Goal: Task Accomplishment & Management: Use online tool/utility

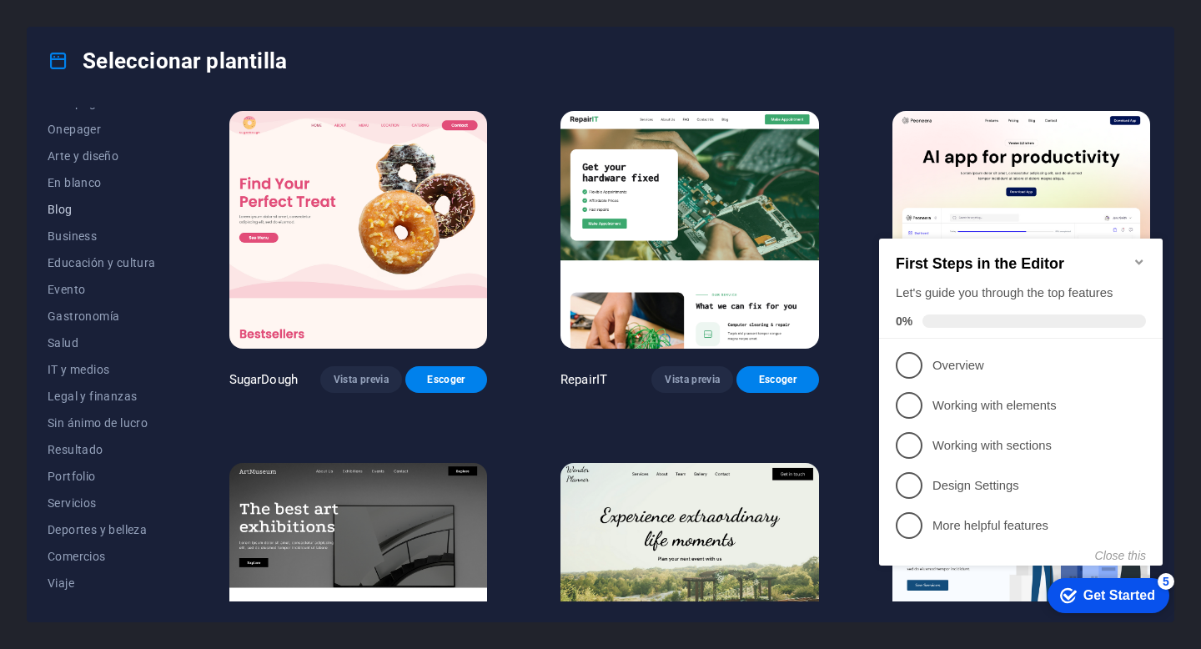
scroll to position [155, 0]
click at [89, 467] on span "Portfolio" at bounding box center [102, 472] width 108 height 13
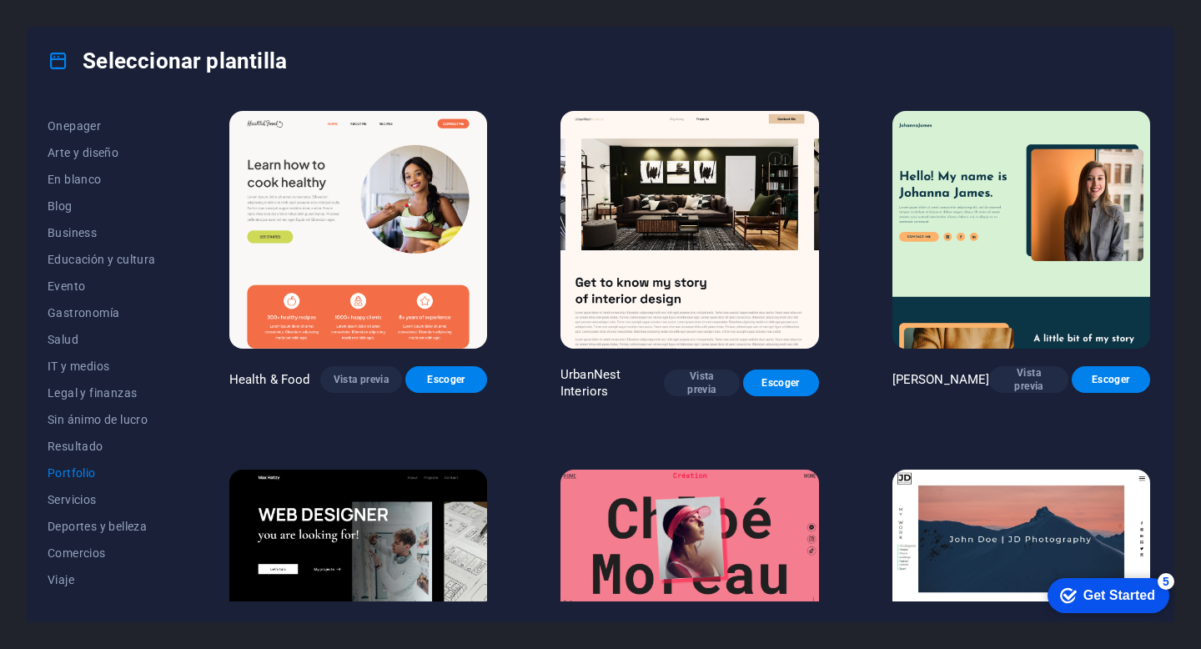
scroll to position [20, 0]
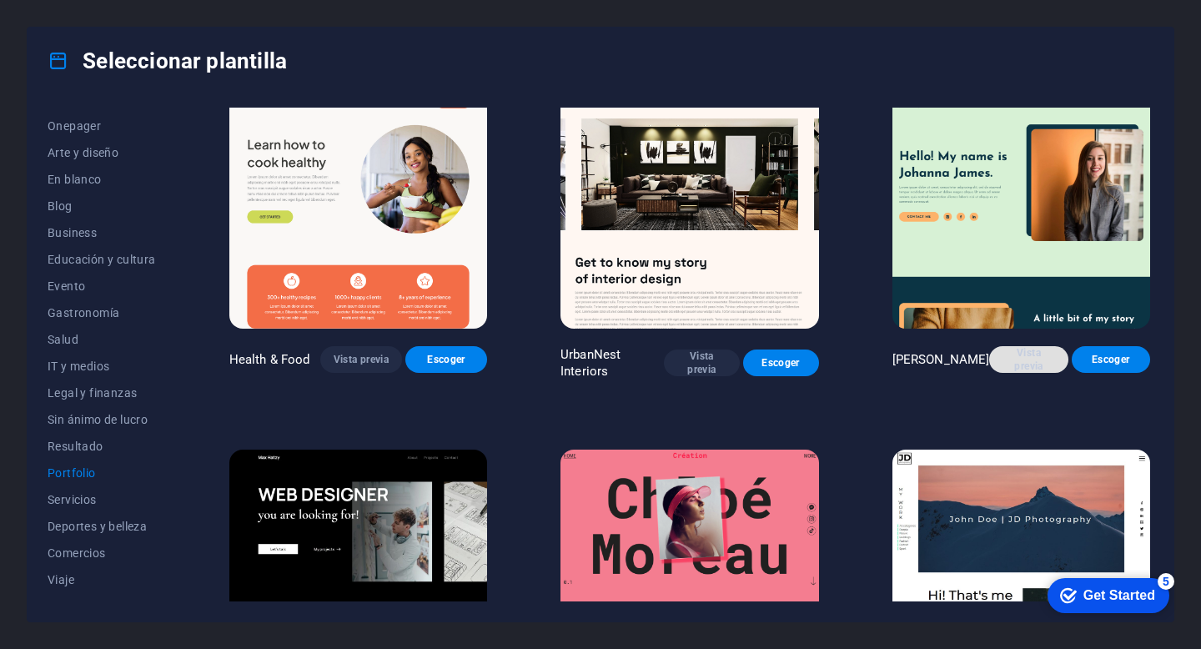
click at [1035, 365] on span "Vista previa" at bounding box center [1029, 359] width 52 height 27
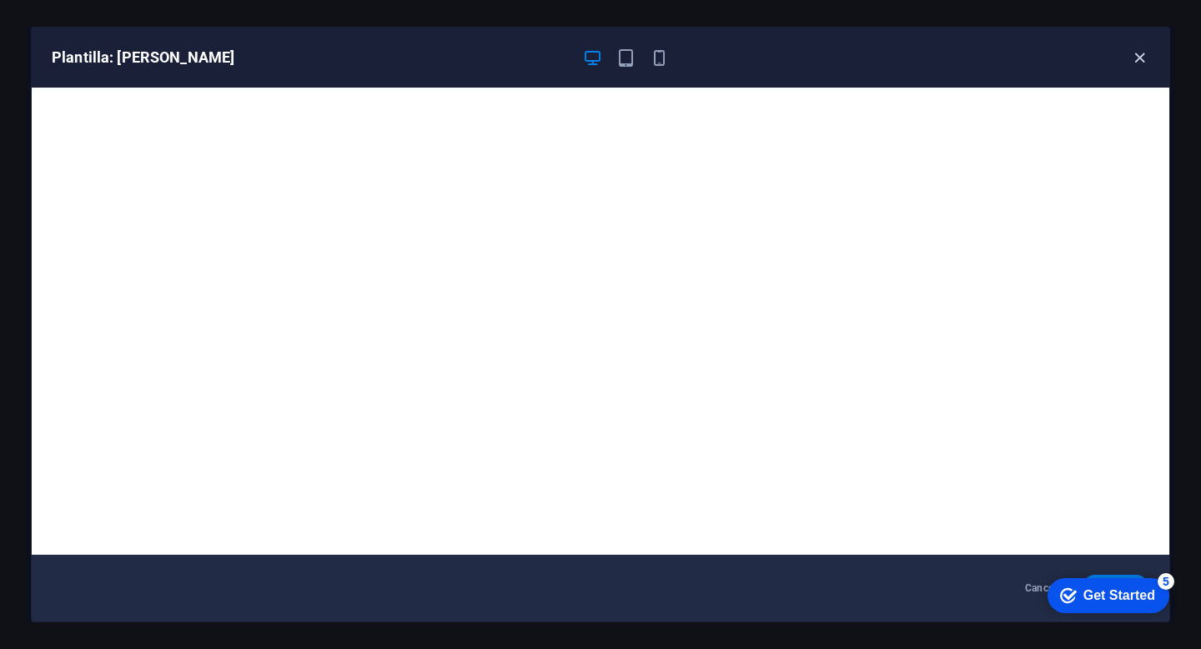
click at [1136, 56] on icon "button" at bounding box center [1139, 57] width 19 height 19
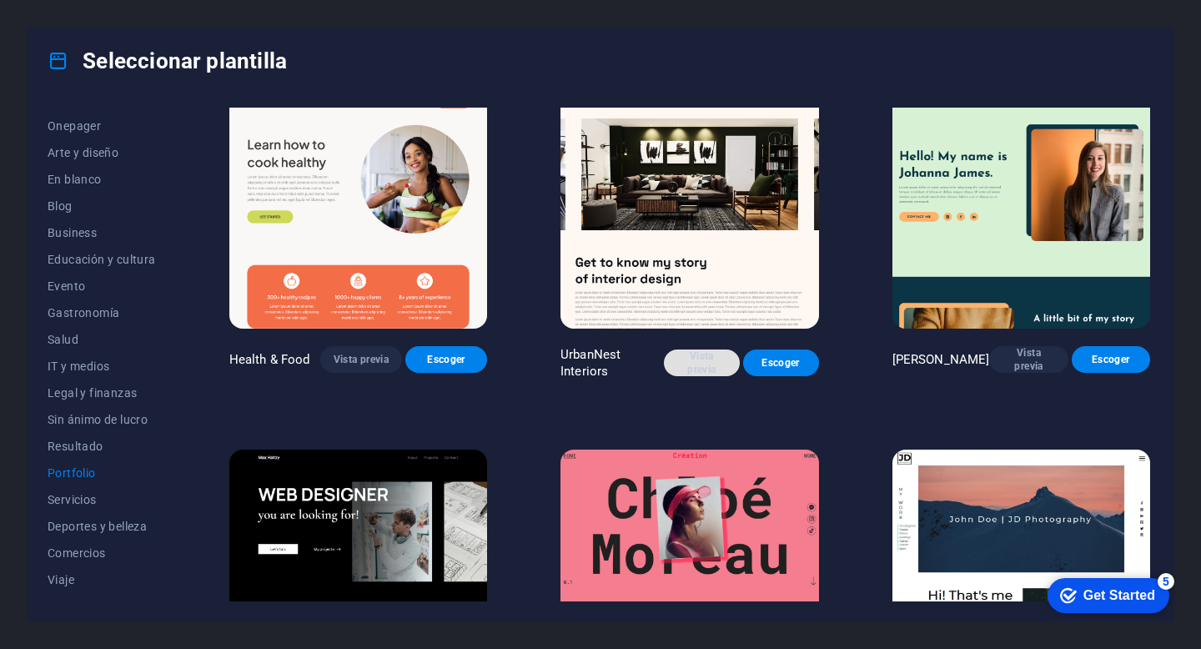
click at [699, 365] on span "Vista previa" at bounding box center [701, 363] width 49 height 27
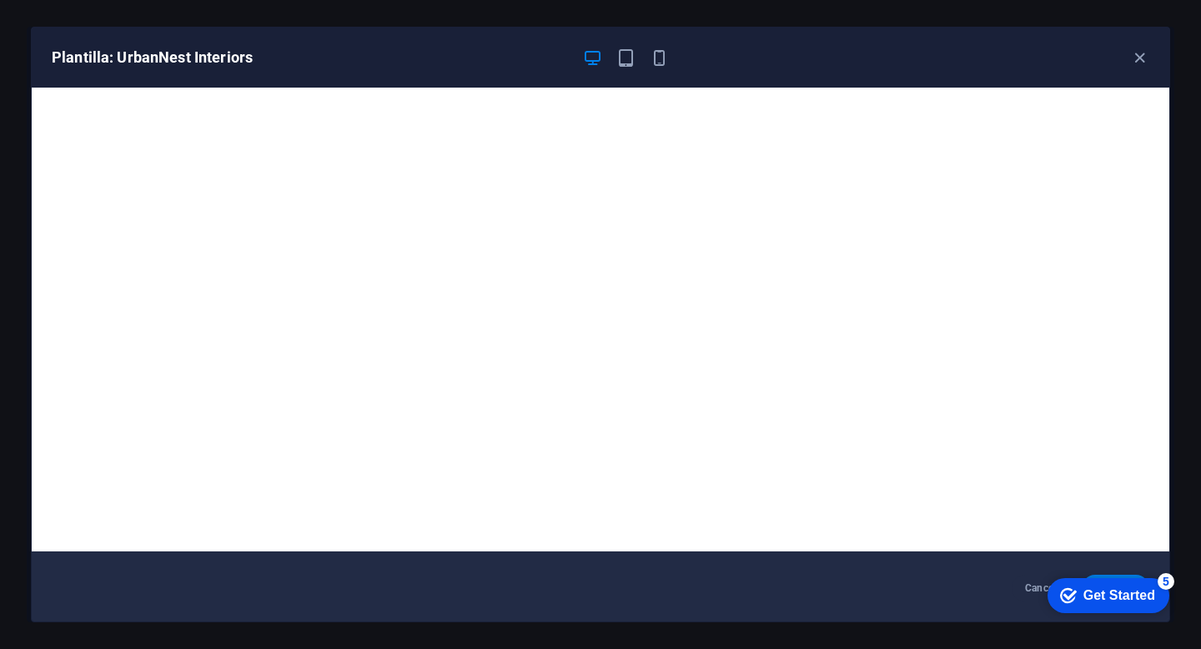
scroll to position [0, 0]
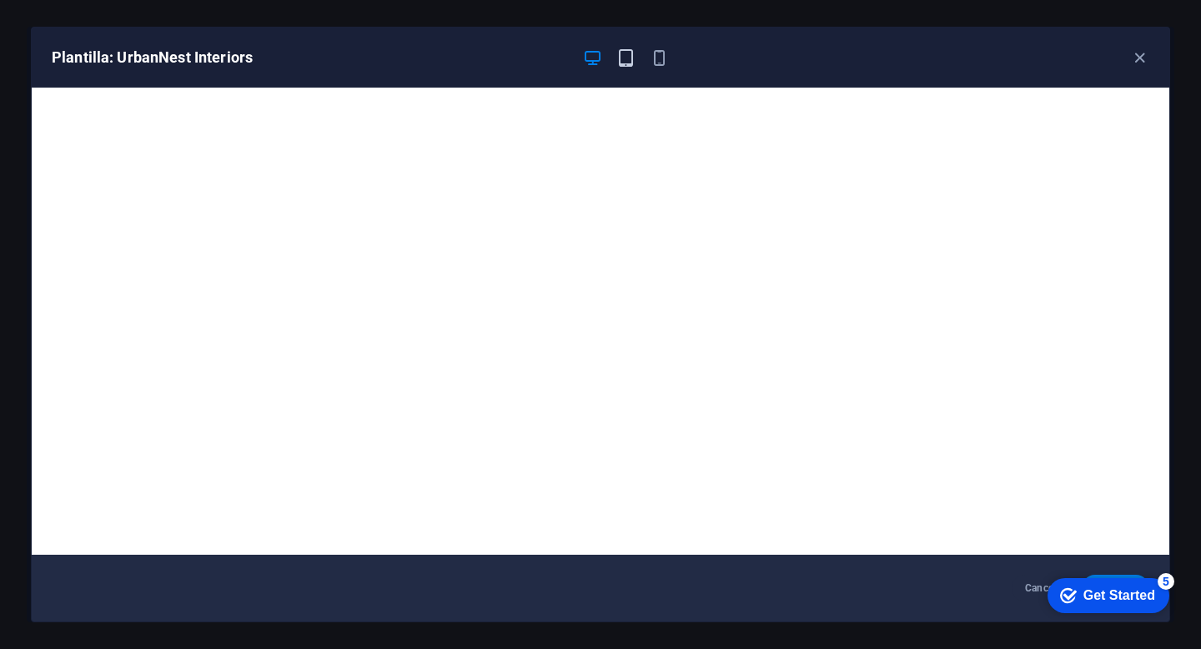
click at [622, 61] on icon "button" at bounding box center [626, 57] width 19 height 19
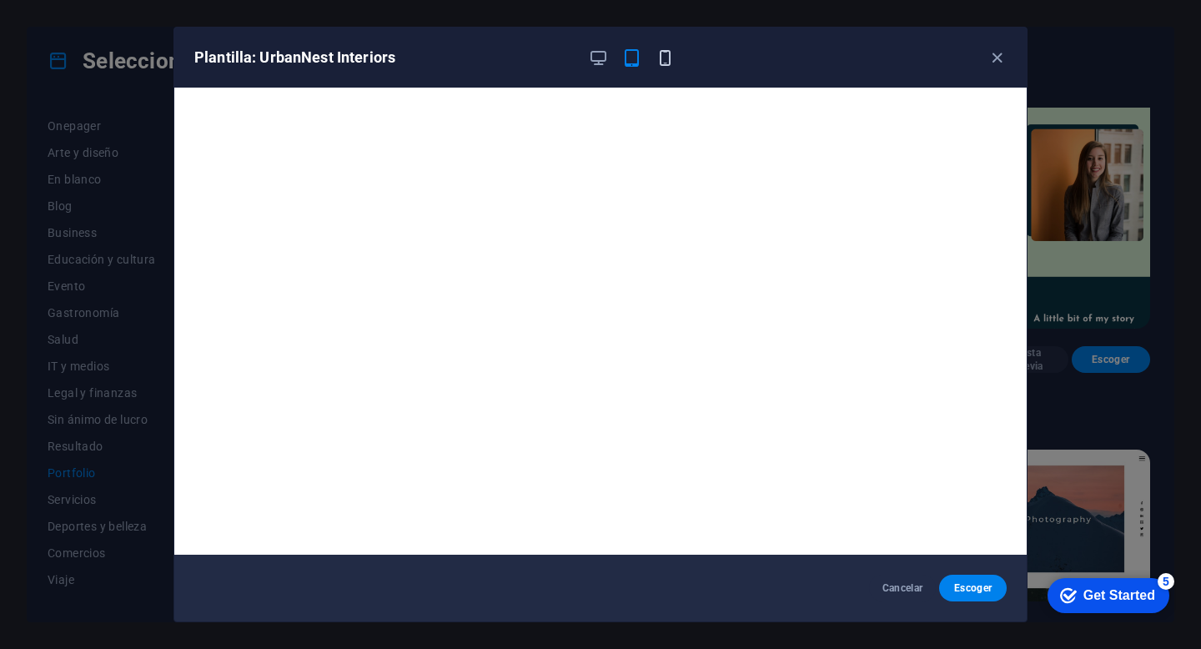
click at [669, 63] on icon "button" at bounding box center [665, 57] width 19 height 19
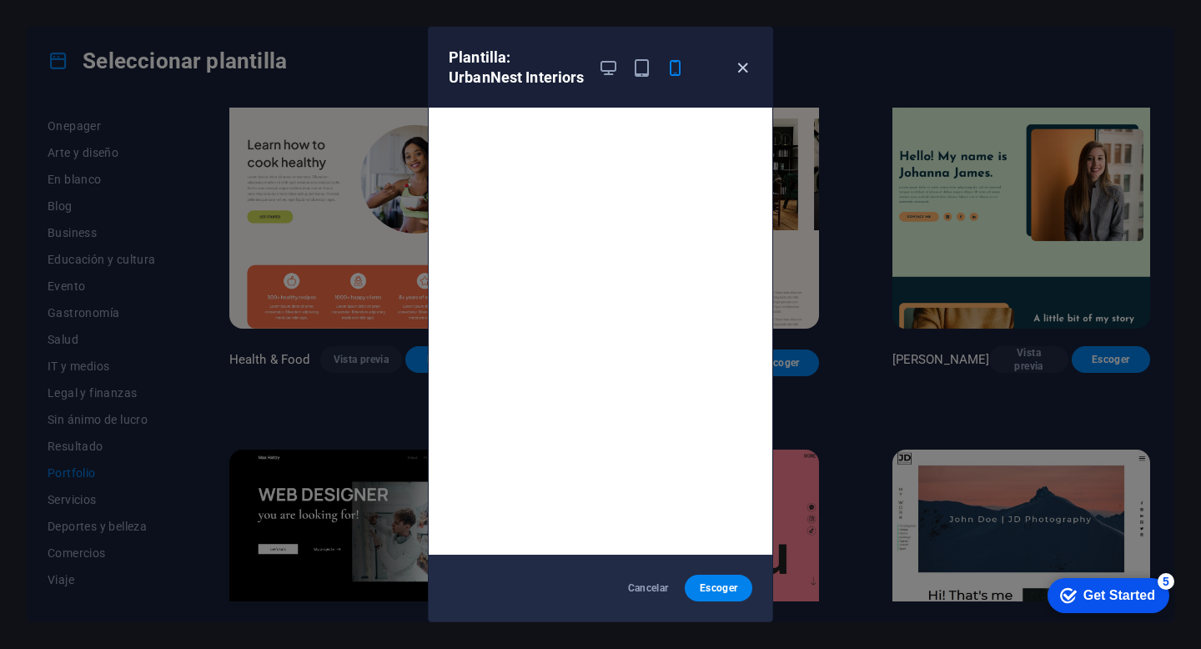
click at [746, 65] on icon "button" at bounding box center [742, 67] width 19 height 19
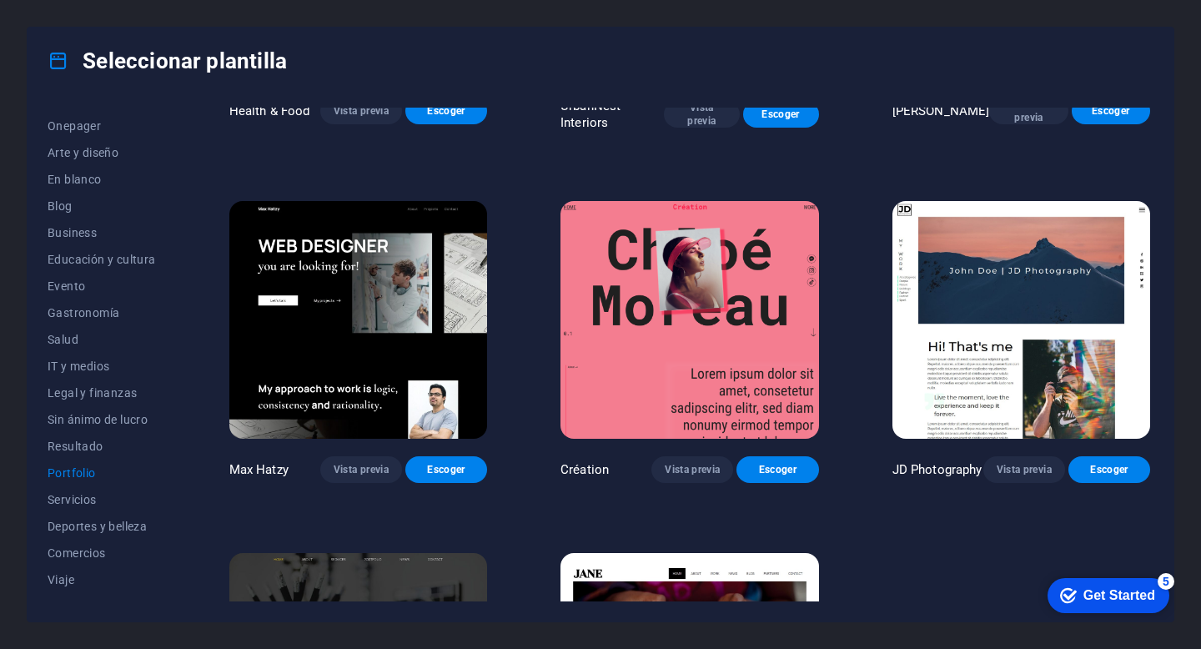
scroll to position [301, 0]
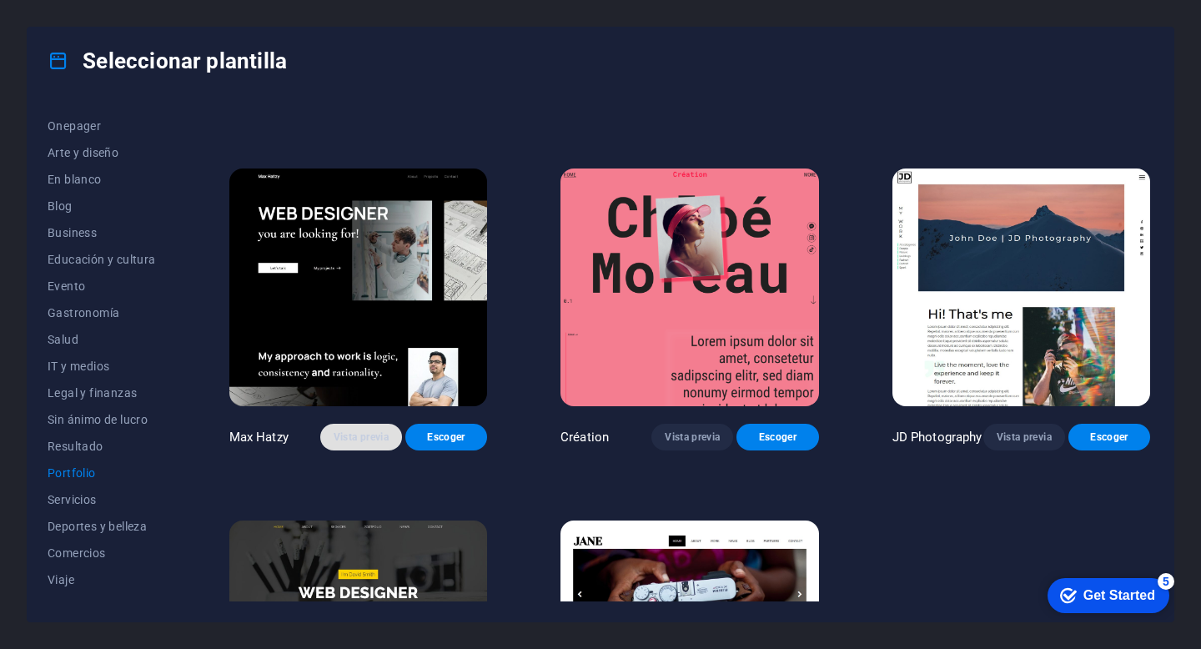
click at [371, 440] on button "Vista previa" at bounding box center [361, 437] width 82 height 27
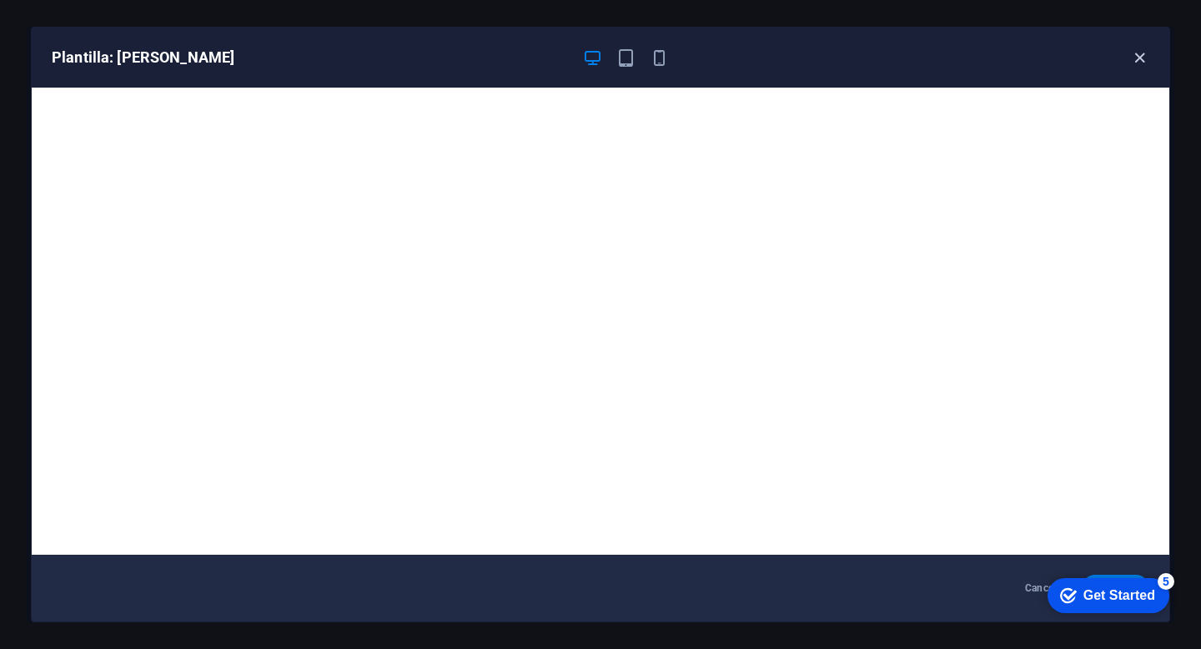
click at [1143, 54] on icon "button" at bounding box center [1139, 57] width 19 height 19
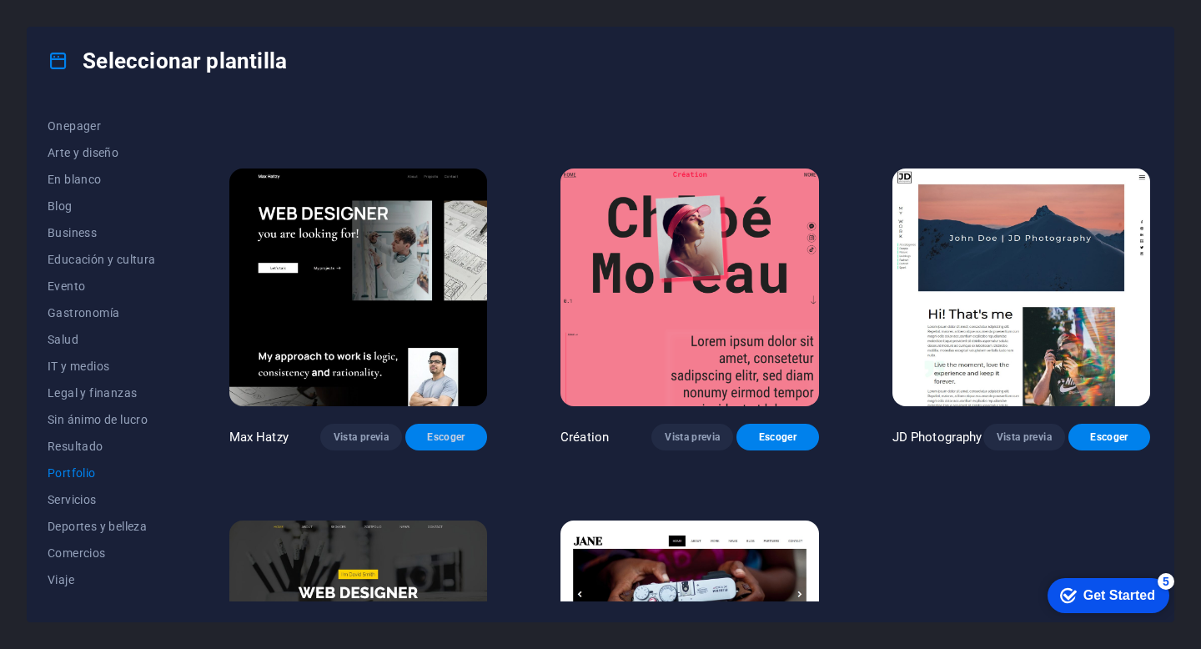
click at [430, 435] on span "Escoger" at bounding box center [446, 436] width 55 height 13
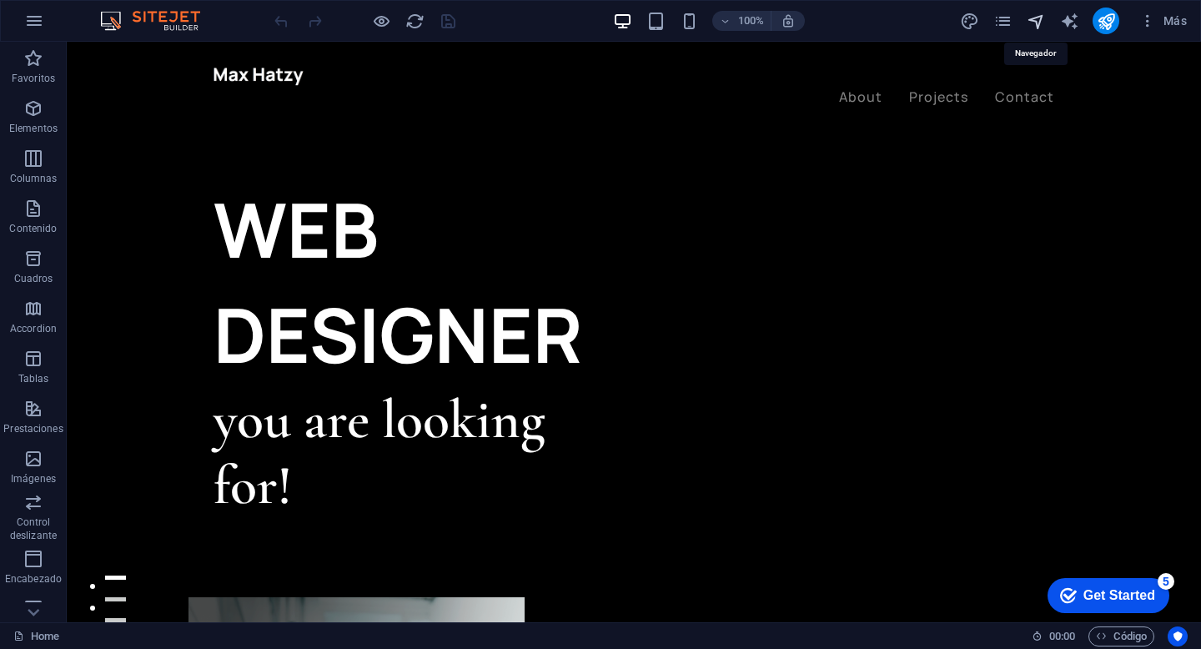
click at [1035, 23] on icon "navigator" at bounding box center [1036, 21] width 19 height 19
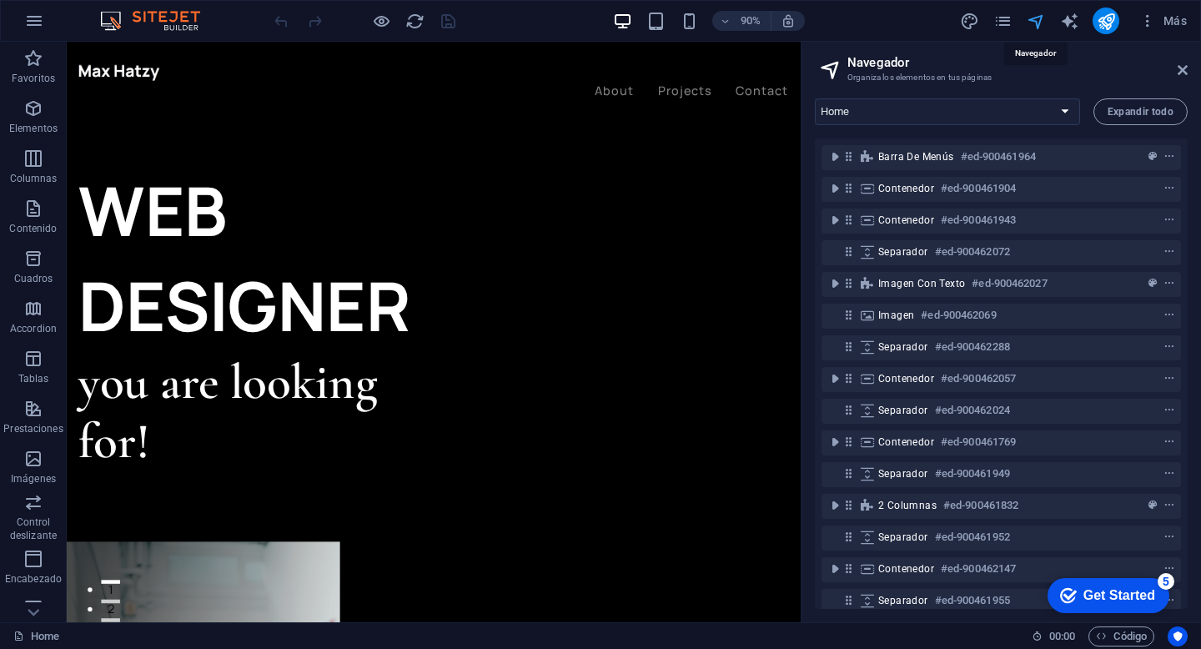
click at [1035, 23] on icon "navigator" at bounding box center [1036, 21] width 19 height 19
click at [1181, 66] on icon at bounding box center [1183, 69] width 10 height 13
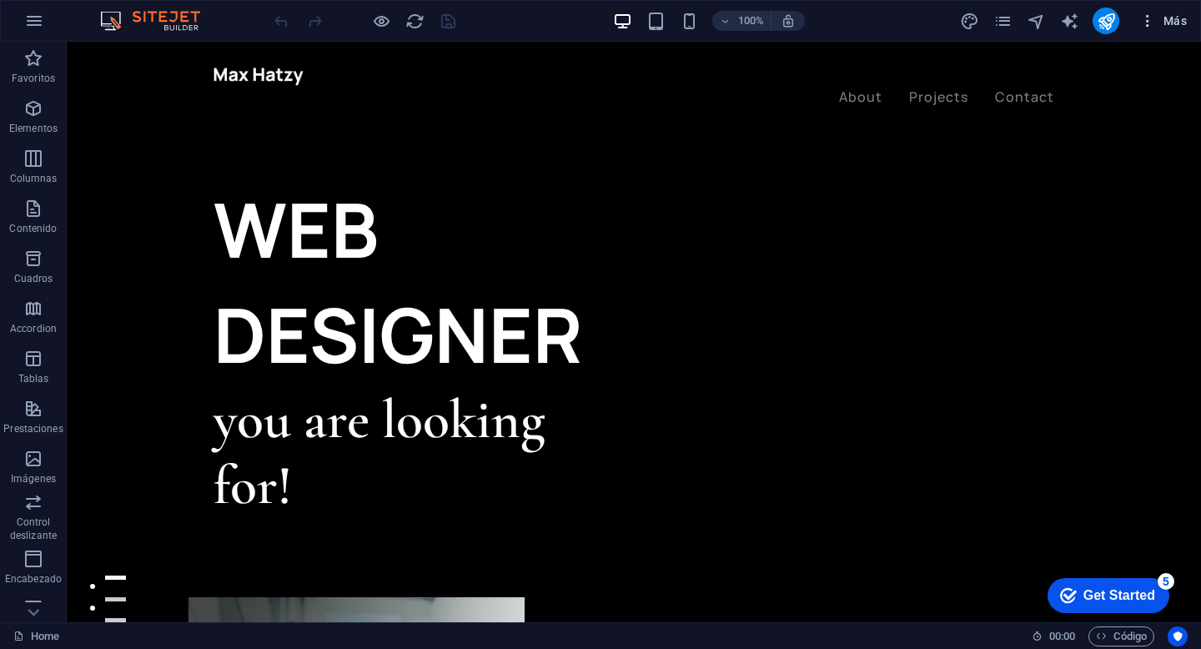
click at [1144, 22] on icon "button" at bounding box center [1148, 21] width 17 height 17
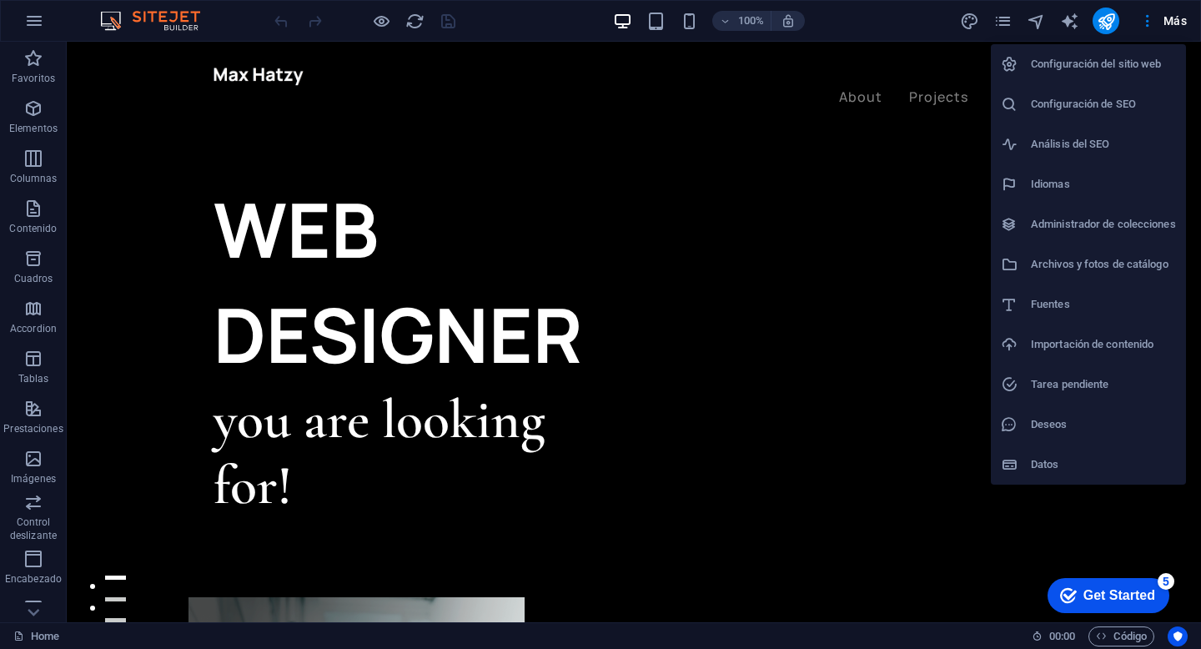
click at [390, 27] on div at bounding box center [600, 324] width 1201 height 649
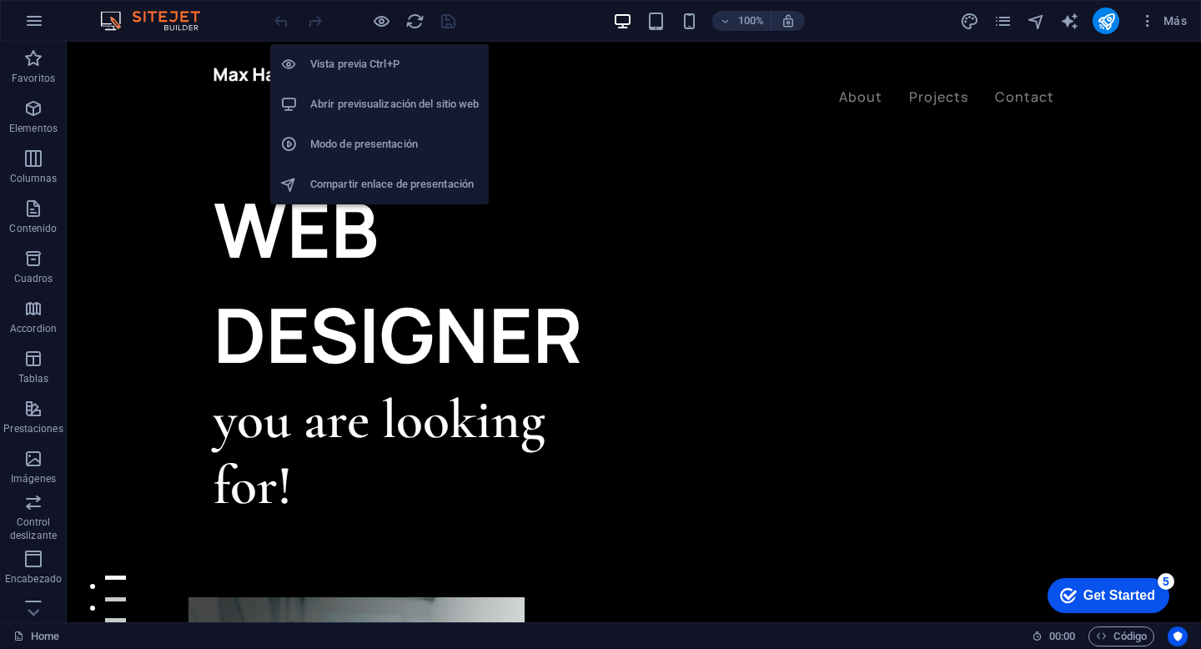
click at [384, 73] on h6 "Vista previa Ctrl+P" at bounding box center [394, 64] width 169 height 20
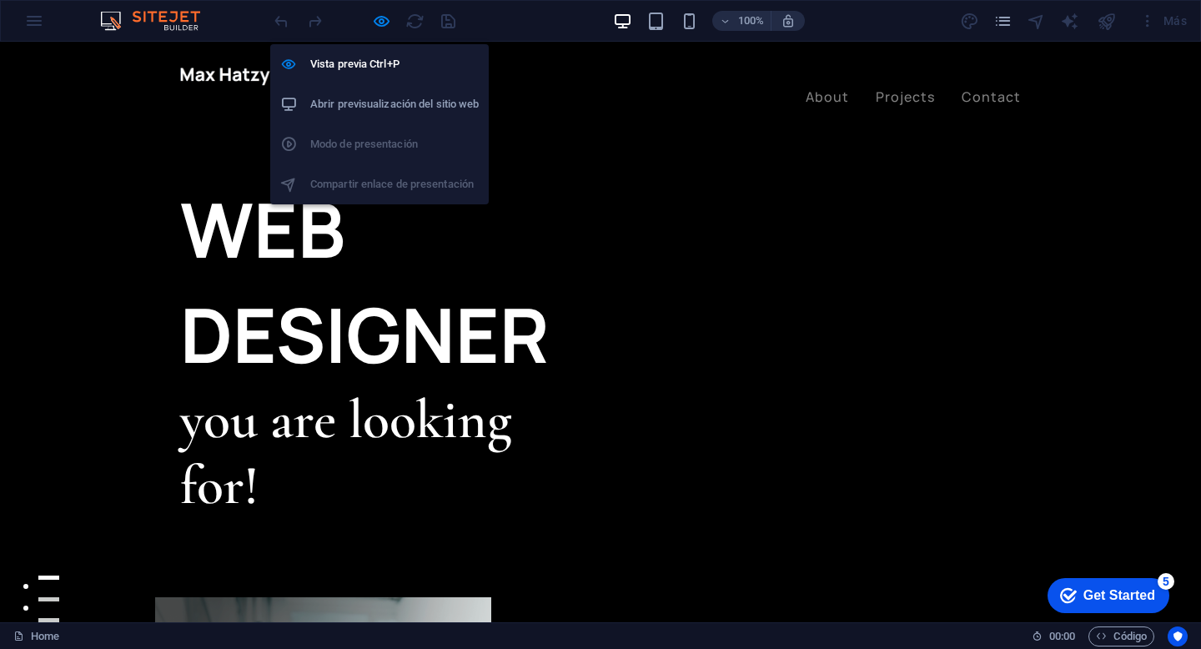
click at [384, 105] on h6 "Abrir previsualización del sitio web" at bounding box center [394, 104] width 169 height 20
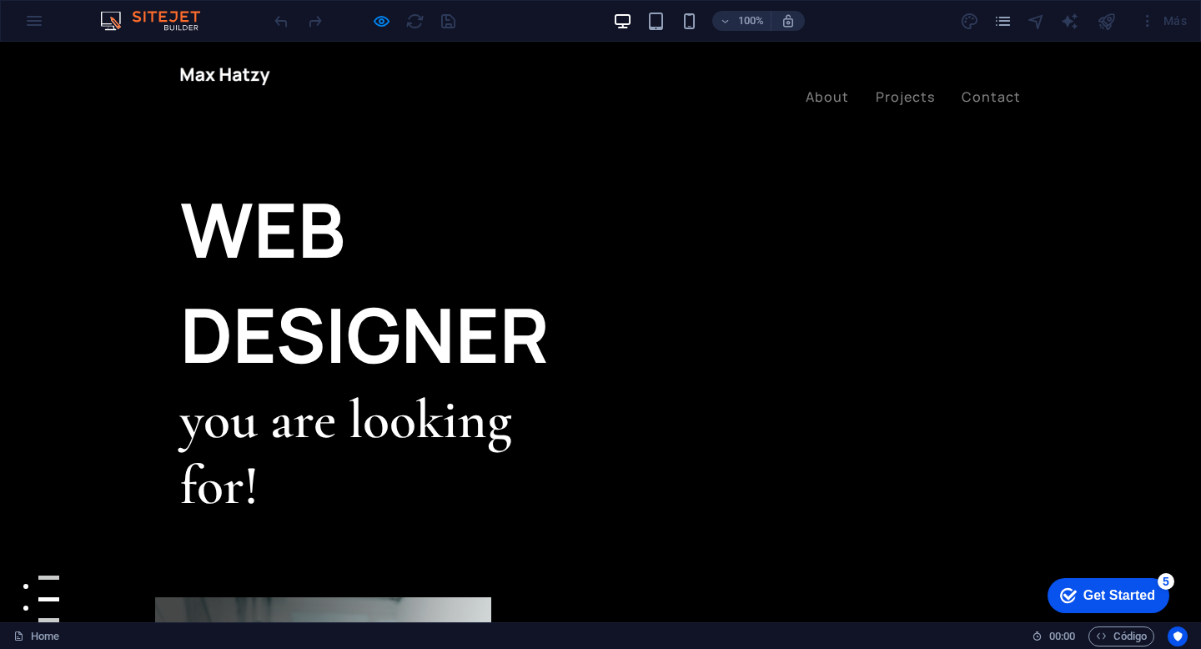
click at [254, 81] on img at bounding box center [225, 77] width 90 height 18
click at [964, 25] on div "Más" at bounding box center [1076, 21] width 234 height 27
click at [969, 25] on div "Más" at bounding box center [1076, 21] width 234 height 27
click at [163, 26] on img at bounding box center [158, 21] width 125 height 20
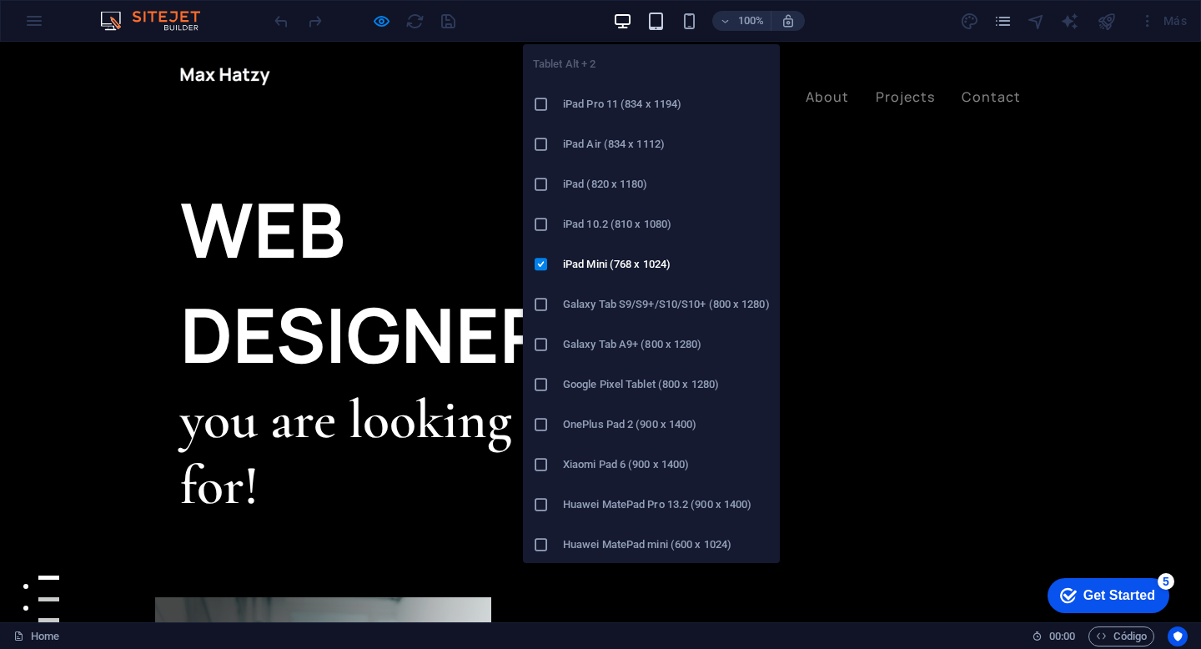
click at [663, 29] on icon "button" at bounding box center [656, 21] width 19 height 19
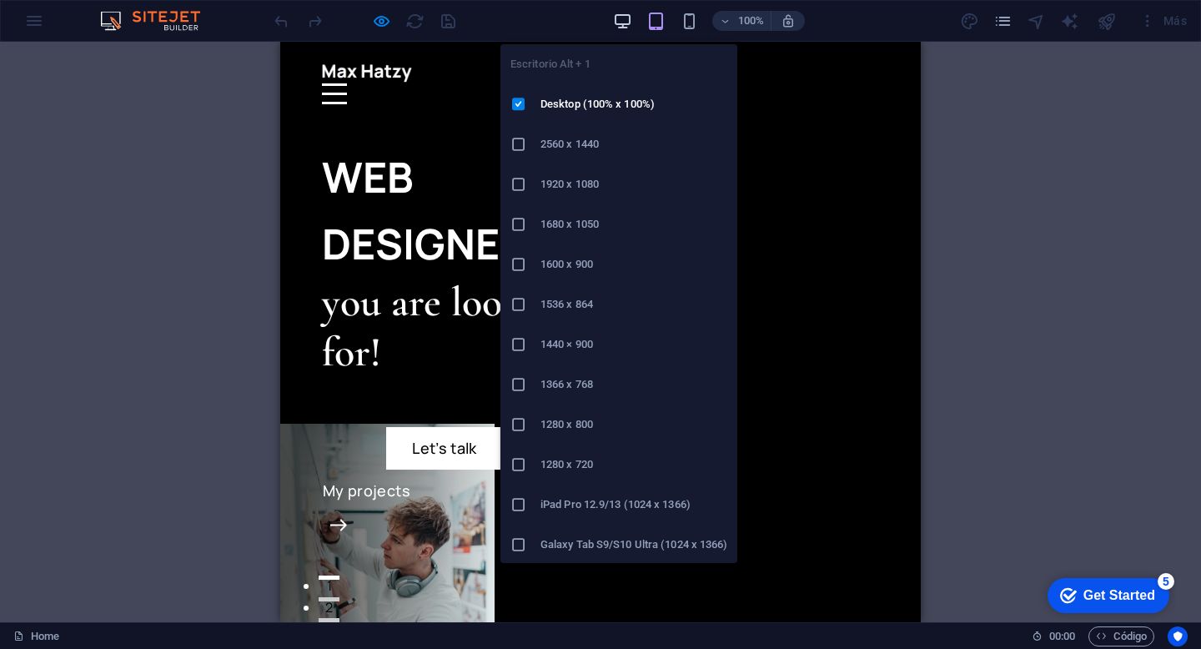
click at [615, 27] on icon "button" at bounding box center [622, 21] width 19 height 19
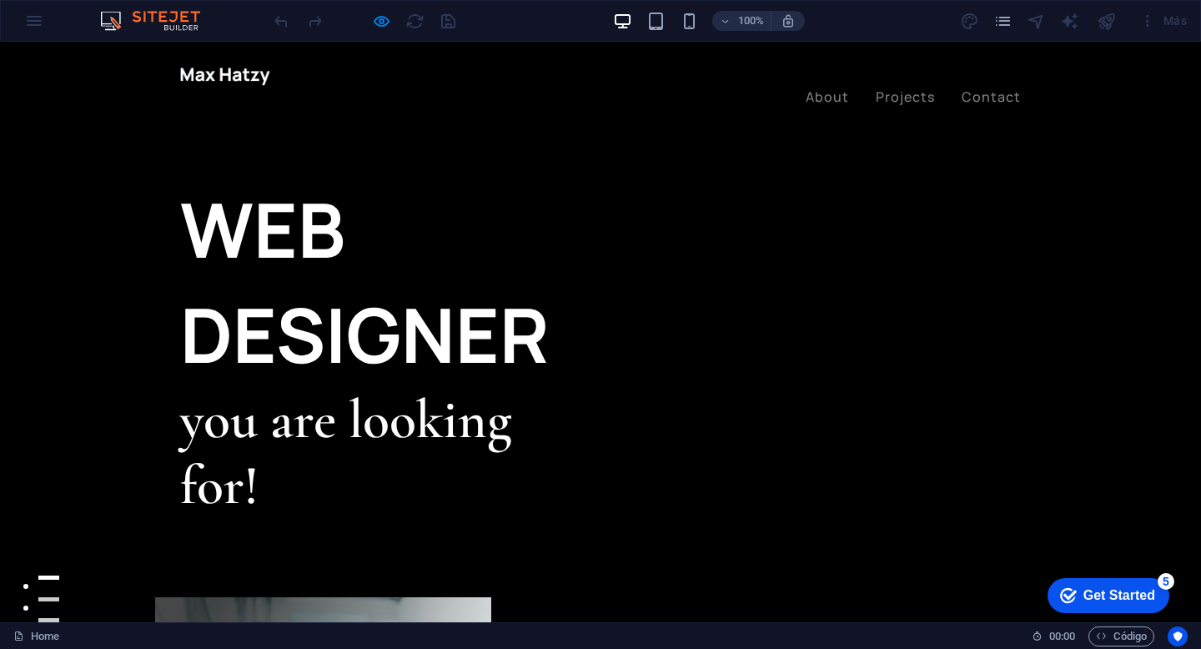
click at [1091, 603] on div "Get Started" at bounding box center [1120, 595] width 72 height 15
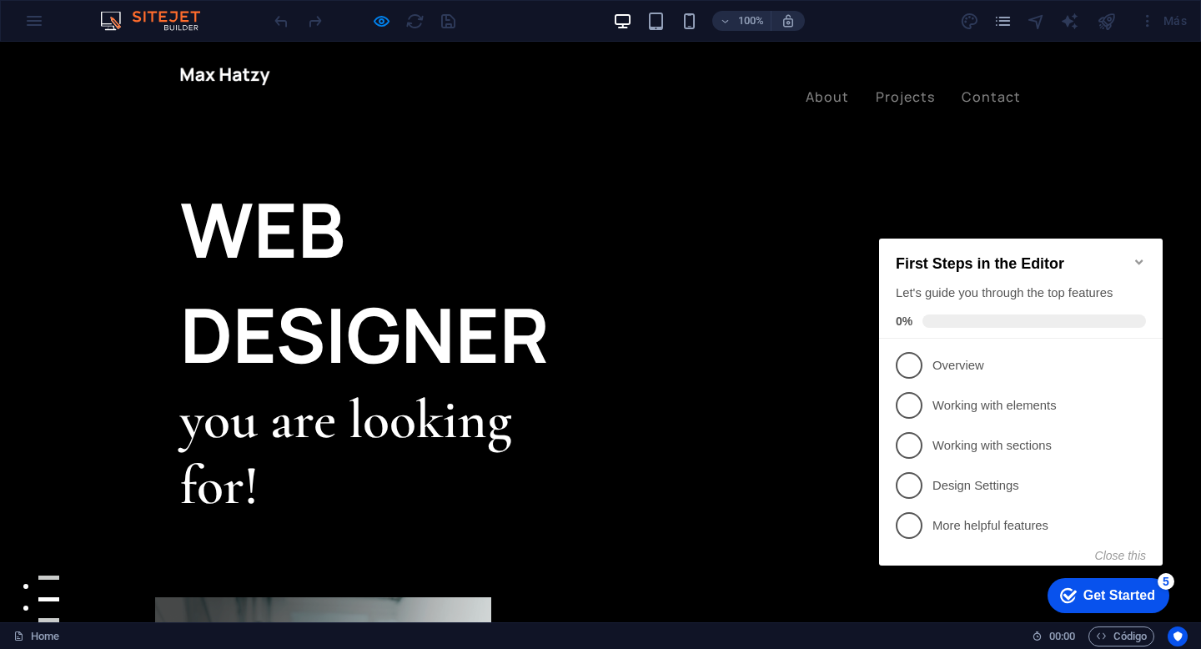
click at [1091, 603] on div "Get Started" at bounding box center [1120, 595] width 72 height 15
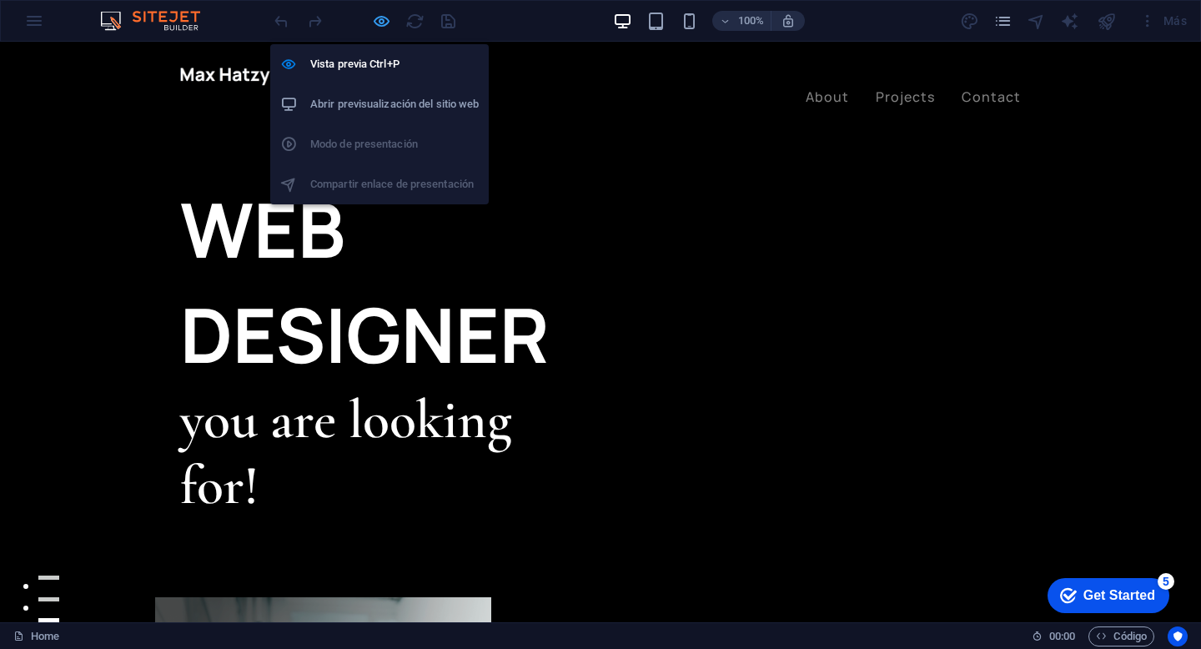
click at [383, 14] on icon "button" at bounding box center [381, 21] width 19 height 19
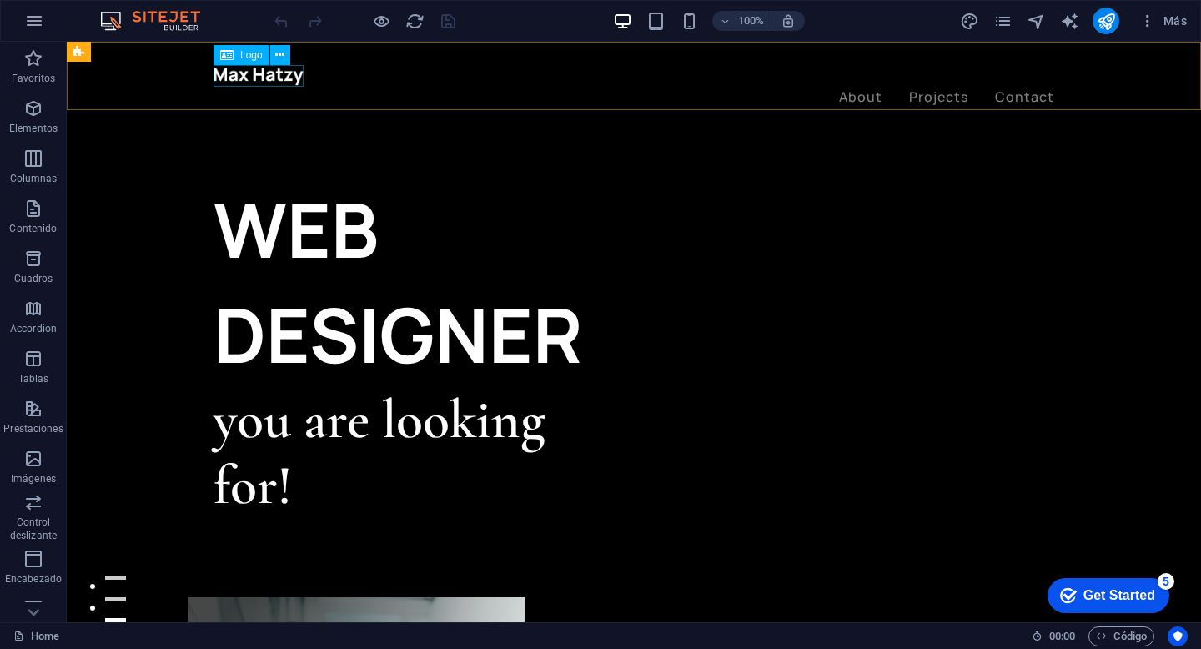
click at [282, 79] on div at bounding box center [634, 76] width 841 height 22
click at [239, 78] on div at bounding box center [634, 76] width 841 height 22
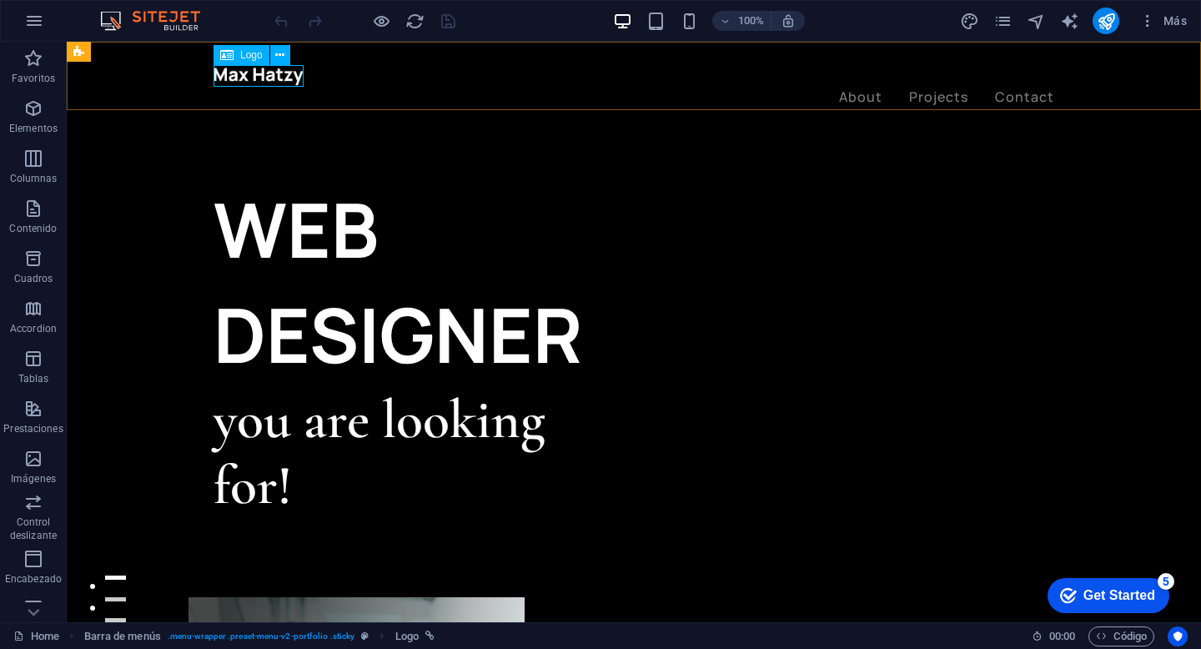
click at [242, 58] on span "Logo" at bounding box center [251, 55] width 23 height 10
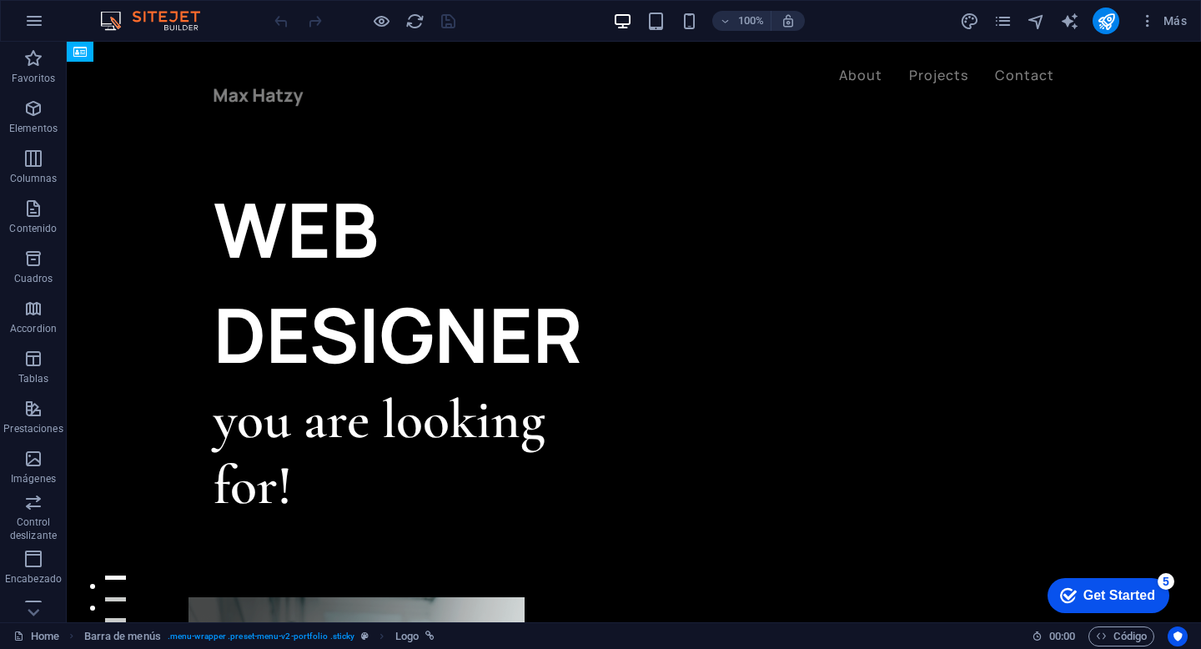
drag, startPoint x: 250, startPoint y: 70, endPoint x: 308, endPoint y: 70, distance: 57.6
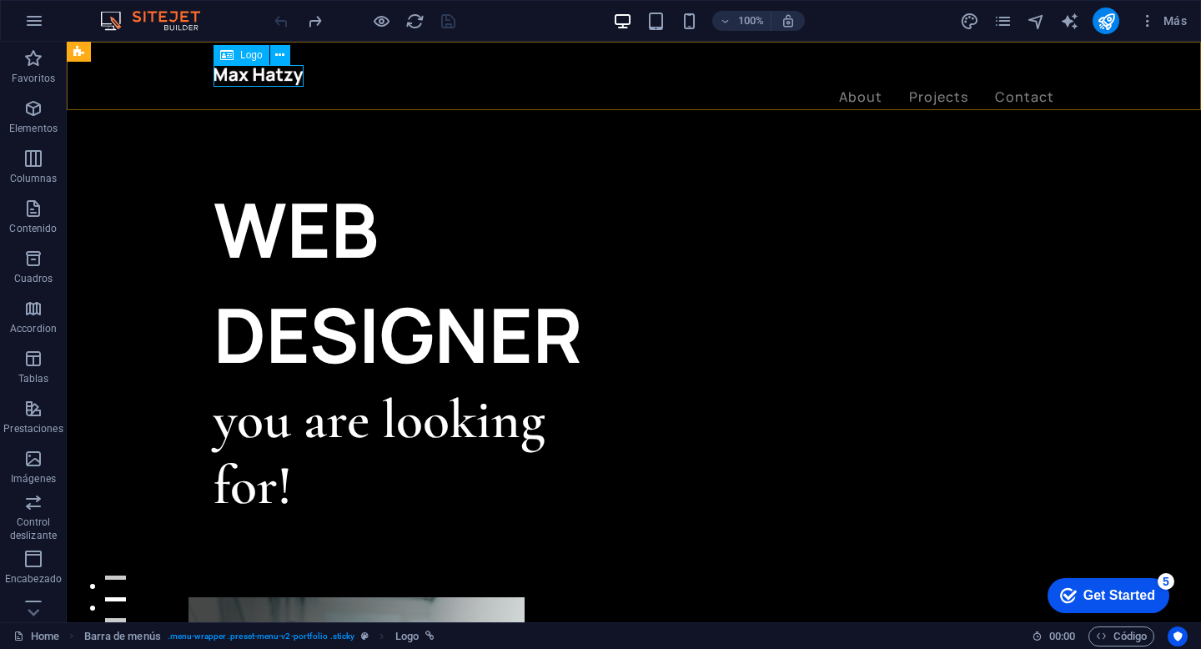
click at [290, 77] on div at bounding box center [634, 76] width 841 height 22
click at [249, 53] on span "Logo" at bounding box center [251, 55] width 23 height 10
click at [36, 122] on p "Elementos" at bounding box center [33, 128] width 48 height 13
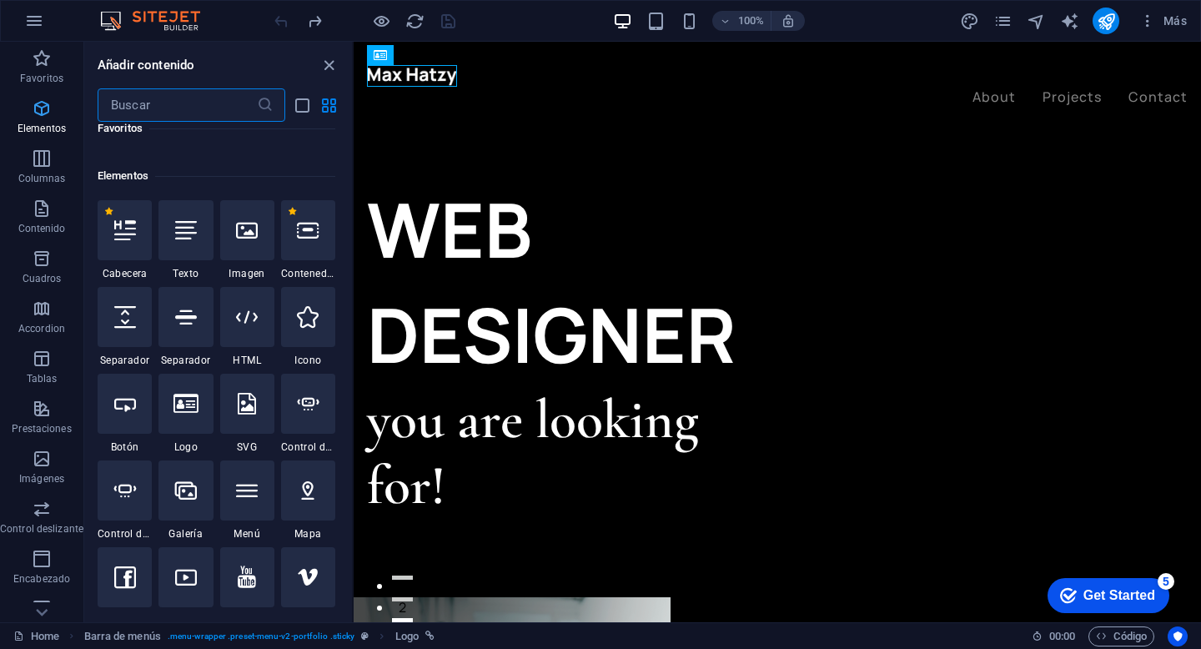
scroll to position [315, 0]
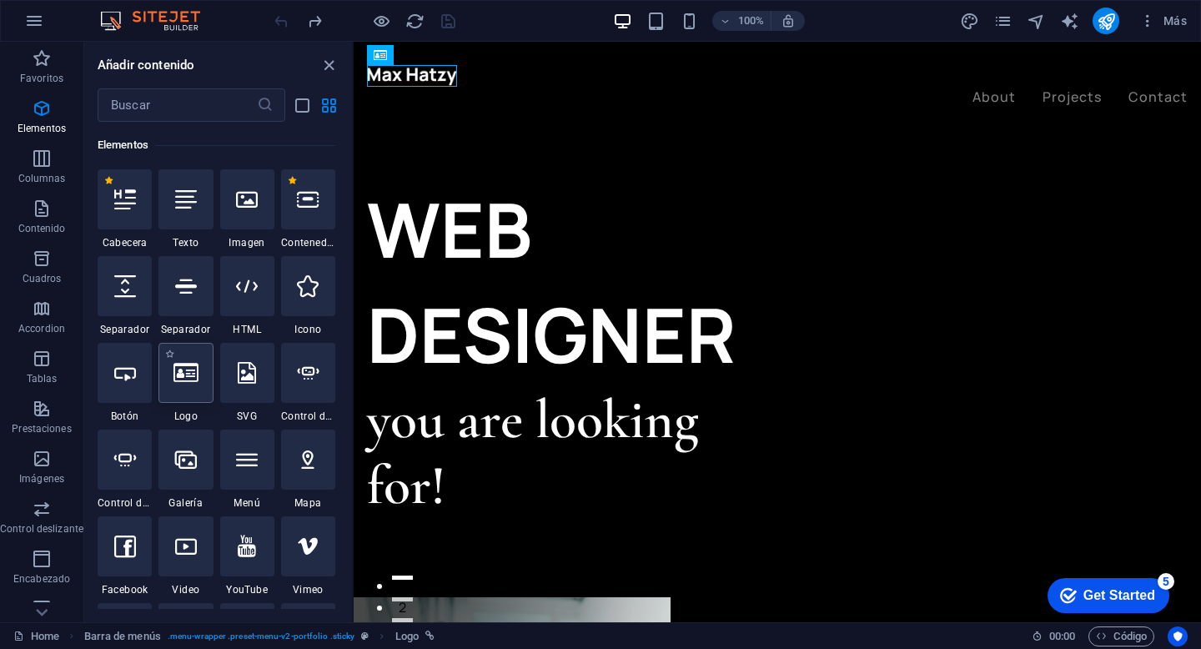
click at [189, 375] on icon at bounding box center [186, 373] width 25 height 22
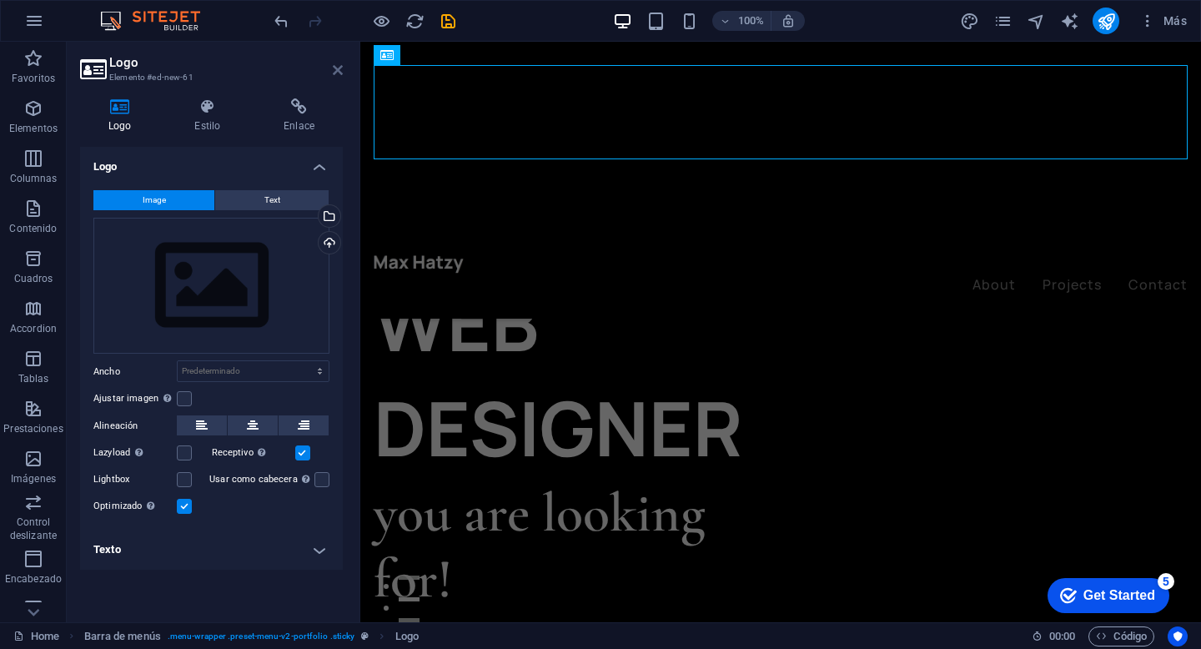
click at [340, 65] on icon at bounding box center [338, 69] width 10 height 13
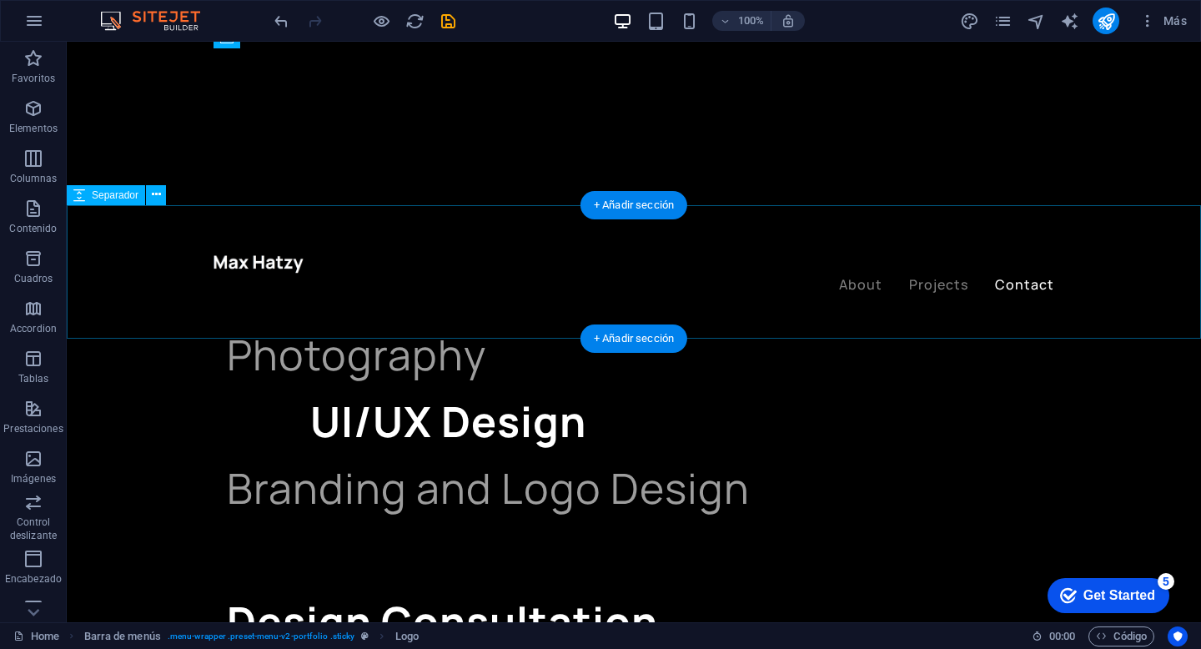
scroll to position [4251, 0]
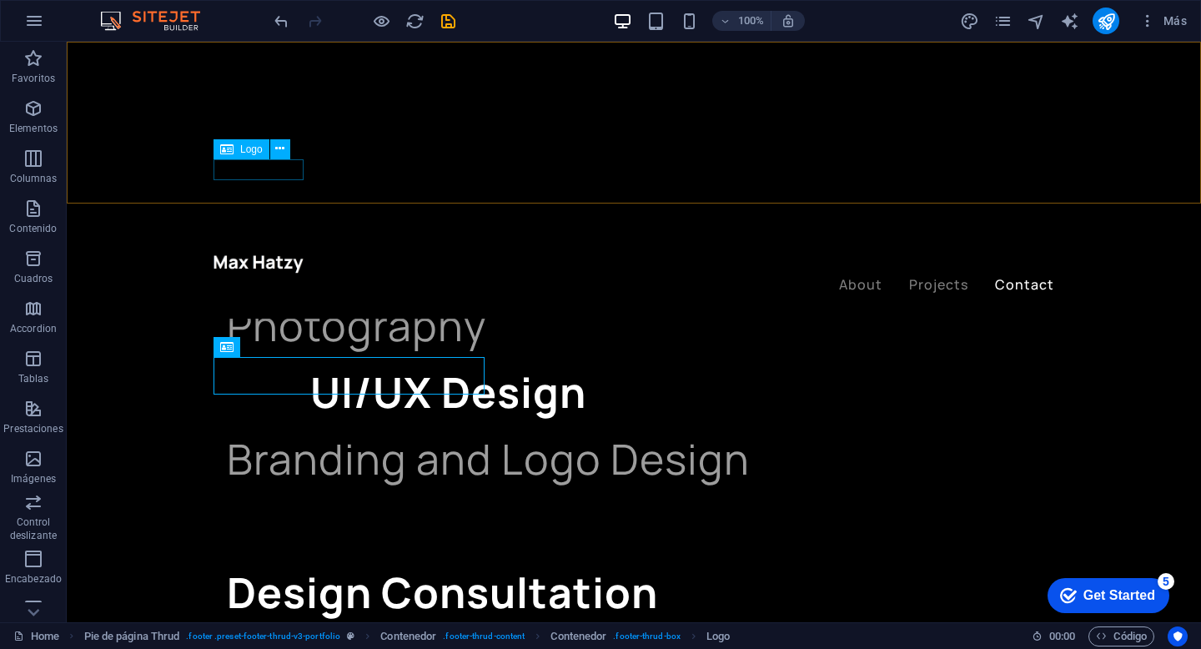
click at [295, 253] on div at bounding box center [634, 264] width 841 height 22
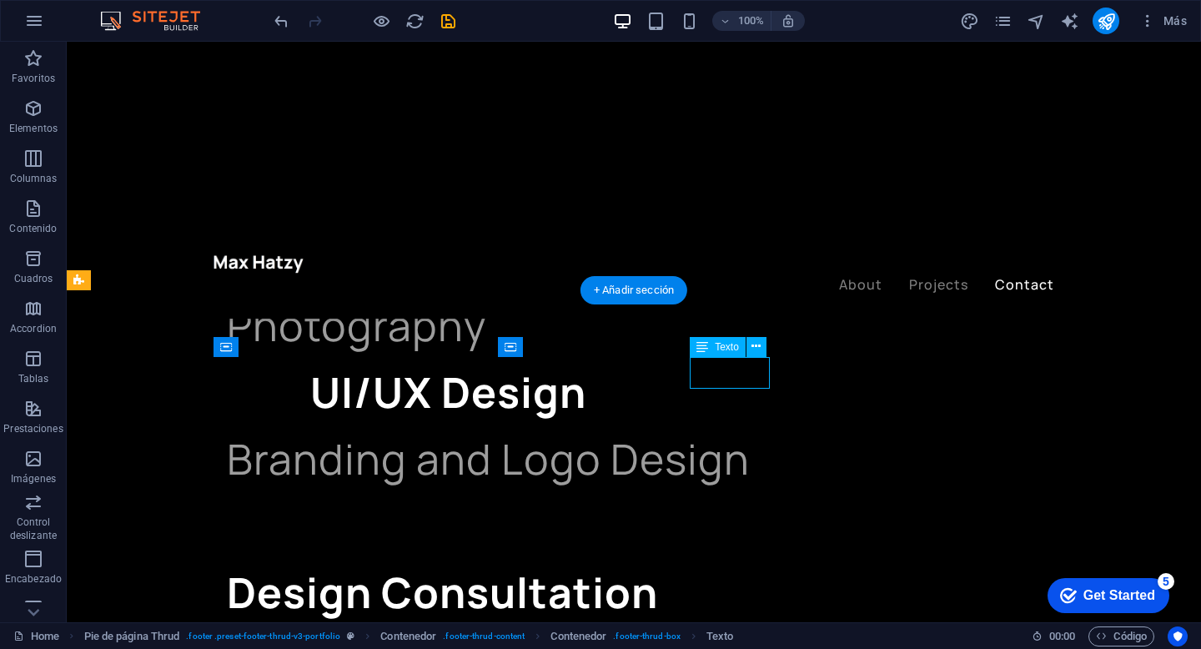
click at [705, 347] on icon at bounding box center [703, 347] width 12 height 20
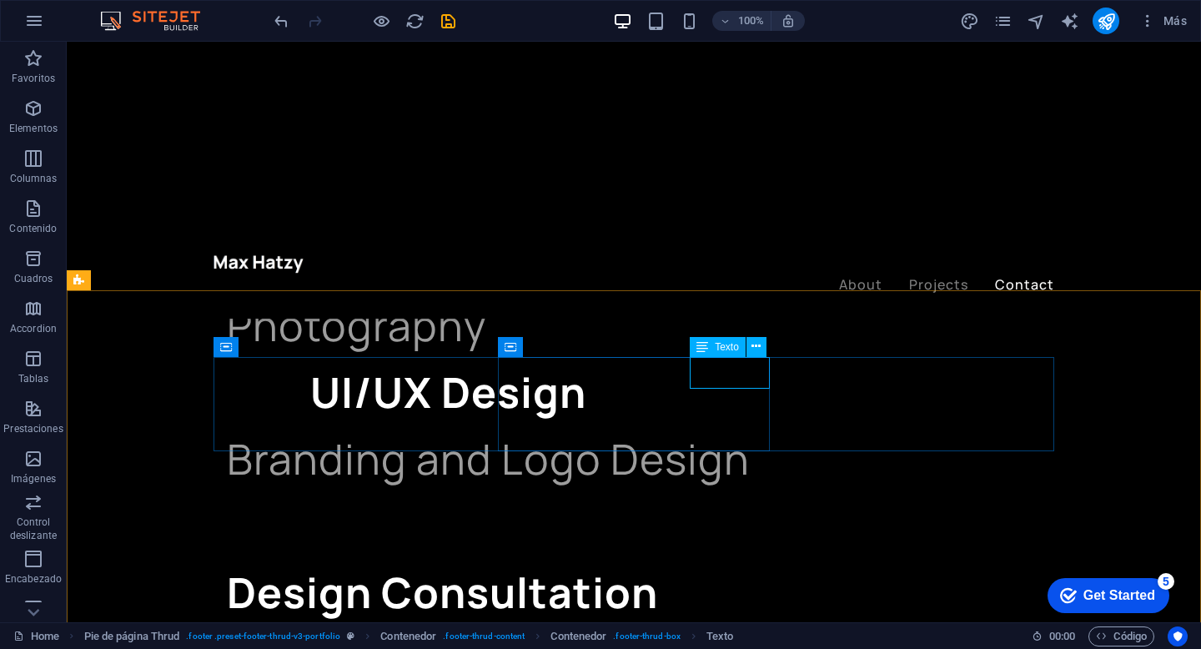
click at [705, 347] on icon at bounding box center [703, 347] width 12 height 20
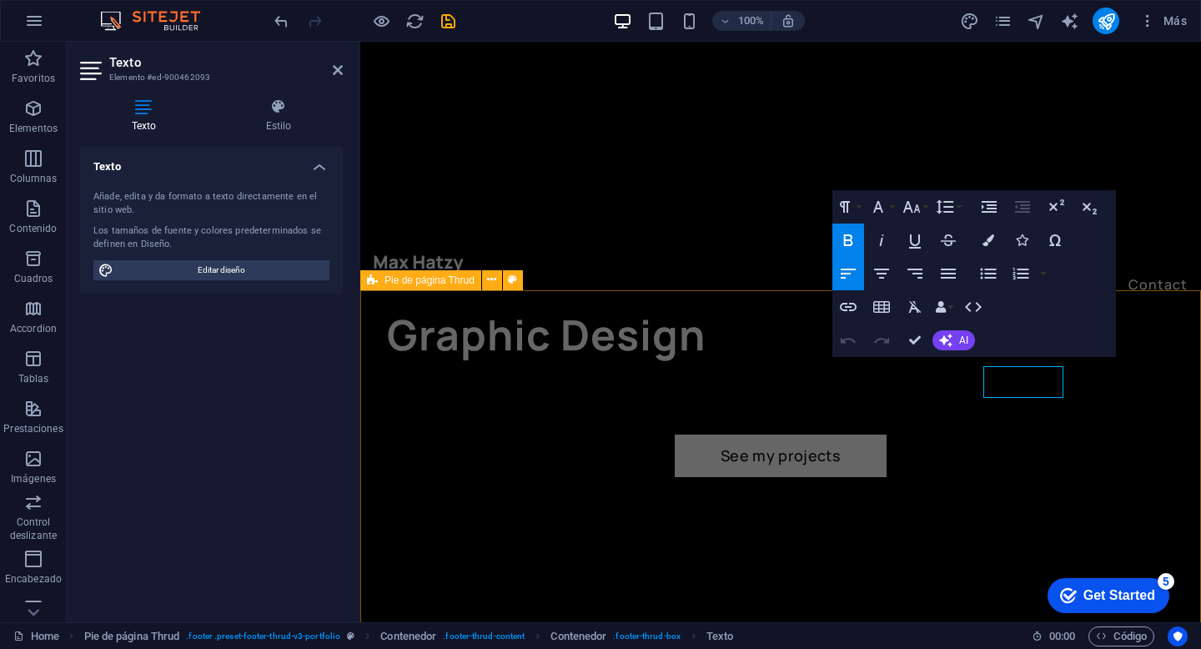
scroll to position [4242, 0]
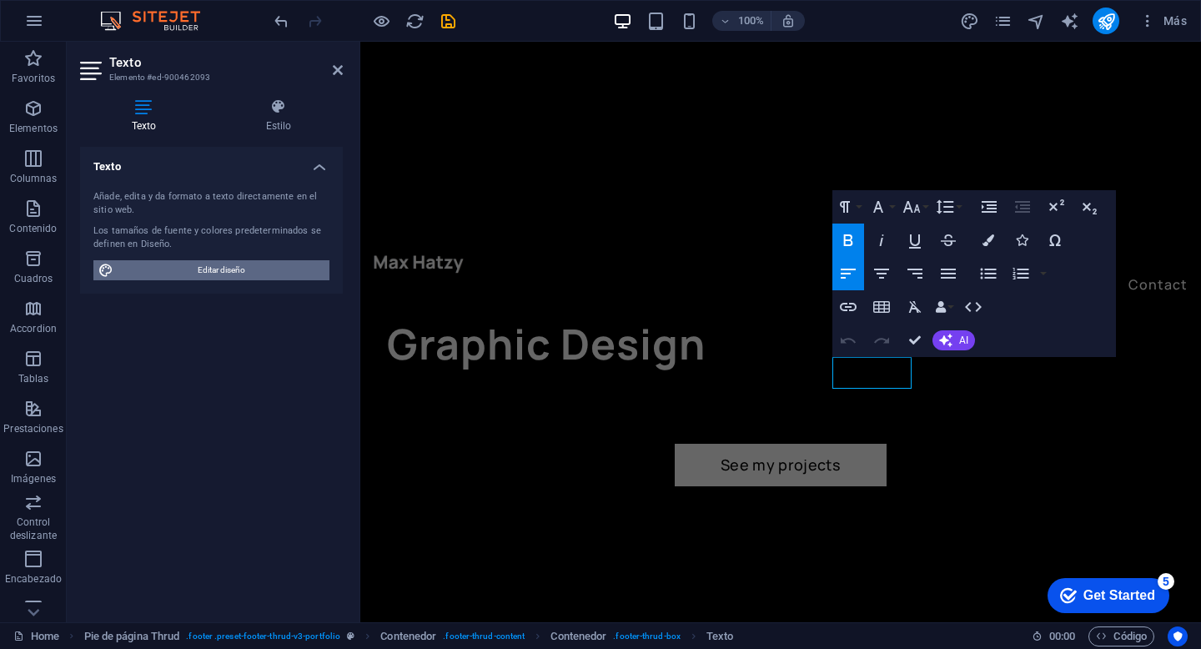
click at [279, 270] on span "Editar diseño" at bounding box center [221, 270] width 206 height 20
select select "ease-in-out"
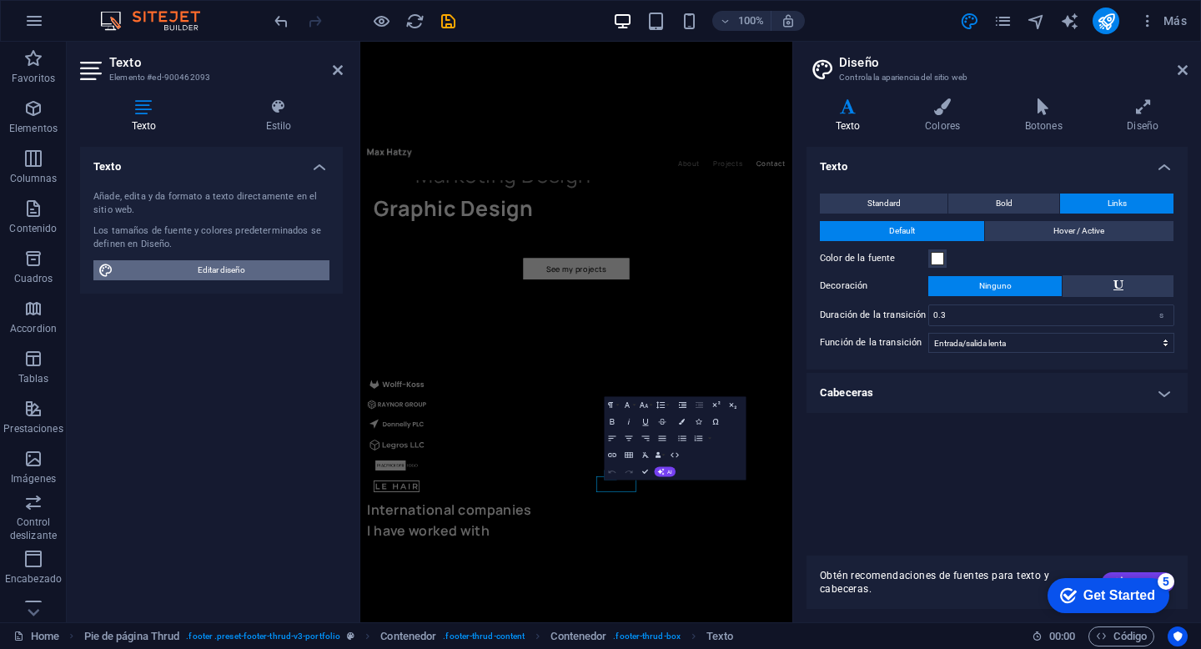
scroll to position [3688, 0]
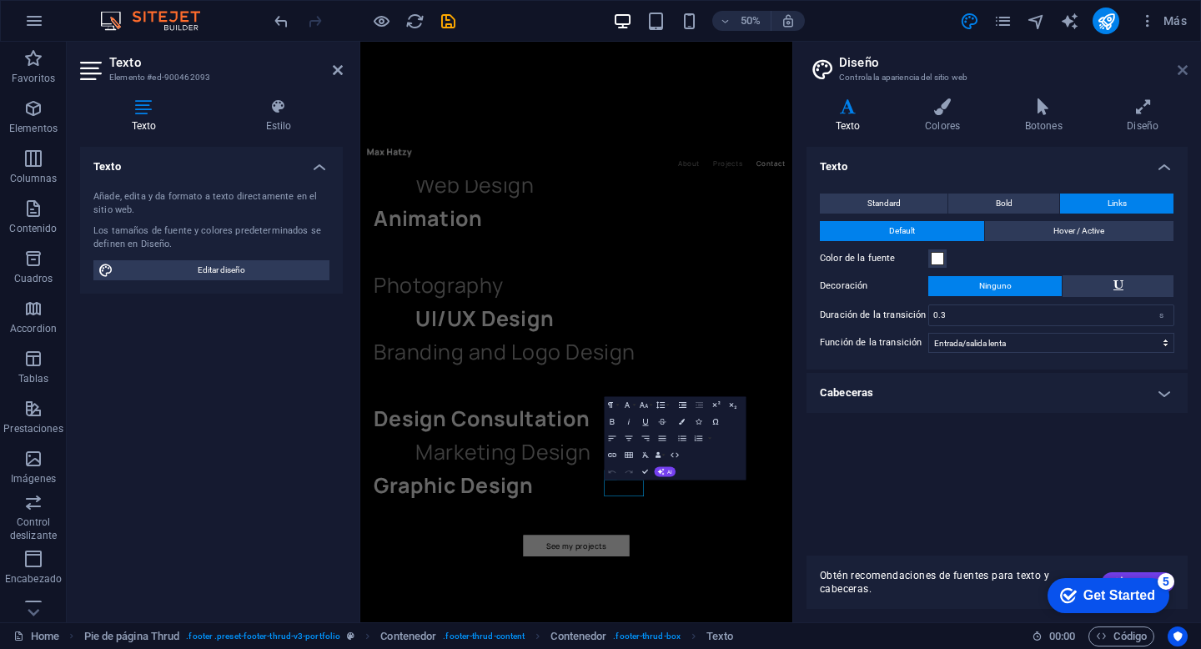
click at [1181, 71] on icon at bounding box center [1183, 69] width 10 height 13
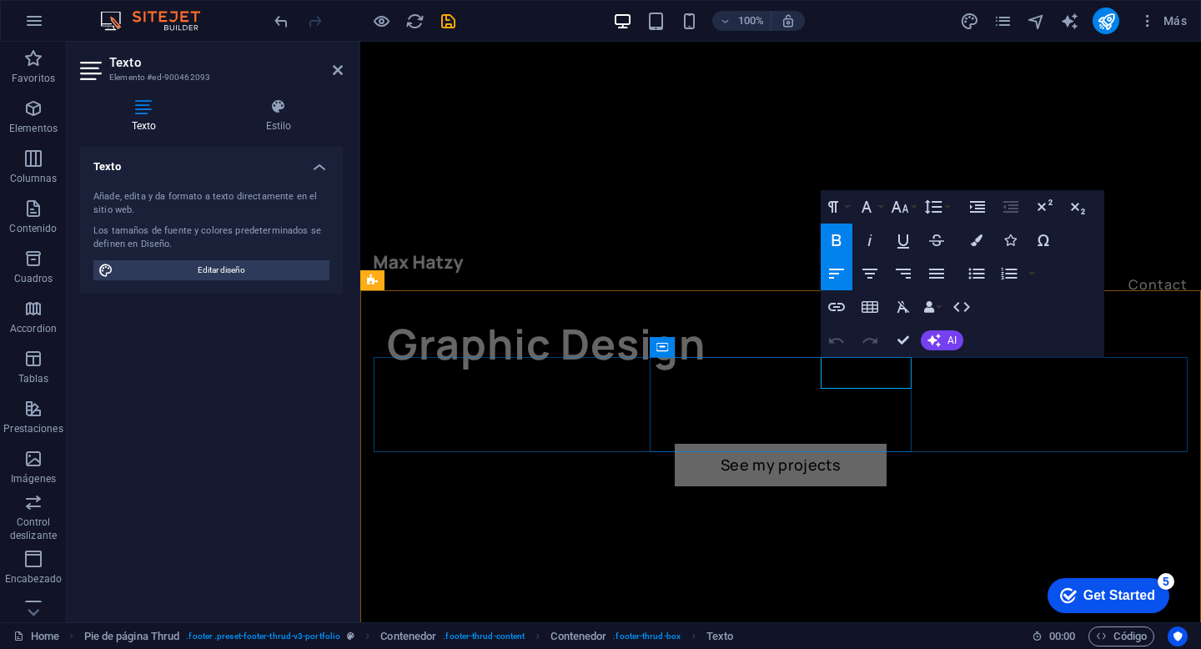
click at [848, 211] on button "Paragraph Format" at bounding box center [837, 206] width 32 height 33
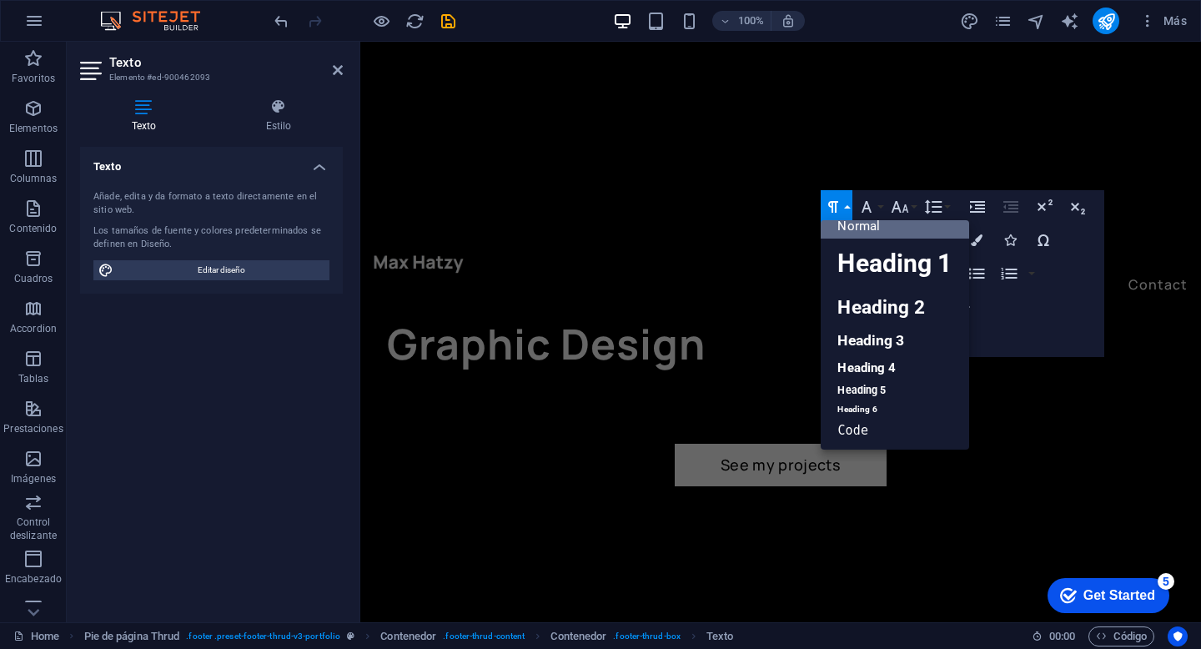
scroll to position [13, 0]
click at [848, 211] on button "Paragraph Format" at bounding box center [837, 206] width 32 height 33
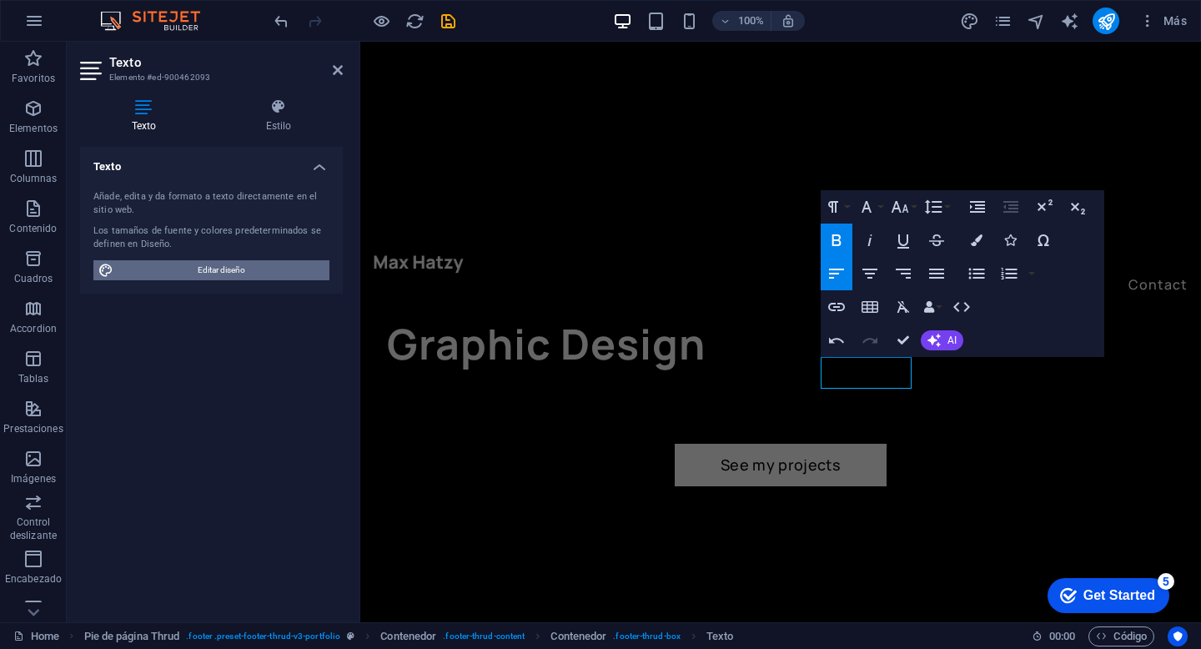
click at [284, 272] on span "Editar diseño" at bounding box center [221, 270] width 206 height 20
select select "ease-in-out"
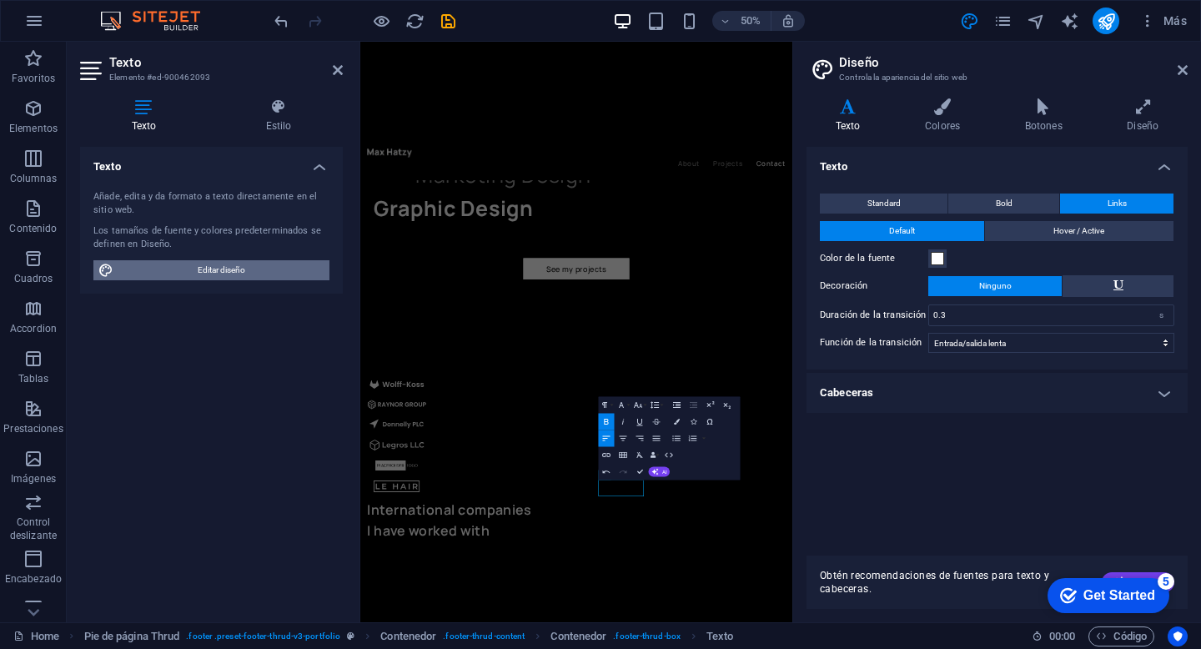
scroll to position [3688, 0]
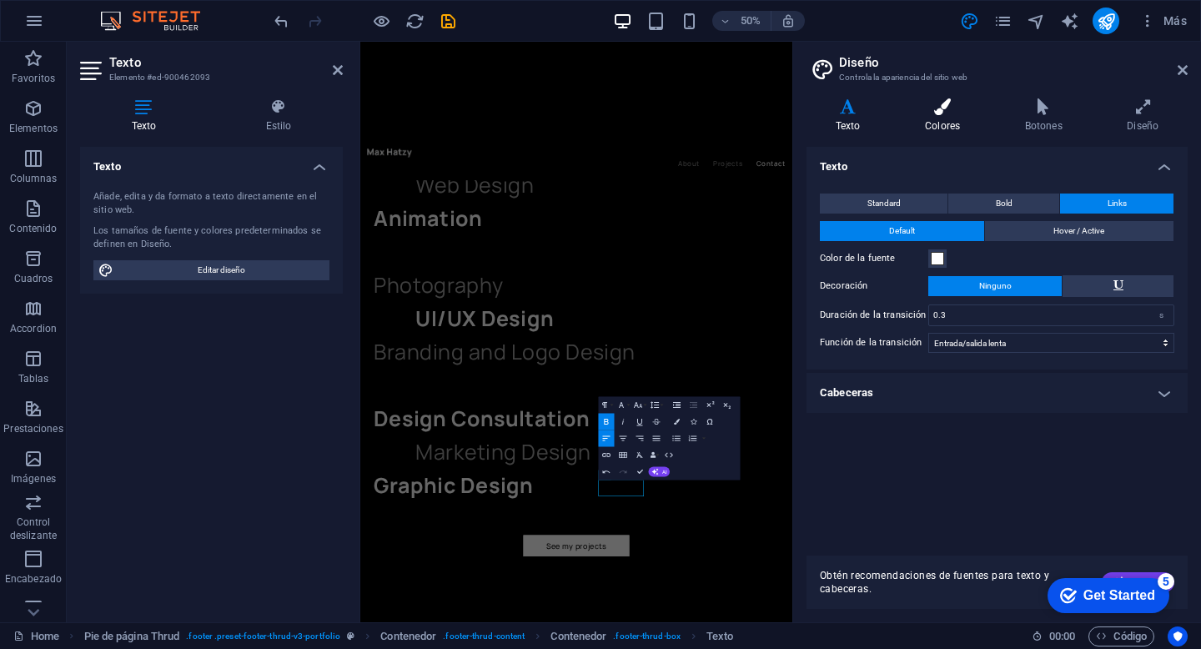
click at [934, 128] on h4 "Colores" at bounding box center [946, 115] width 100 height 35
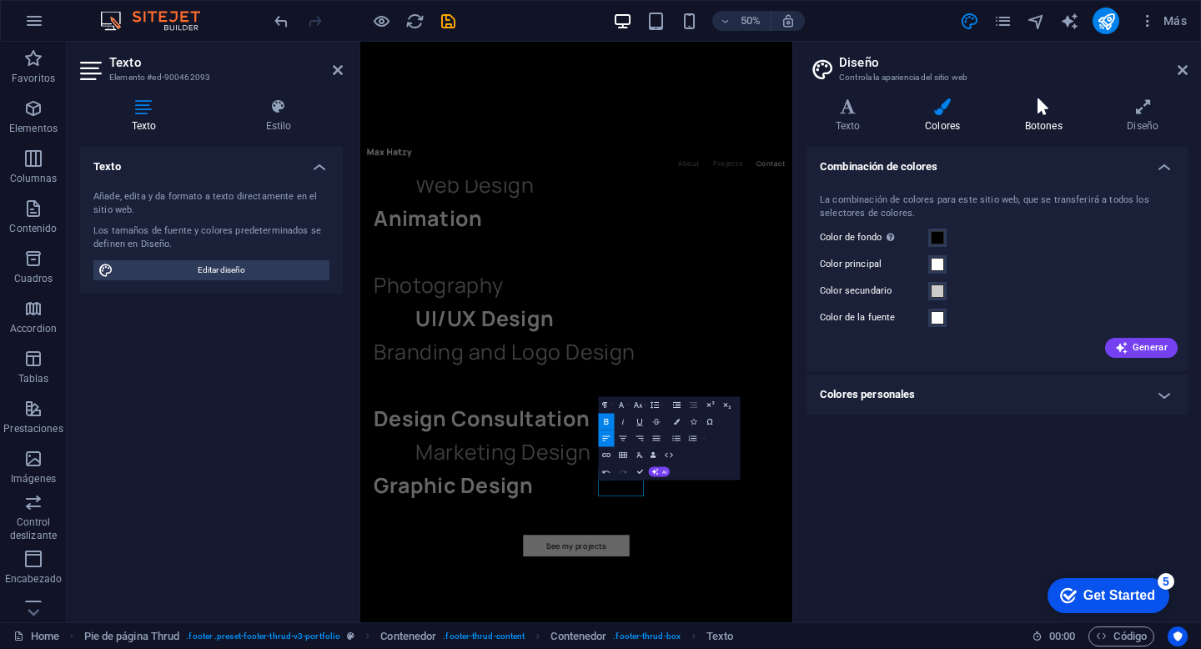
click at [1070, 123] on h4 "Botones" at bounding box center [1047, 115] width 103 height 35
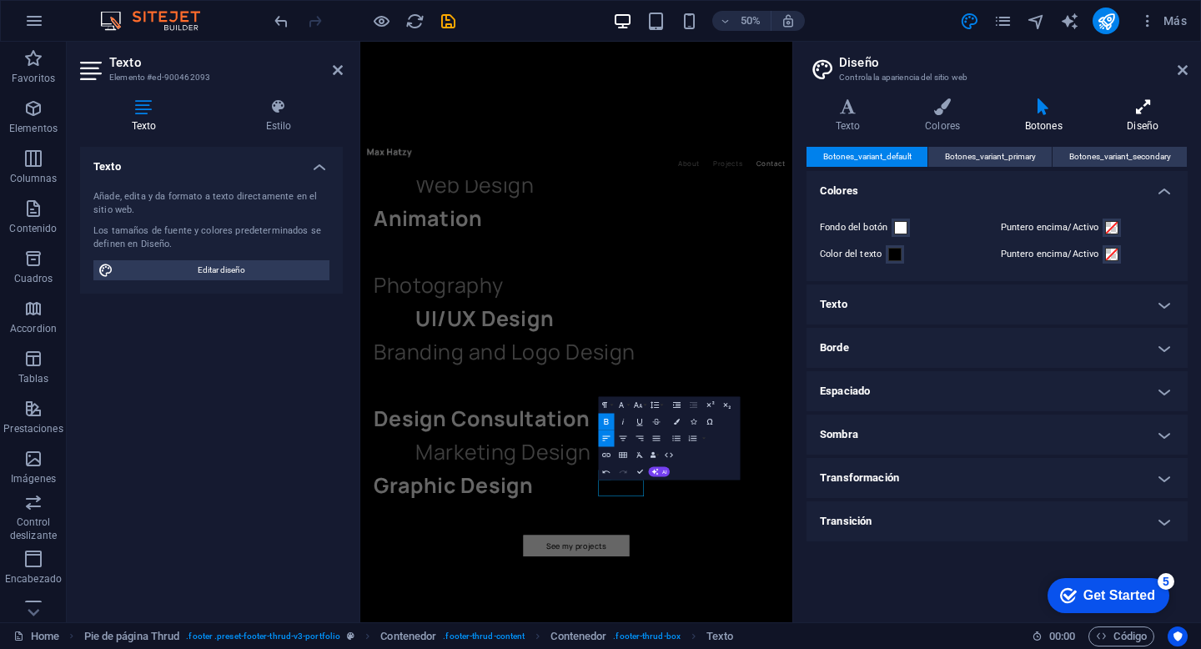
click at [1121, 118] on h4 "Diseño" at bounding box center [1143, 115] width 89 height 35
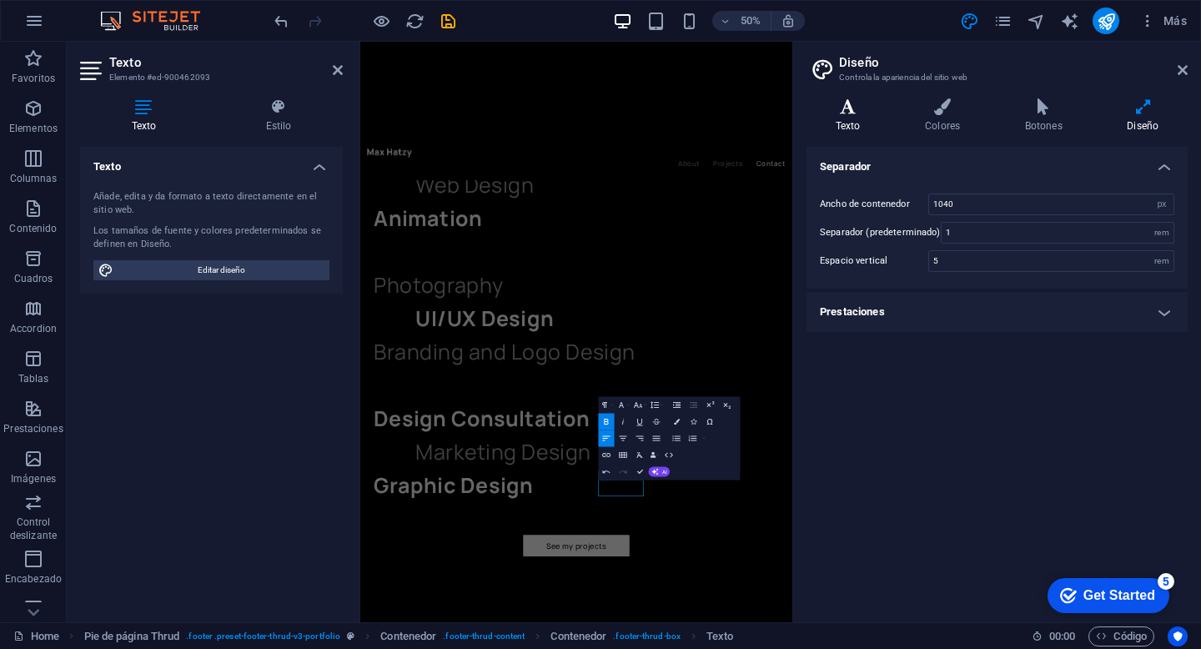
click at [856, 107] on icon at bounding box center [848, 106] width 83 height 17
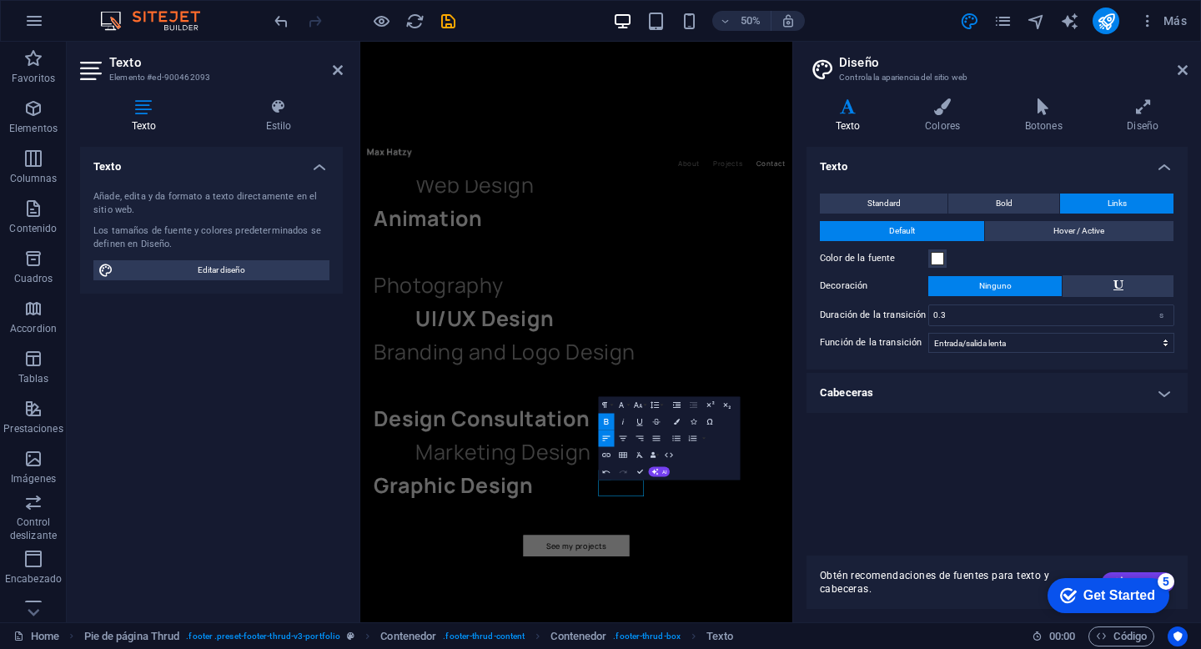
click at [888, 394] on h4 "Cabeceras" at bounding box center [997, 393] width 381 height 40
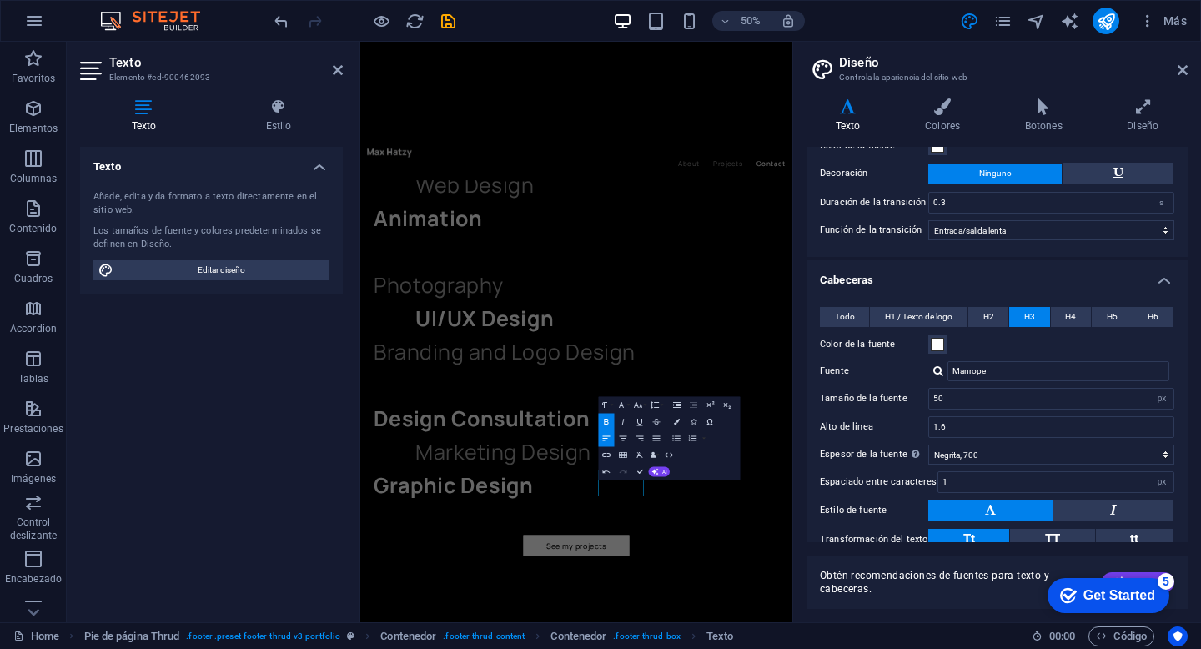
scroll to position [114, 0]
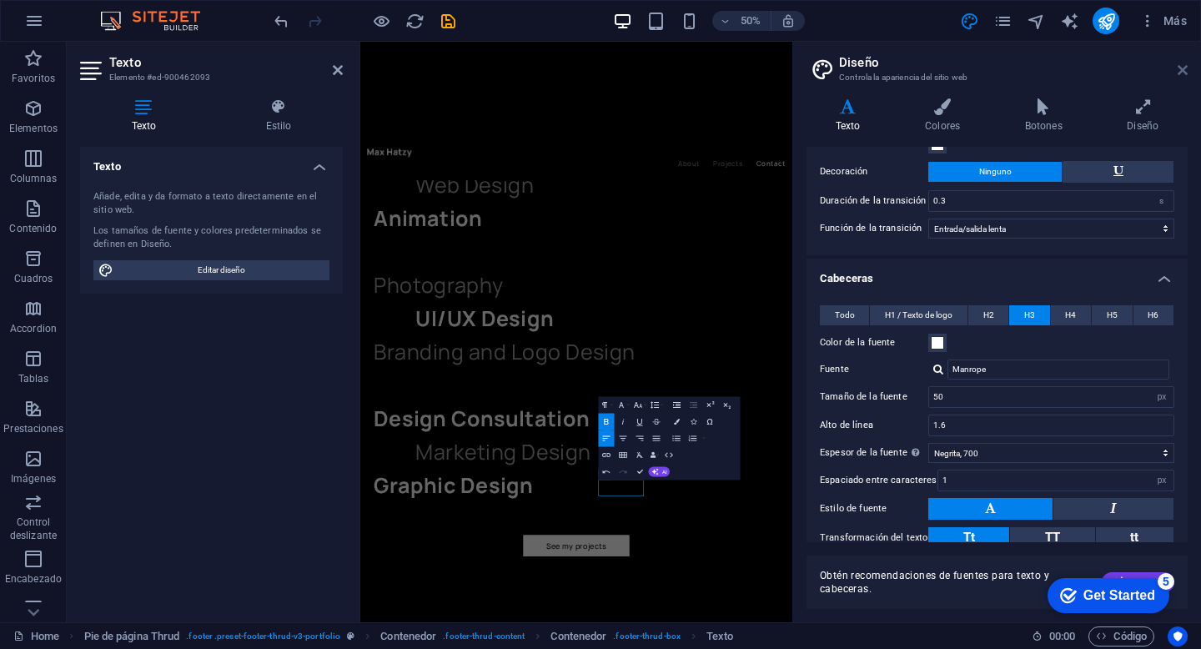
drag, startPoint x: 1178, startPoint y: 70, endPoint x: 817, endPoint y: 29, distance: 363.6
click at [1178, 70] on icon at bounding box center [1183, 69] width 10 height 13
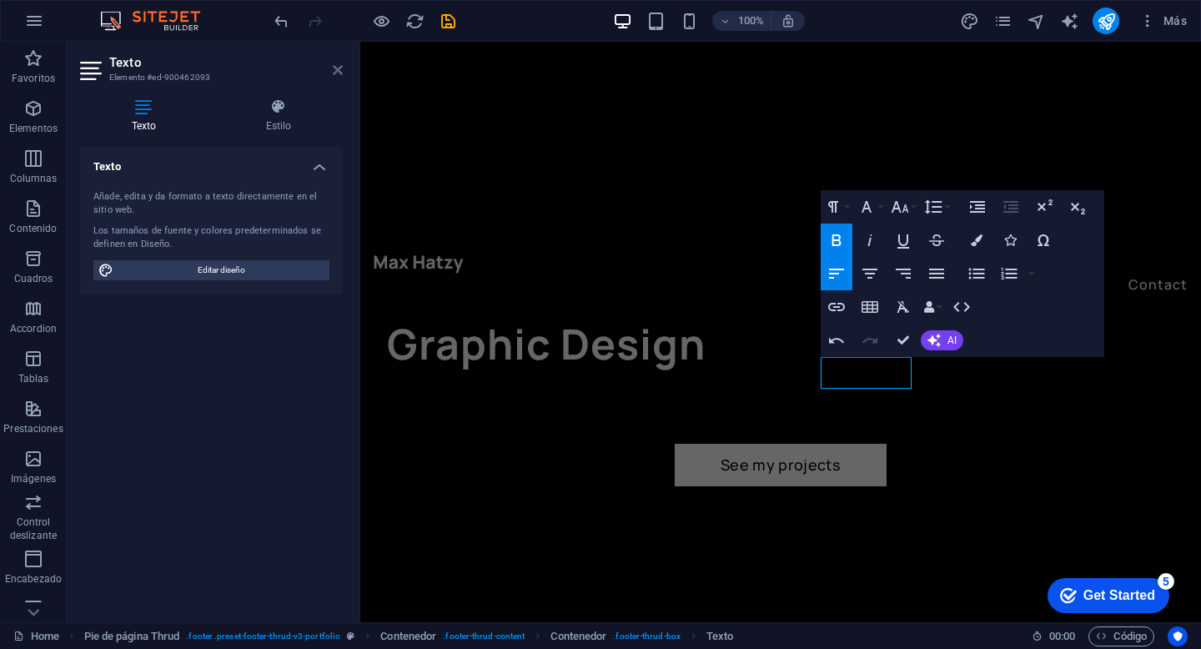
click at [337, 68] on icon at bounding box center [338, 69] width 10 height 13
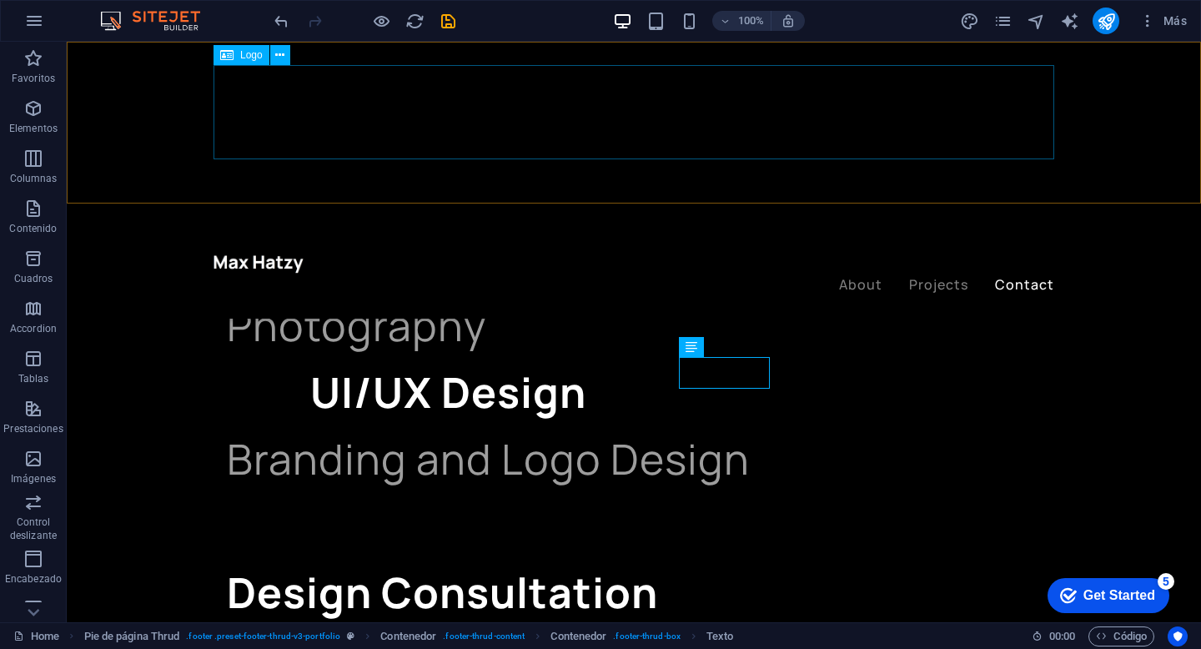
click at [289, 80] on div at bounding box center [634, 159] width 841 height 188
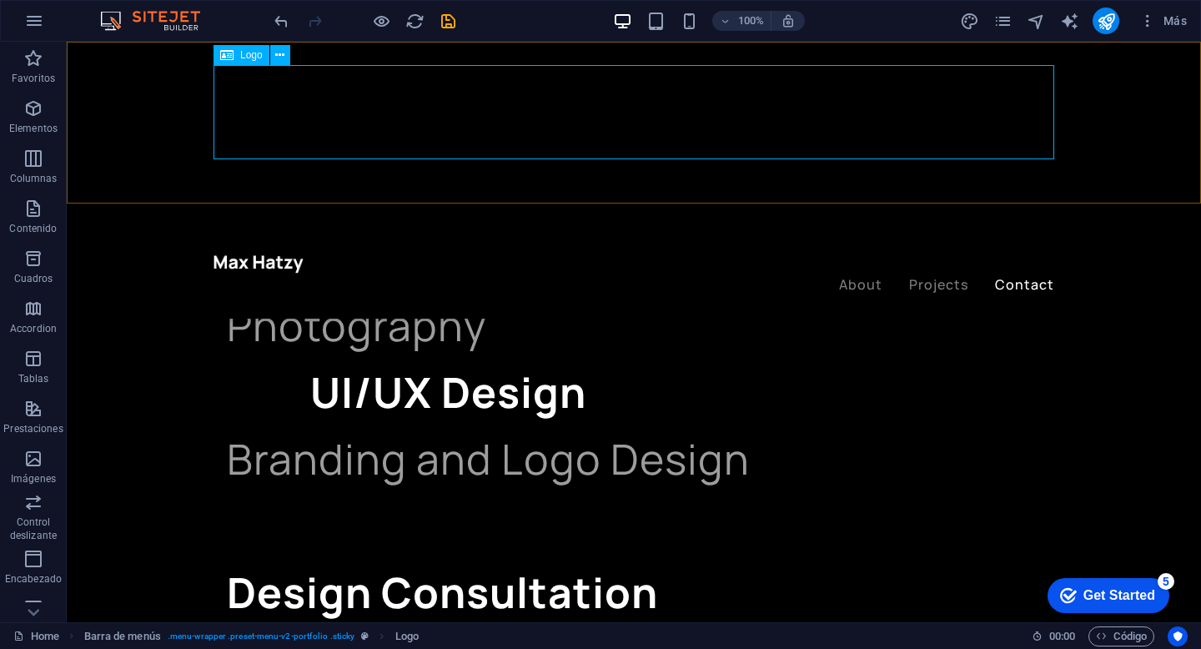
click at [245, 52] on span "Logo" at bounding box center [251, 55] width 23 height 10
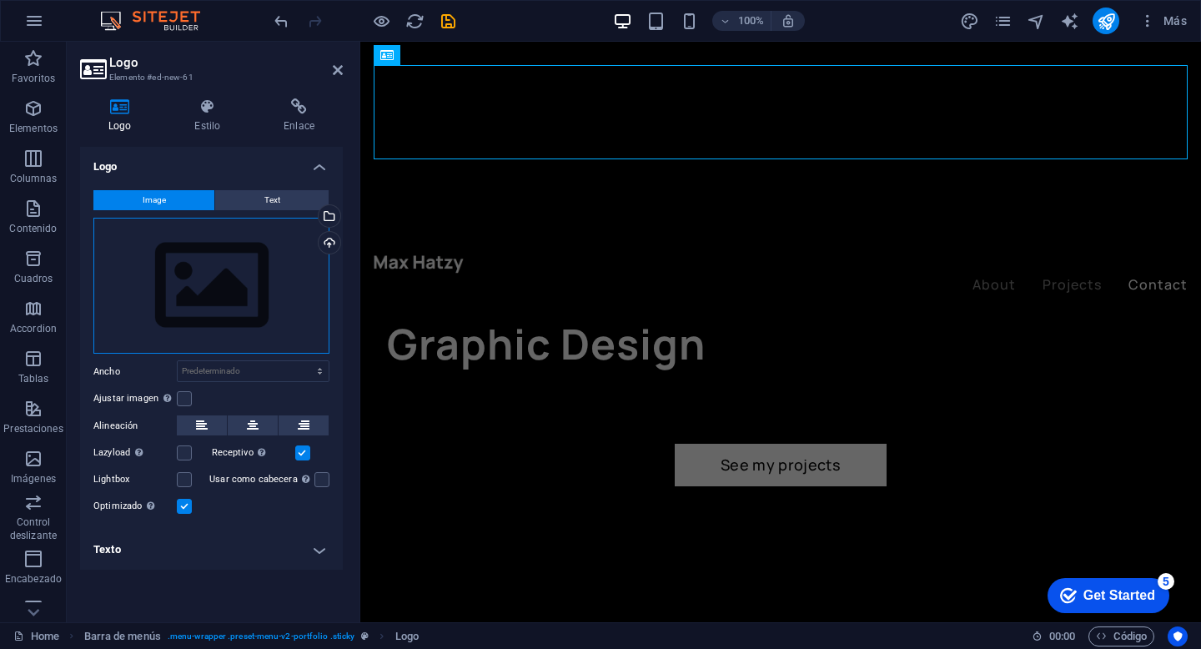
click at [236, 276] on div "Arrastra archivos aquí, haz clic para escoger archivos o selecciona archivos de…" at bounding box center [211, 286] width 236 height 137
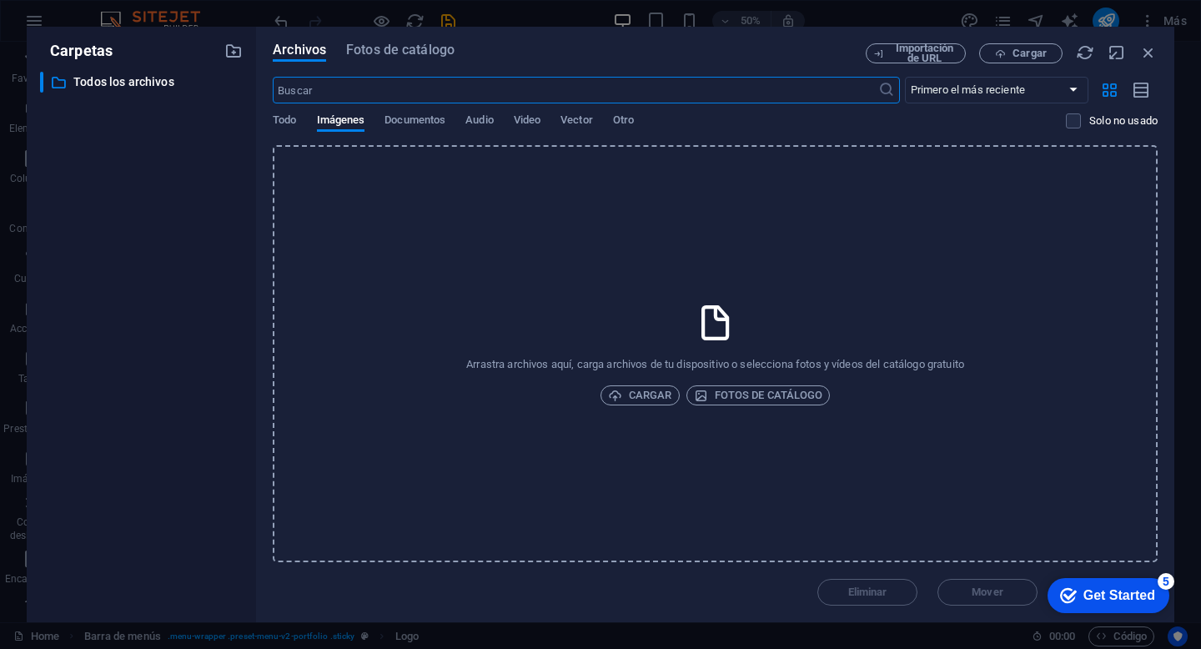
scroll to position [3688, 0]
click at [662, 395] on span "Cargar" at bounding box center [640, 395] width 64 height 20
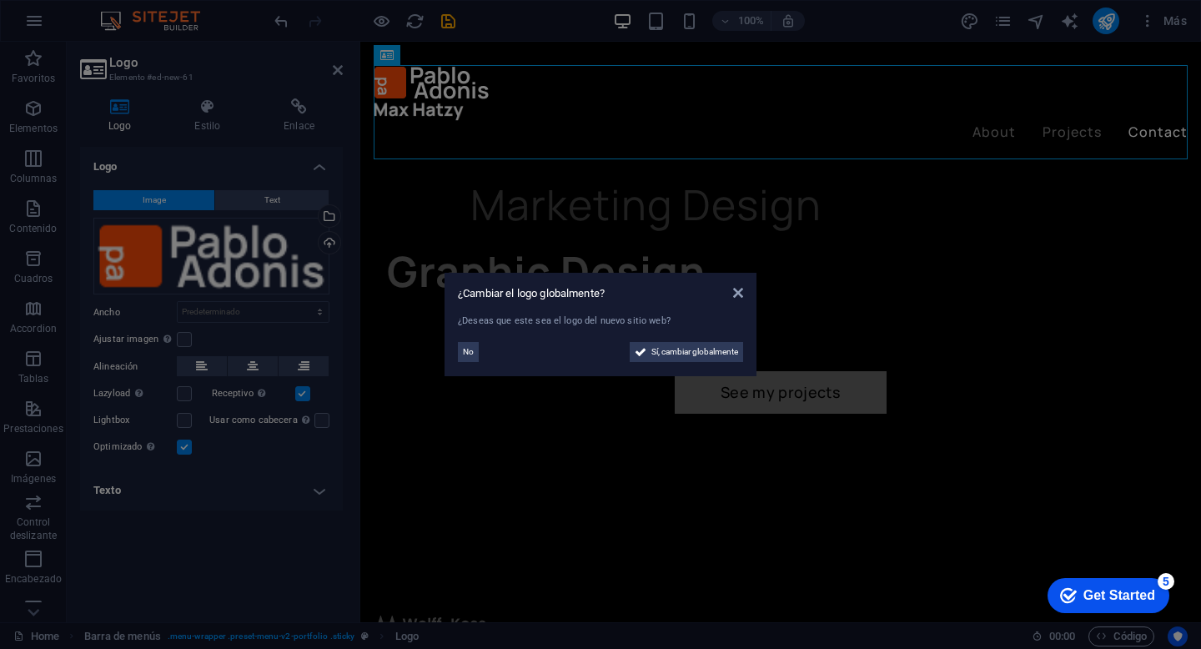
scroll to position [4169, 0]
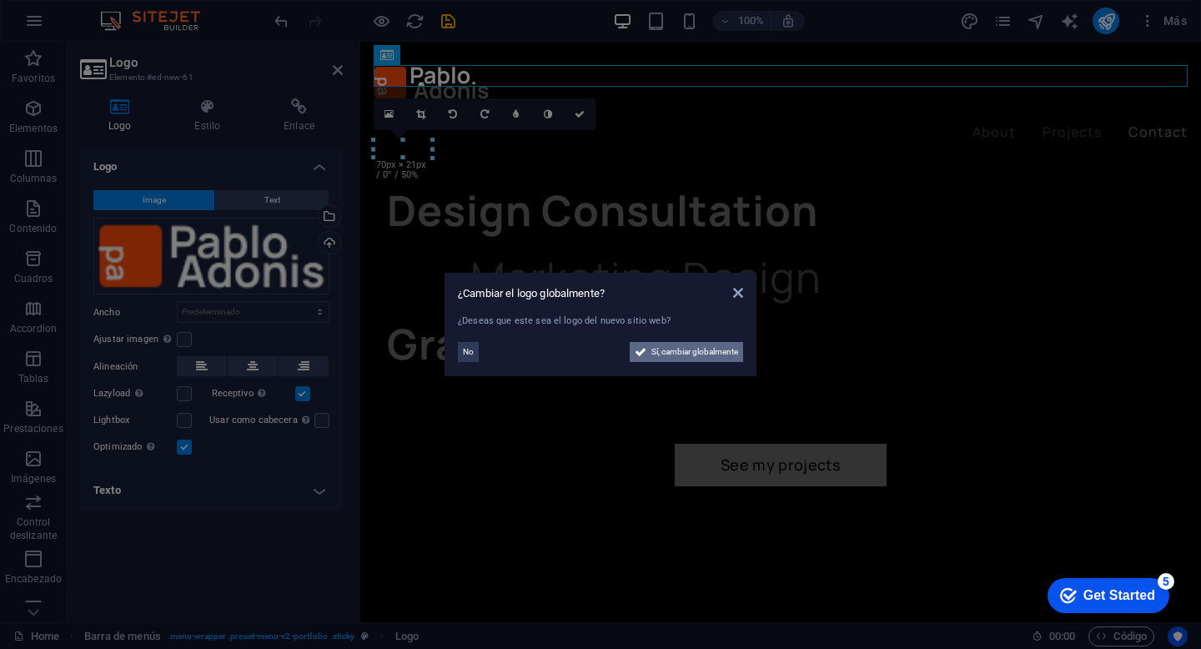
click at [717, 353] on span "Sí, cambiar globalmente" at bounding box center [695, 352] width 87 height 20
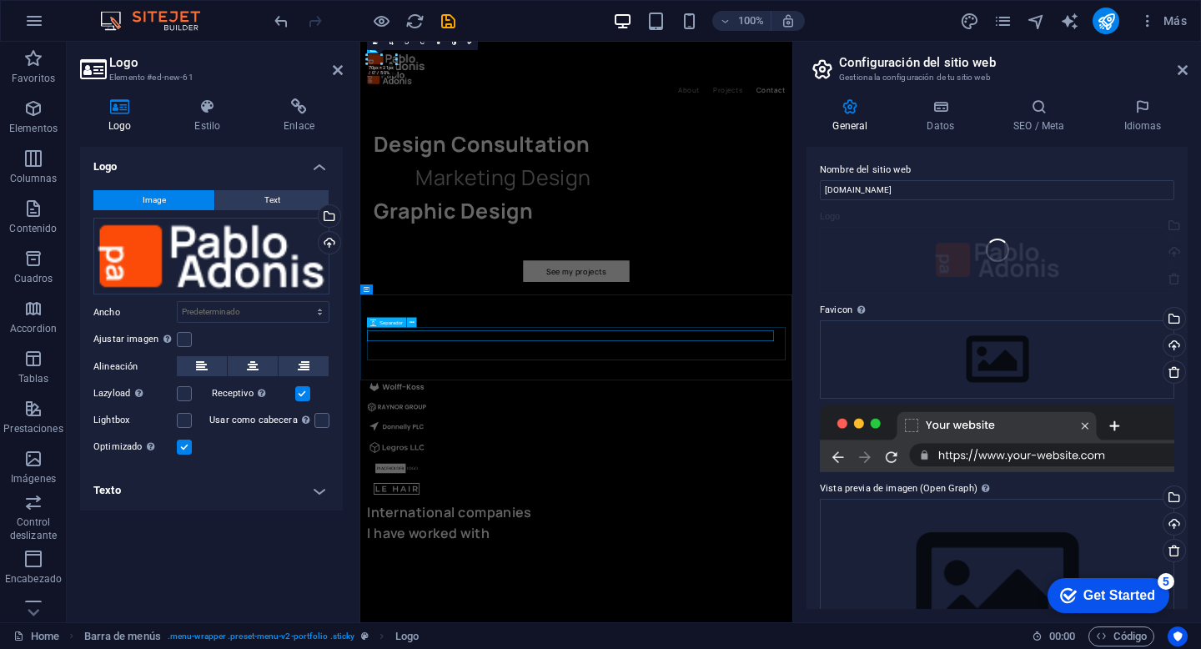
scroll to position [3621, 0]
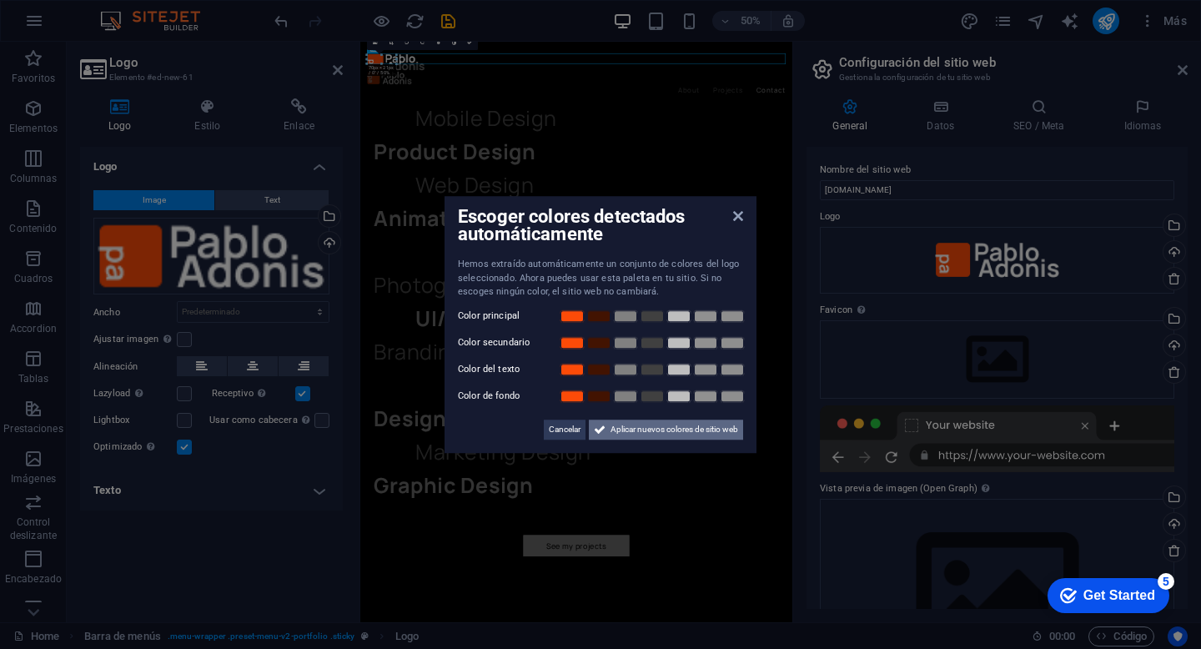
click at [692, 427] on span "Aplicar nuevos colores de sitio web" at bounding box center [675, 430] width 128 height 20
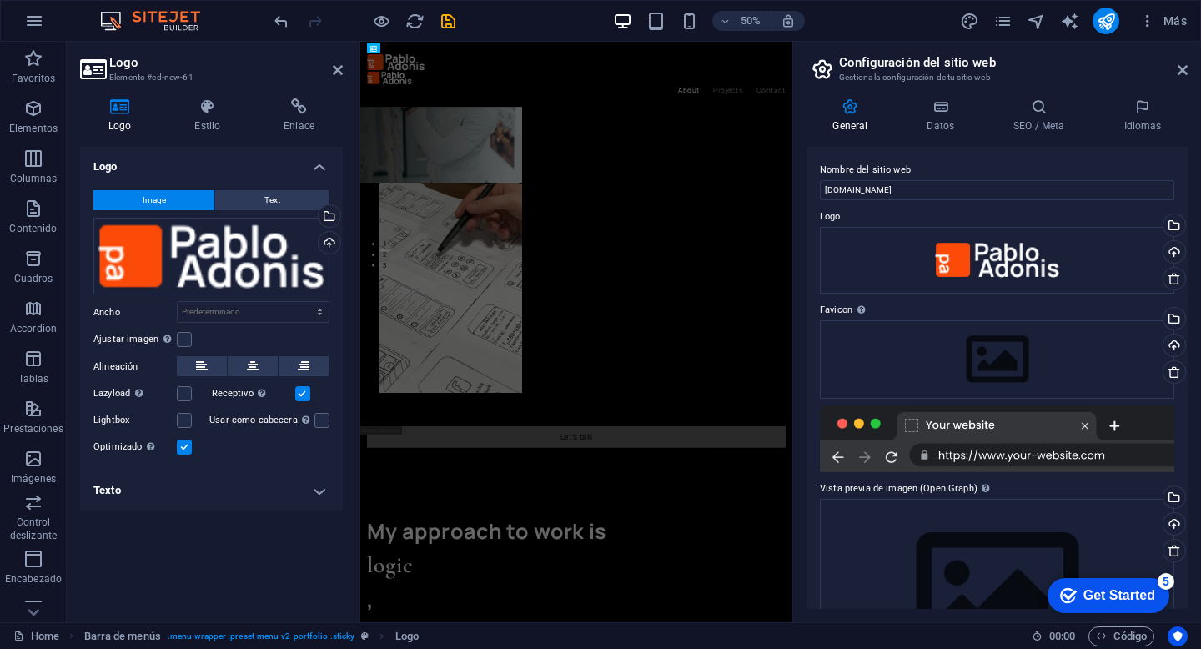
scroll to position [94, 0]
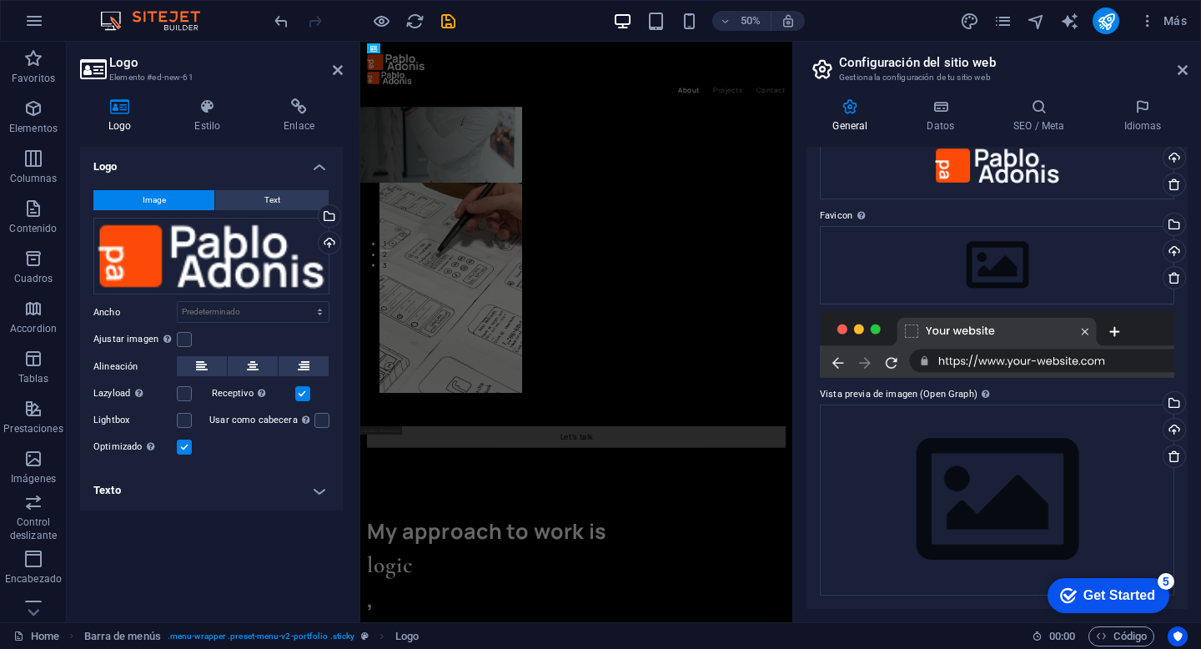
click at [1191, 73] on aside "Configuración del sitio web Gestiona la configuración de tu sitio web General D…" at bounding box center [997, 332] width 409 height 581
click at [946, 240] on div "Arrastra archivos aquí, haz clic para escoger archivos o selecciona archivos de…" at bounding box center [997, 265] width 355 height 78
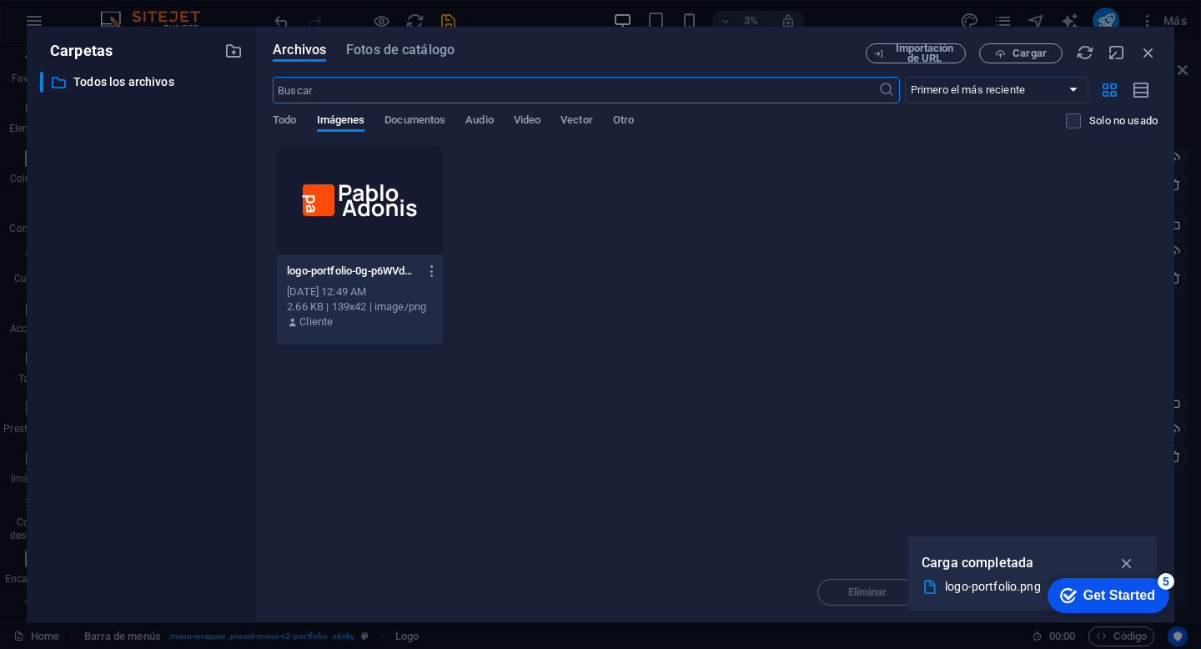
scroll to position [0, 0]
click at [1124, 558] on icon "button" at bounding box center [1127, 563] width 19 height 18
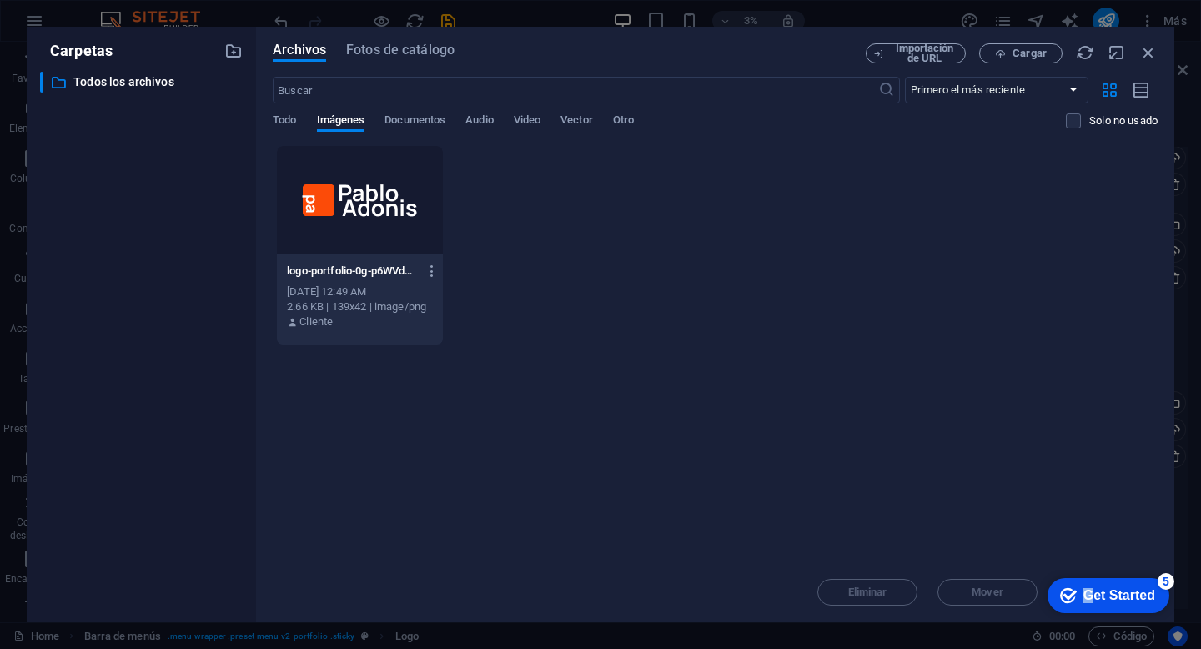
drag, startPoint x: 1088, startPoint y: 586, endPoint x: 1030, endPoint y: 472, distance: 127.6
click html "checkmark Get Started 5 First Steps in the Editor Let's guide you through the t…"
click at [1030, 484] on div "Arrastra archivos aquí para cargarlos de inmediato logo-portfolio-0g-p6WVdciQfA…" at bounding box center [715, 353] width 885 height 417
click at [1035, 58] on span "Cargar" at bounding box center [1030, 53] width 34 height 10
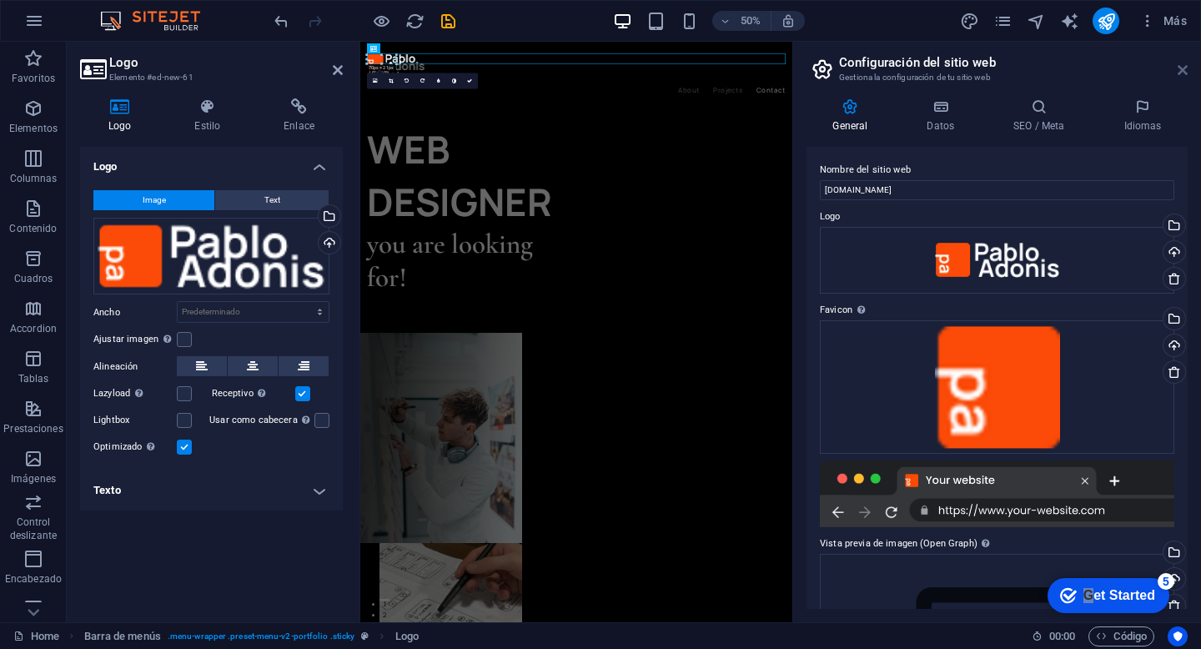
click at [1186, 71] on icon at bounding box center [1183, 69] width 10 height 13
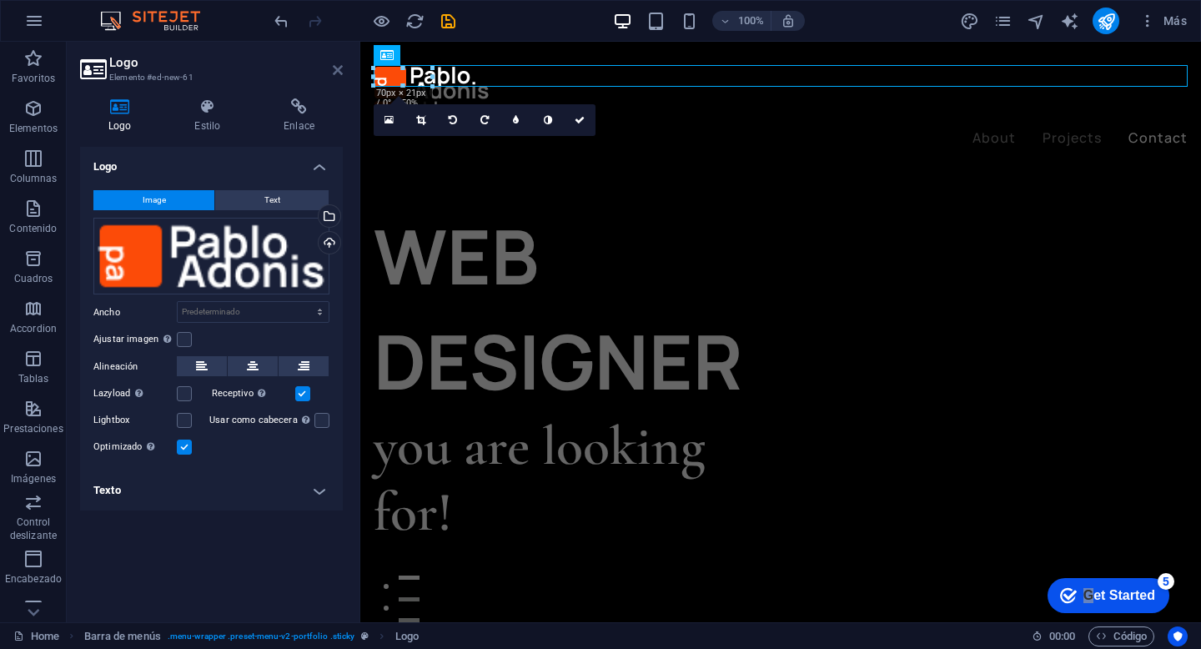
click at [339, 71] on icon at bounding box center [338, 69] width 10 height 13
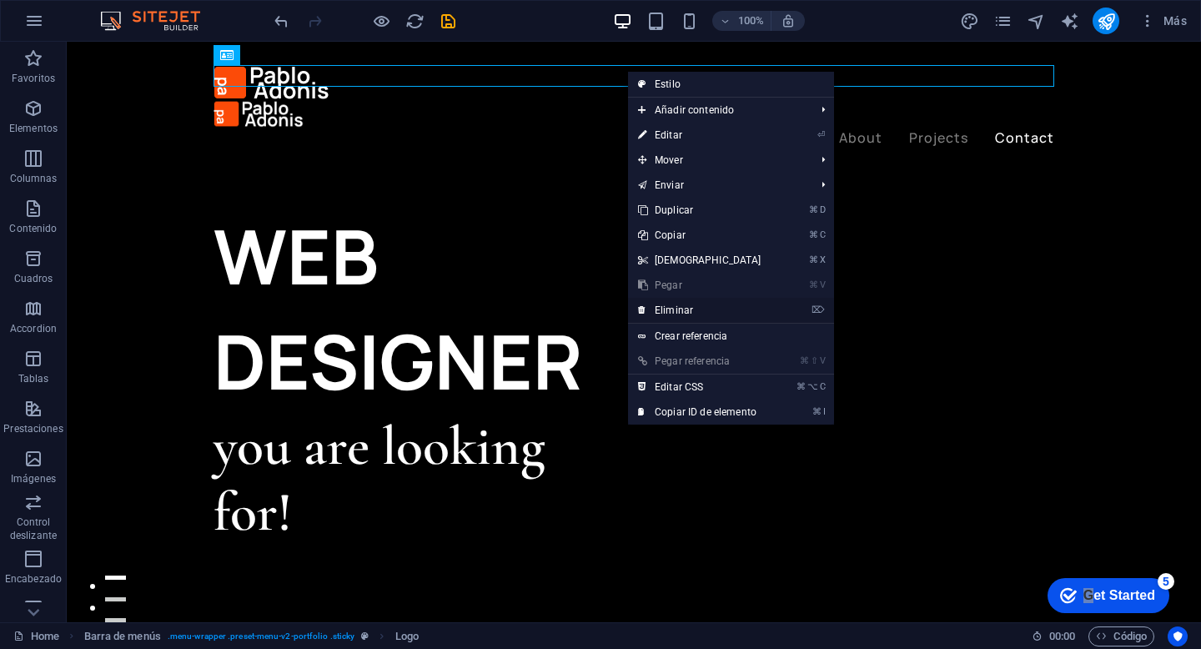
click at [728, 307] on link "⌦ Eliminar" at bounding box center [699, 310] width 143 height 25
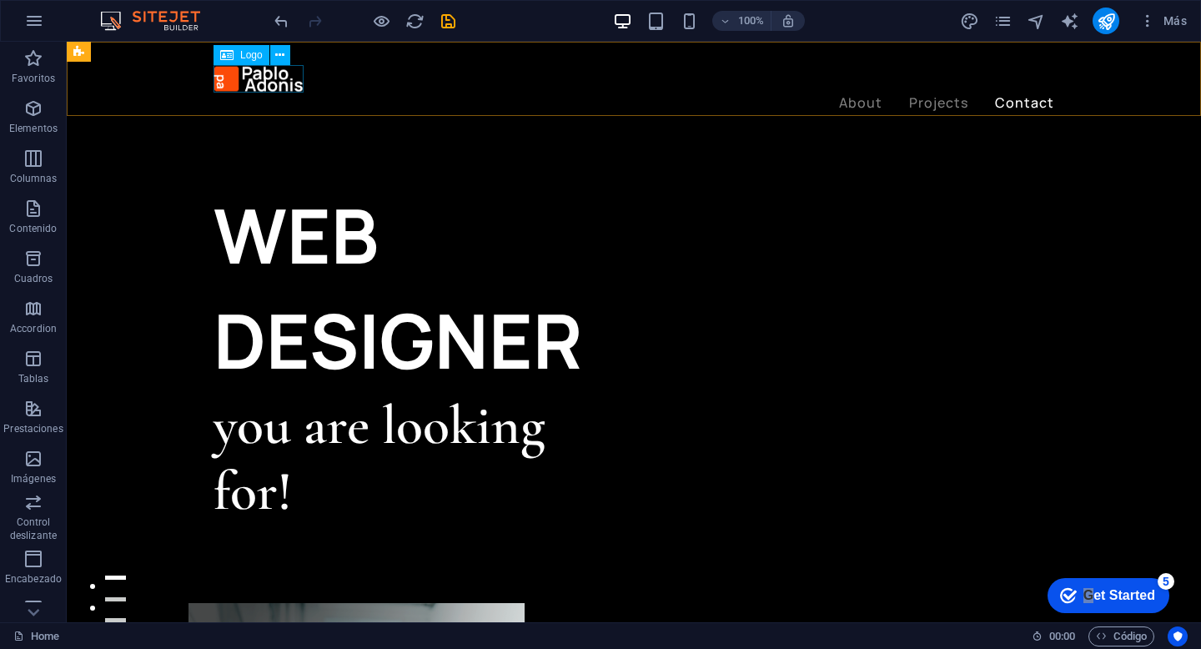
click at [271, 76] on div at bounding box center [634, 79] width 841 height 28
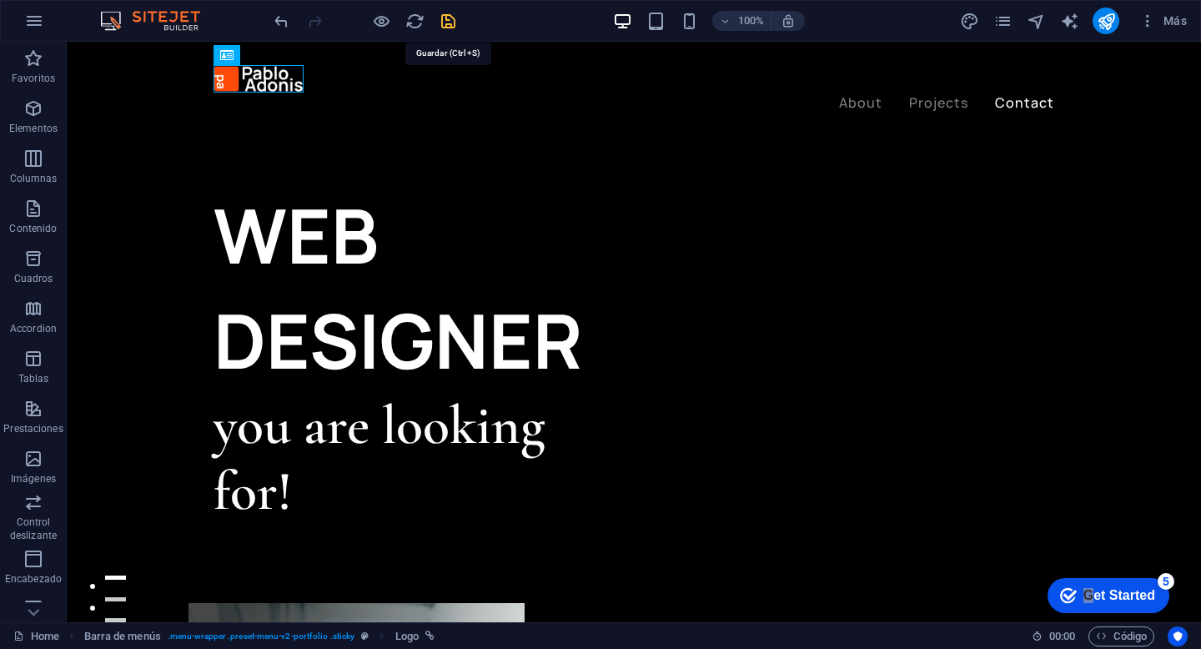
click at [451, 19] on icon "save" at bounding box center [448, 21] width 19 height 19
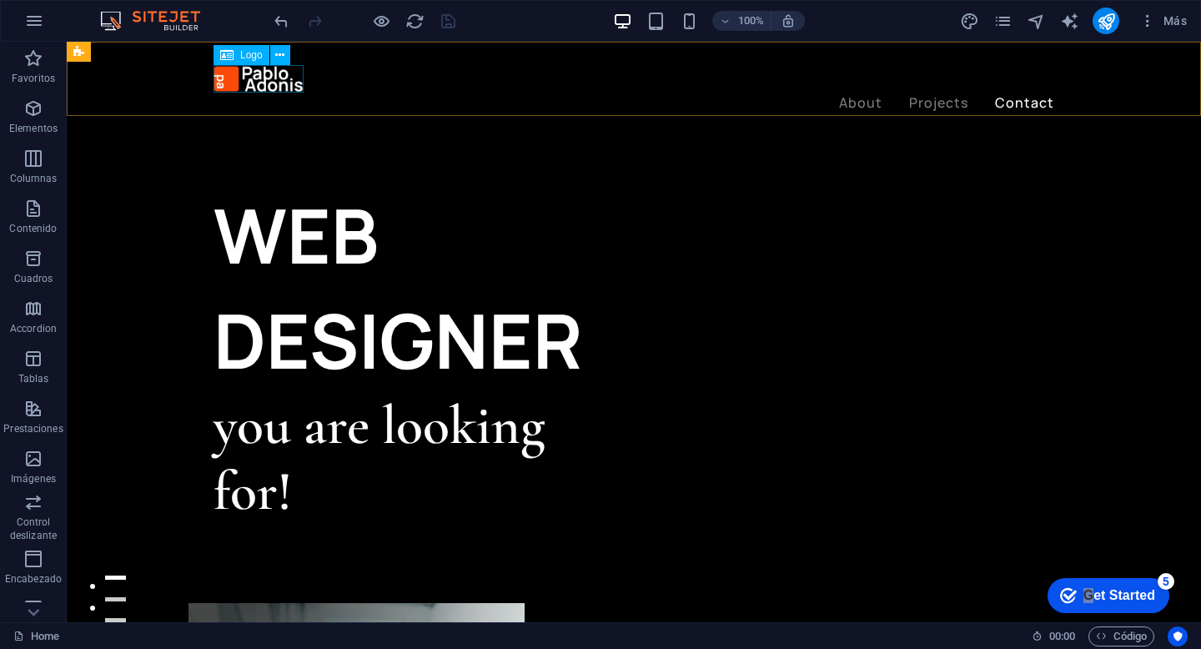
click at [275, 78] on div at bounding box center [634, 79] width 841 height 28
select select "px"
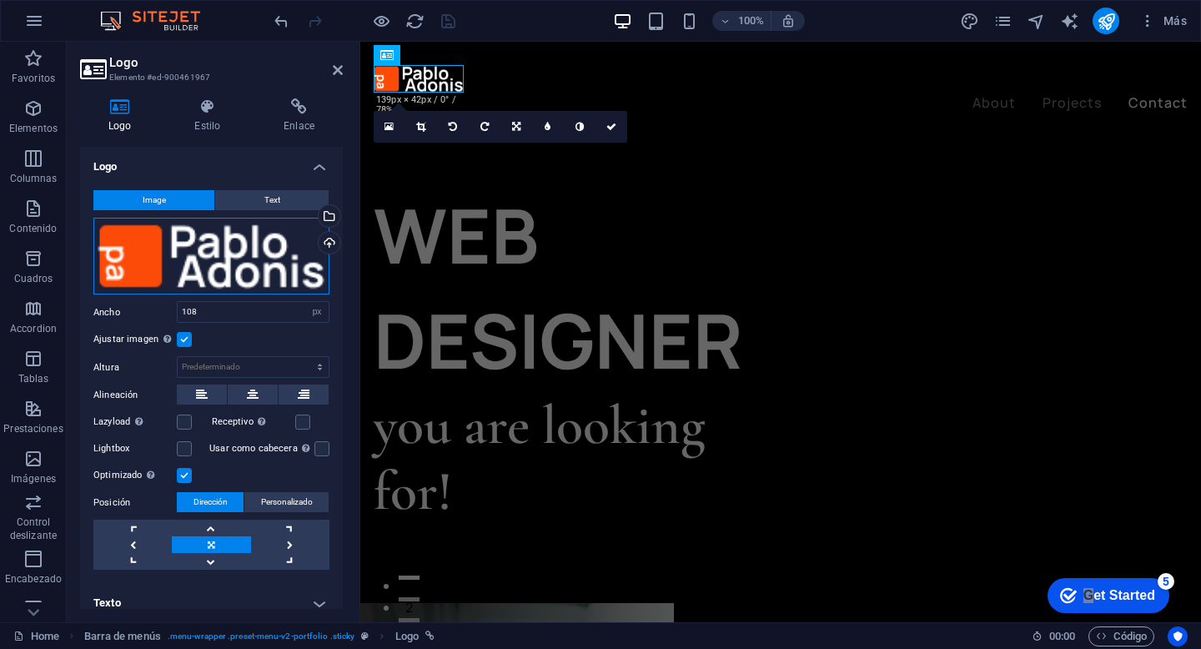
click at [241, 266] on div "Arrastra archivos aquí, haz clic para escoger archivos o selecciona archivos de…" at bounding box center [211, 256] width 236 height 77
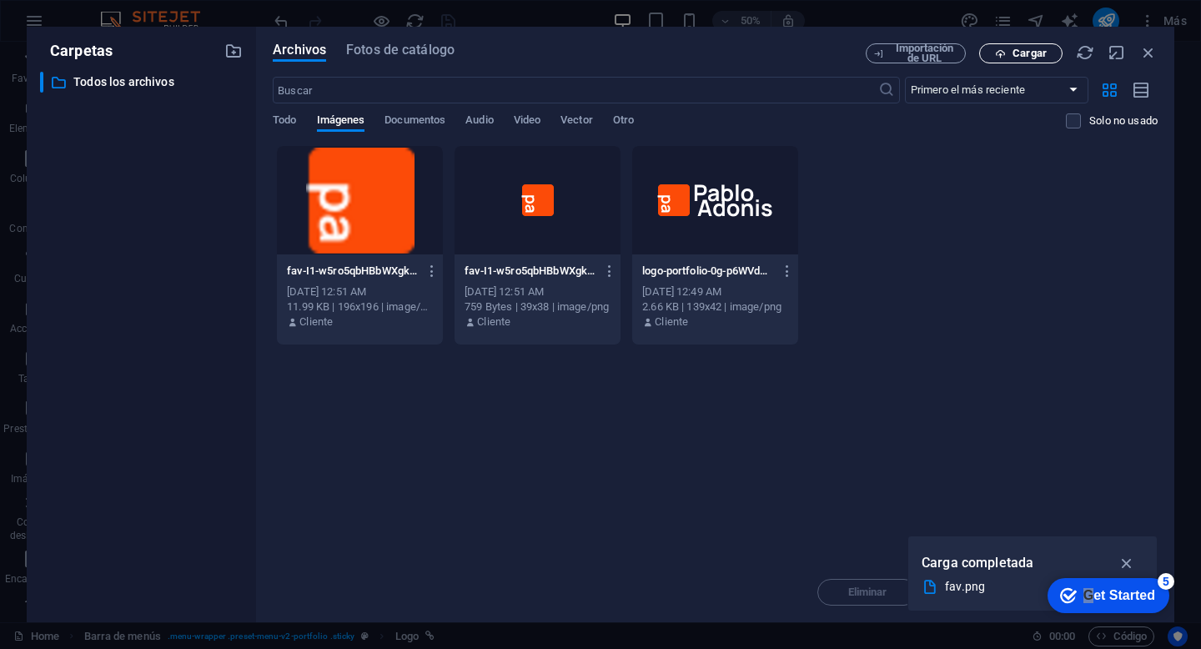
click at [1034, 56] on span "Cargar" at bounding box center [1030, 53] width 34 height 10
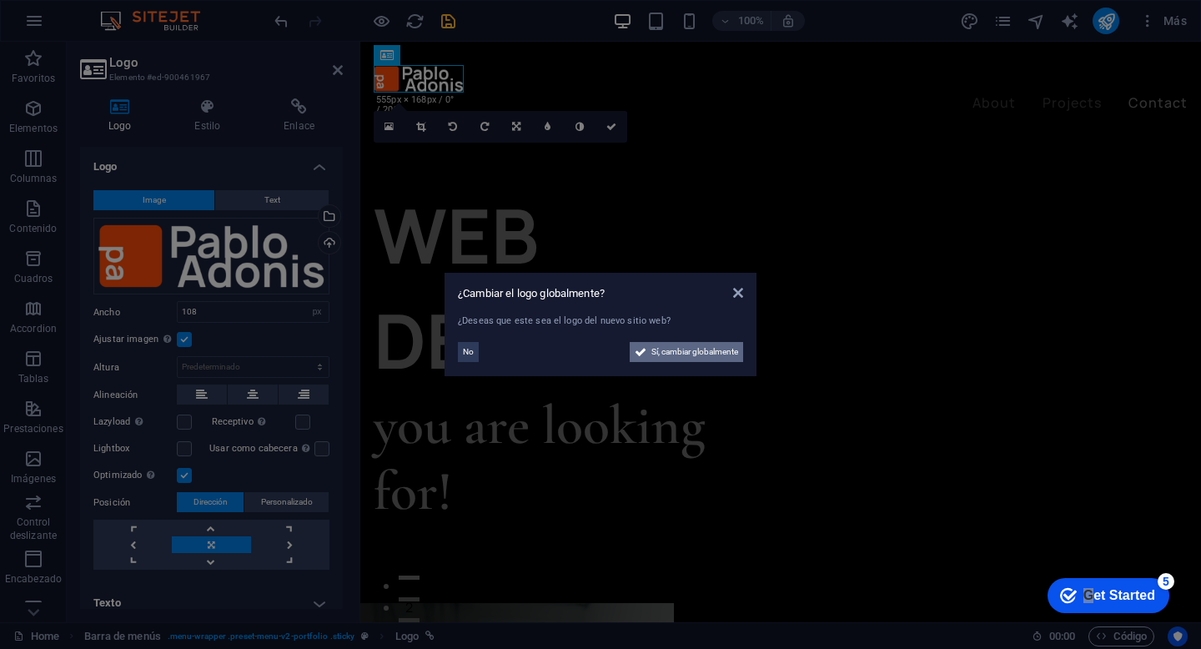
click at [717, 355] on span "Sí, cambiar globalmente" at bounding box center [695, 352] width 87 height 20
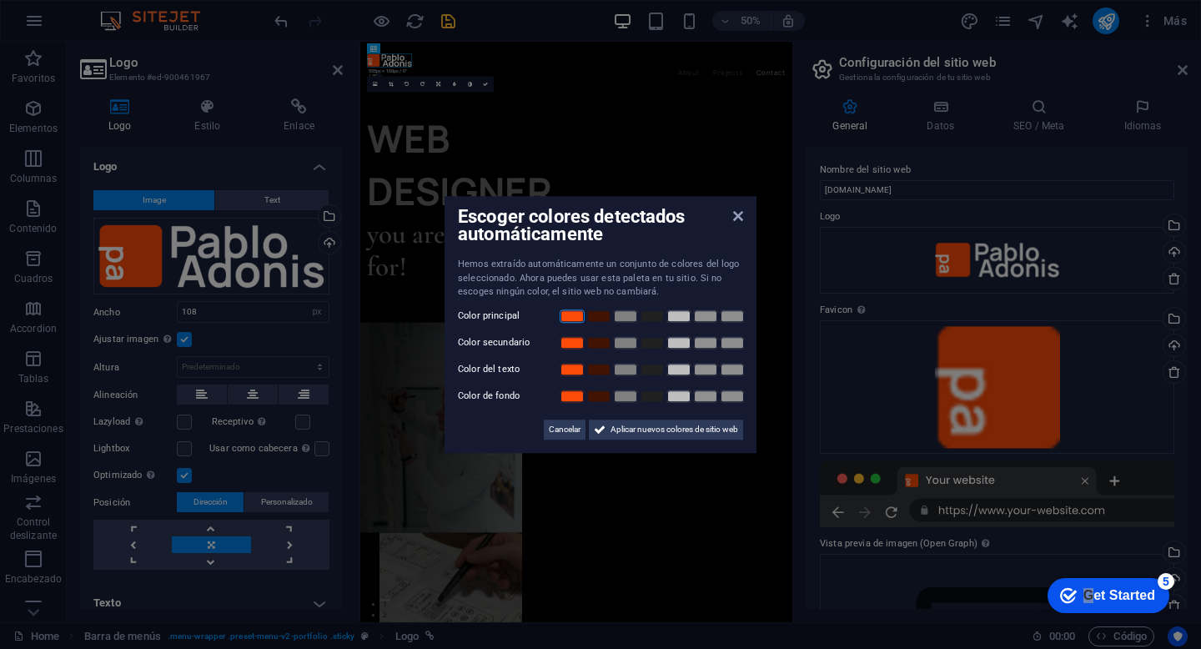
click at [573, 319] on link at bounding box center [572, 316] width 25 height 13
click at [671, 339] on link at bounding box center [679, 342] width 25 height 13
click at [677, 370] on link at bounding box center [679, 369] width 25 height 13
click at [682, 398] on link at bounding box center [679, 396] width 25 height 13
click at [684, 426] on span "Aplicar nuevos colores de sitio web" at bounding box center [675, 430] width 128 height 20
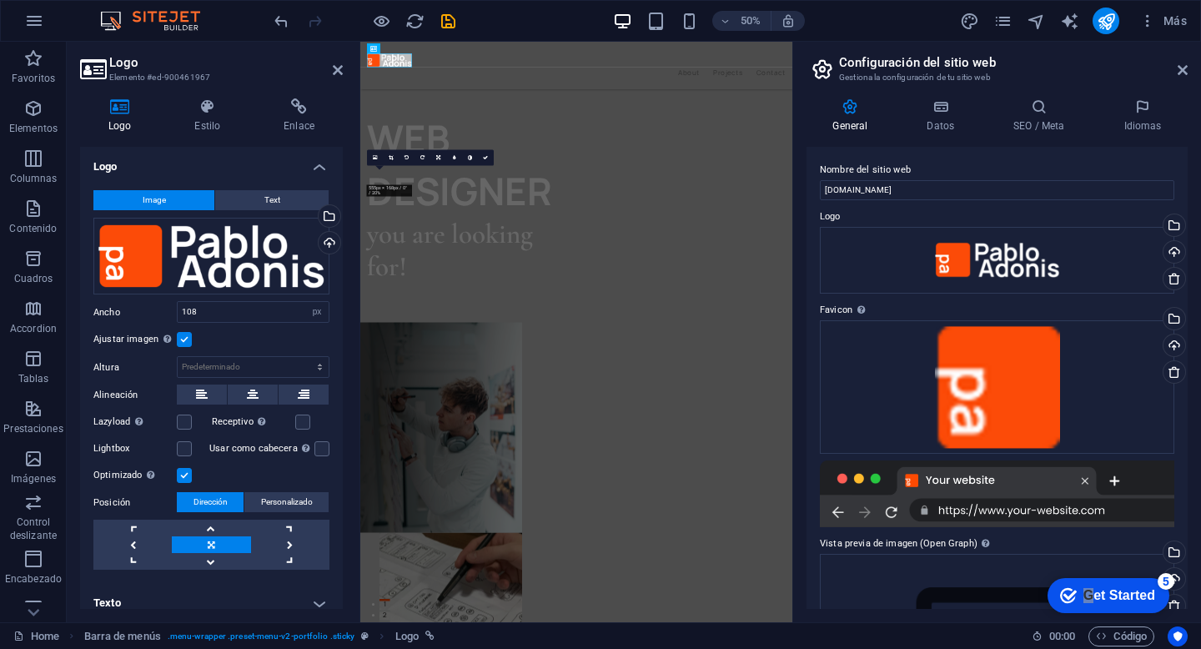
drag, startPoint x: 449, startPoint y: 23, endPoint x: 510, endPoint y: 25, distance: 61.0
click at [510, 25] on div "50% Más" at bounding box center [732, 21] width 923 height 27
click at [418, 23] on icon "reload" at bounding box center [414, 21] width 19 height 19
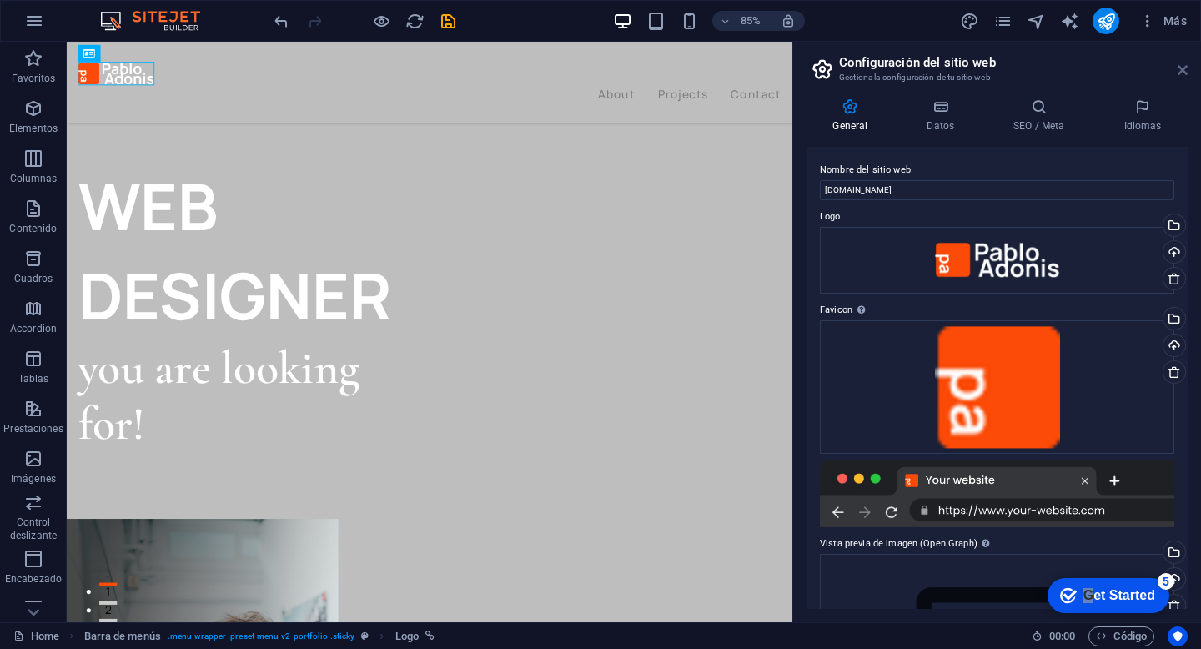
click at [1186, 73] on icon at bounding box center [1183, 69] width 10 height 13
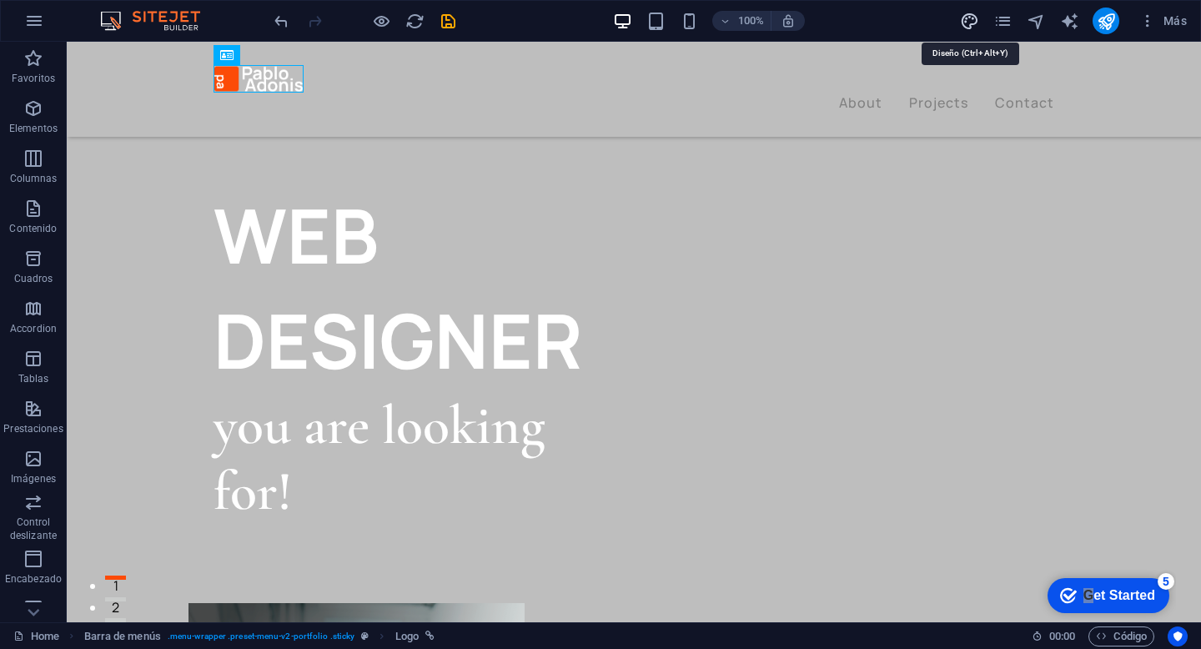
click at [964, 29] on icon "design" at bounding box center [969, 21] width 19 height 19
select select "ease-in-out"
select select "px"
select select "700"
select select "px"
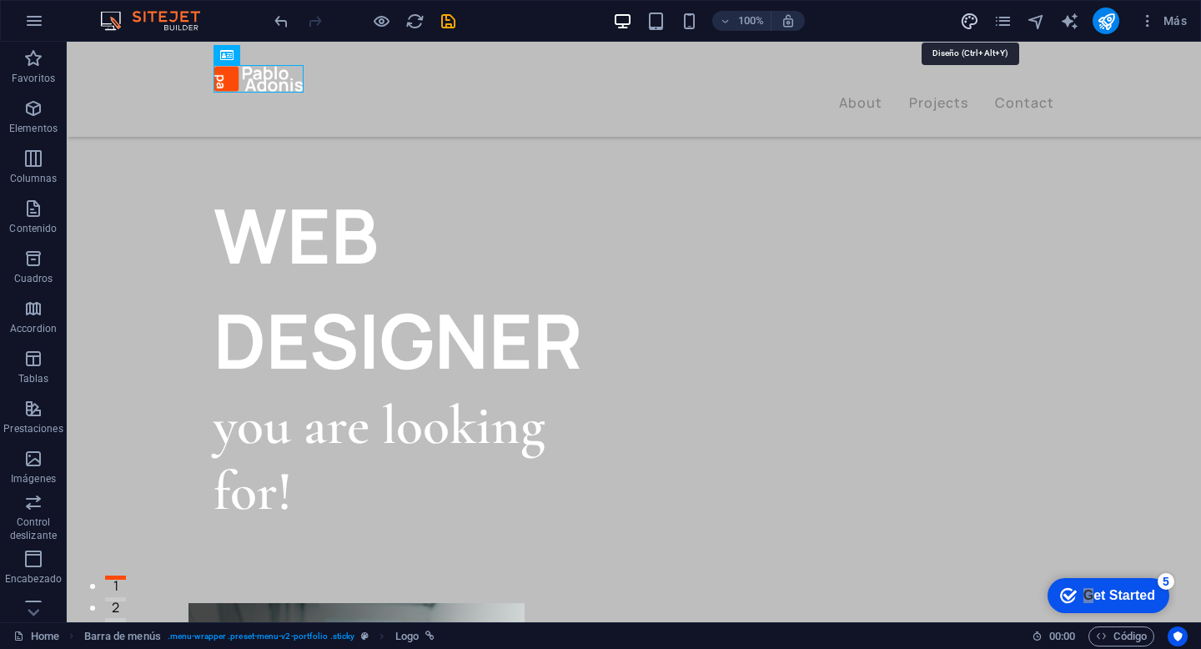
select select "rem"
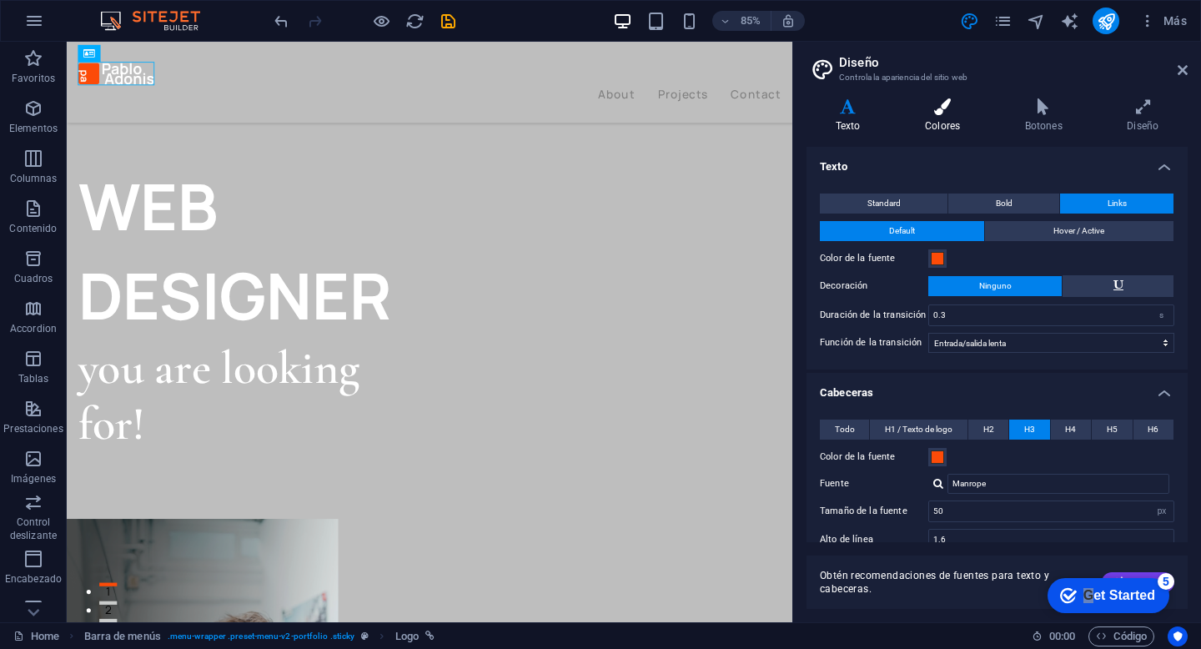
click at [963, 109] on icon at bounding box center [942, 106] width 93 height 17
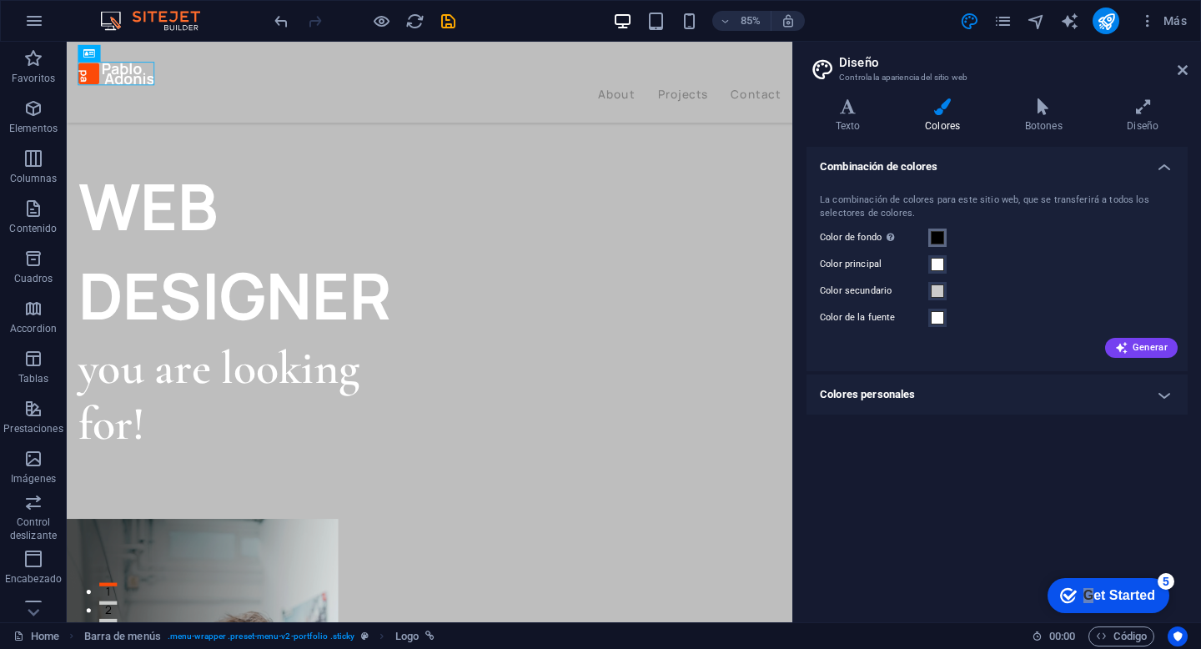
click at [938, 237] on span at bounding box center [937, 237] width 13 height 13
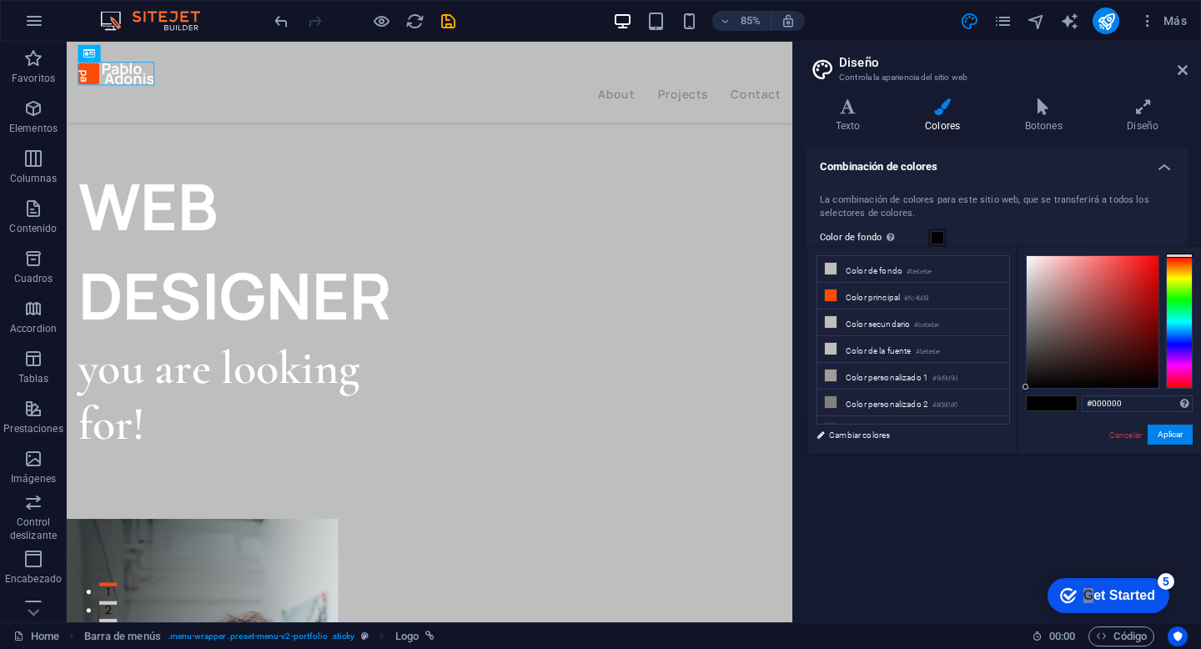
click at [941, 232] on span at bounding box center [937, 237] width 13 height 13
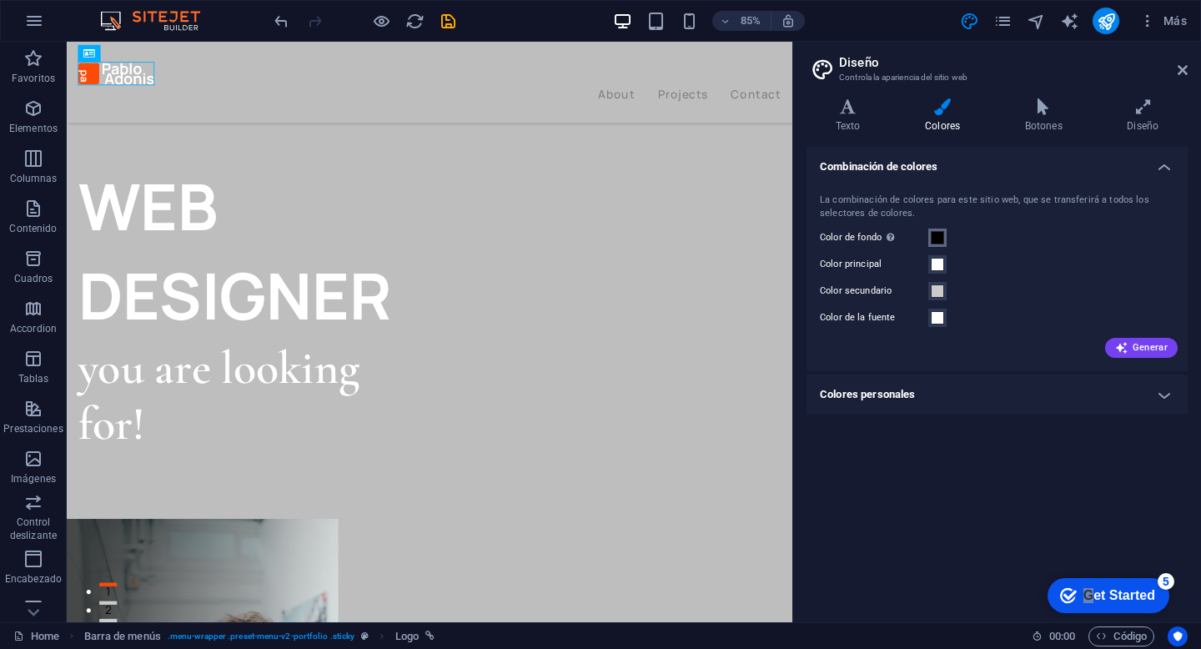
click at [942, 234] on span at bounding box center [937, 237] width 13 height 13
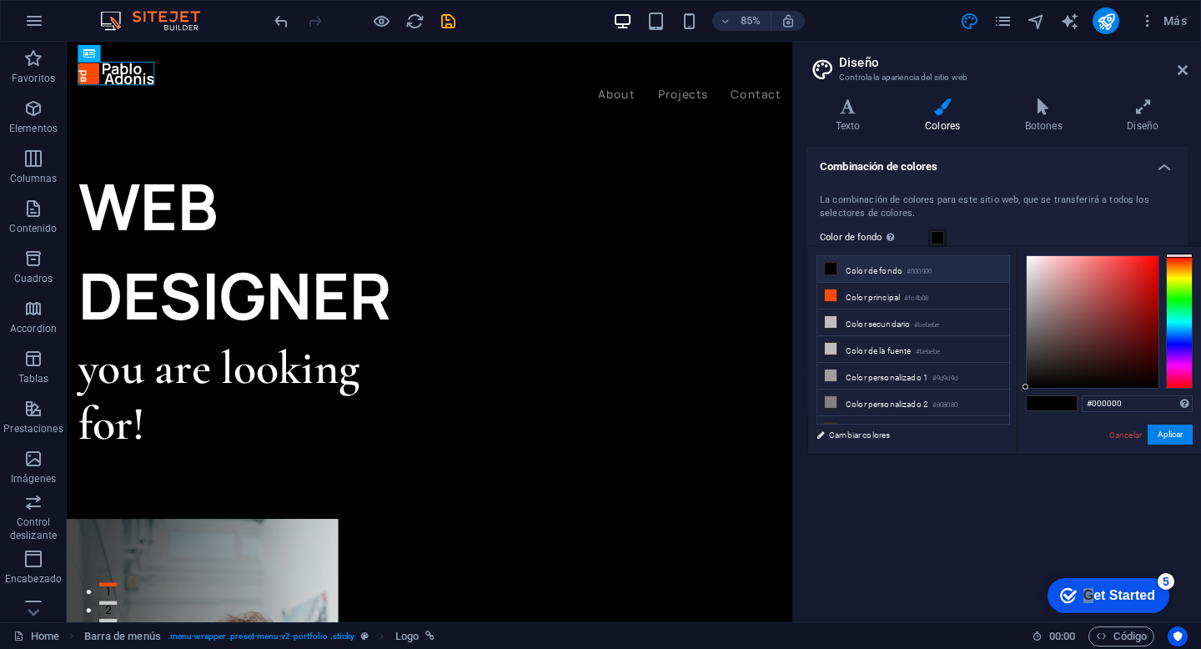
click at [906, 264] on li "Color de fondo #000000" at bounding box center [914, 269] width 192 height 27
click at [446, 10] on div at bounding box center [364, 21] width 187 height 27
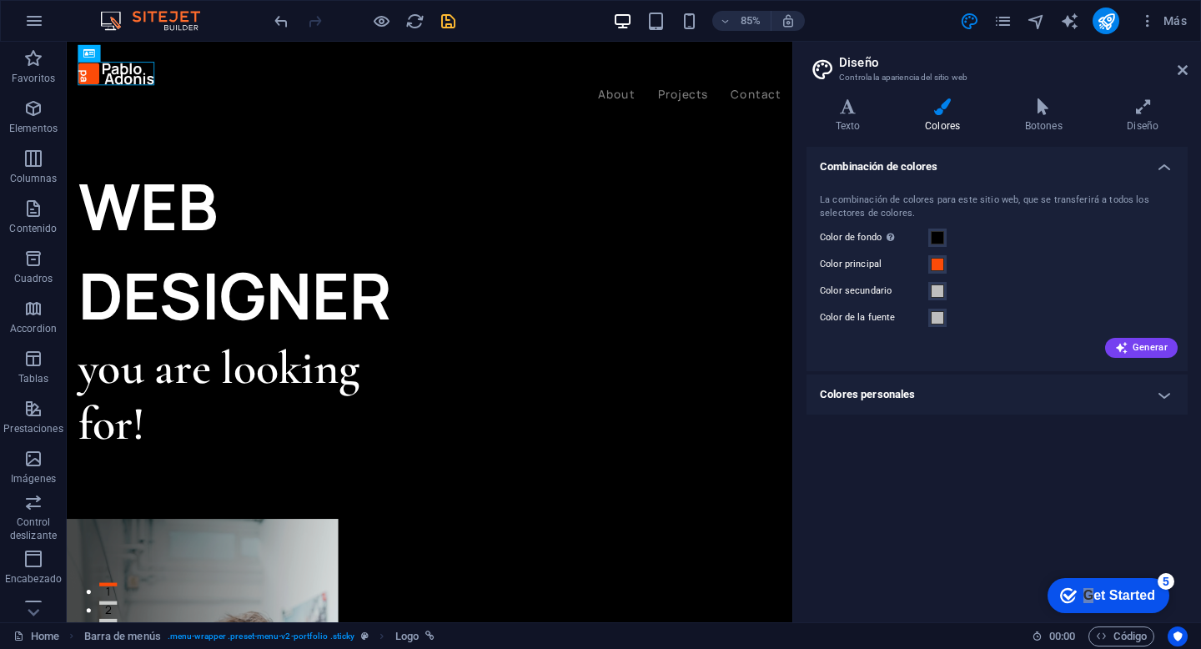
click at [452, 23] on icon "save" at bounding box center [448, 21] width 19 height 19
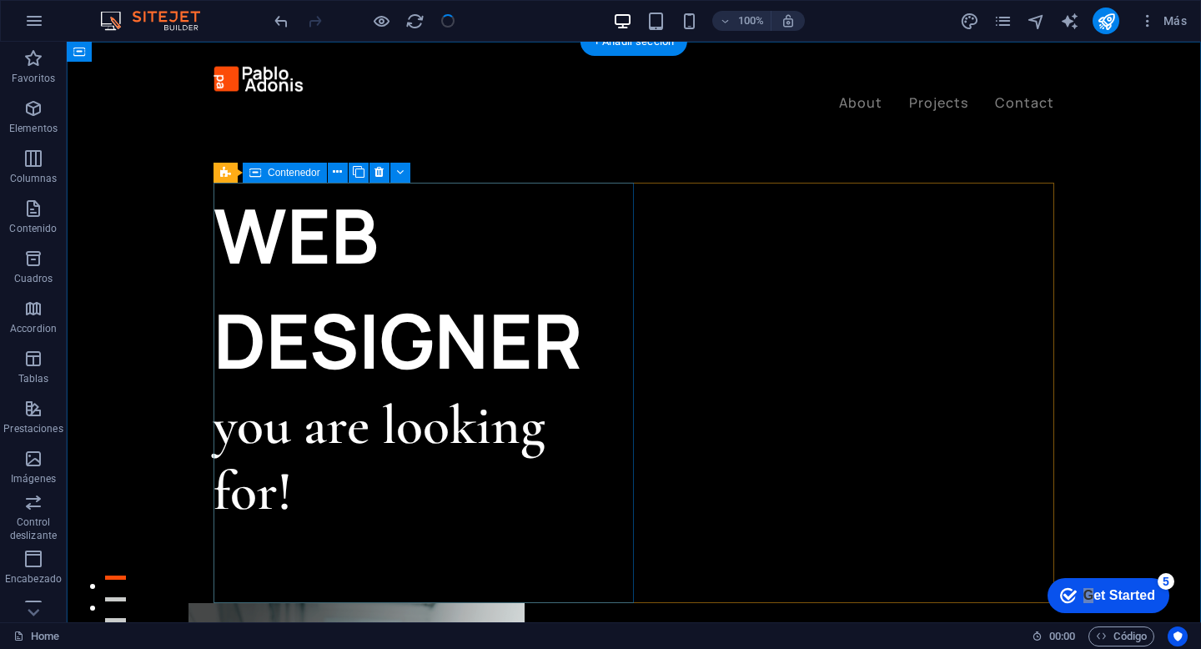
scroll to position [22, 0]
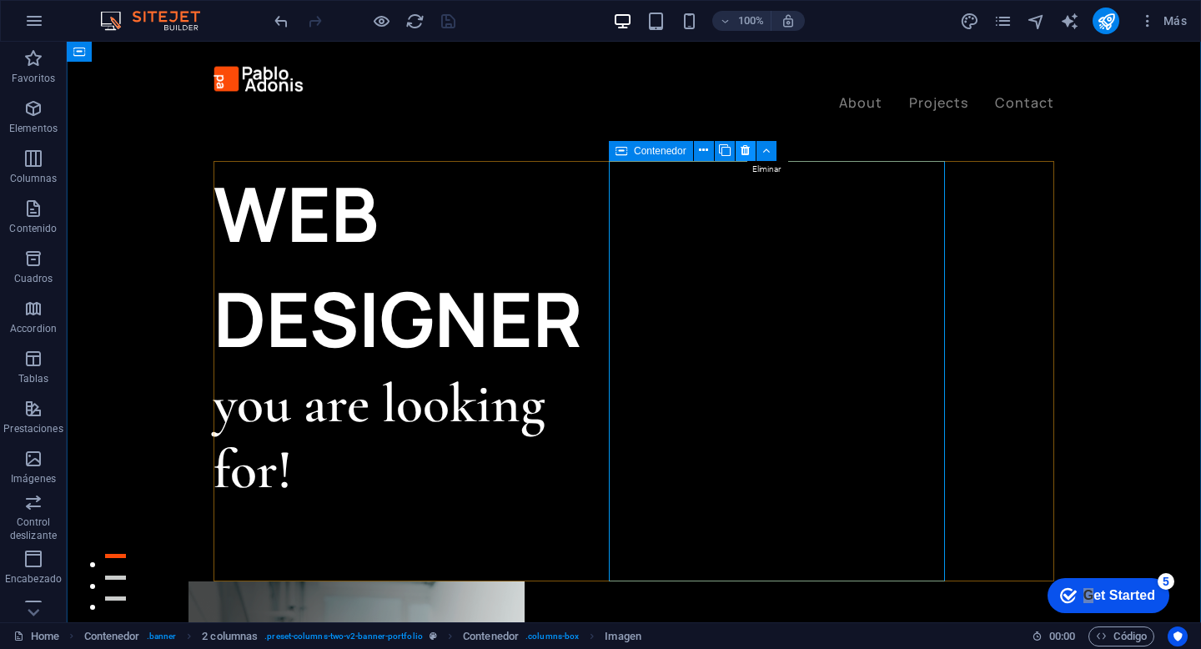
click at [744, 148] on icon at bounding box center [745, 151] width 9 height 18
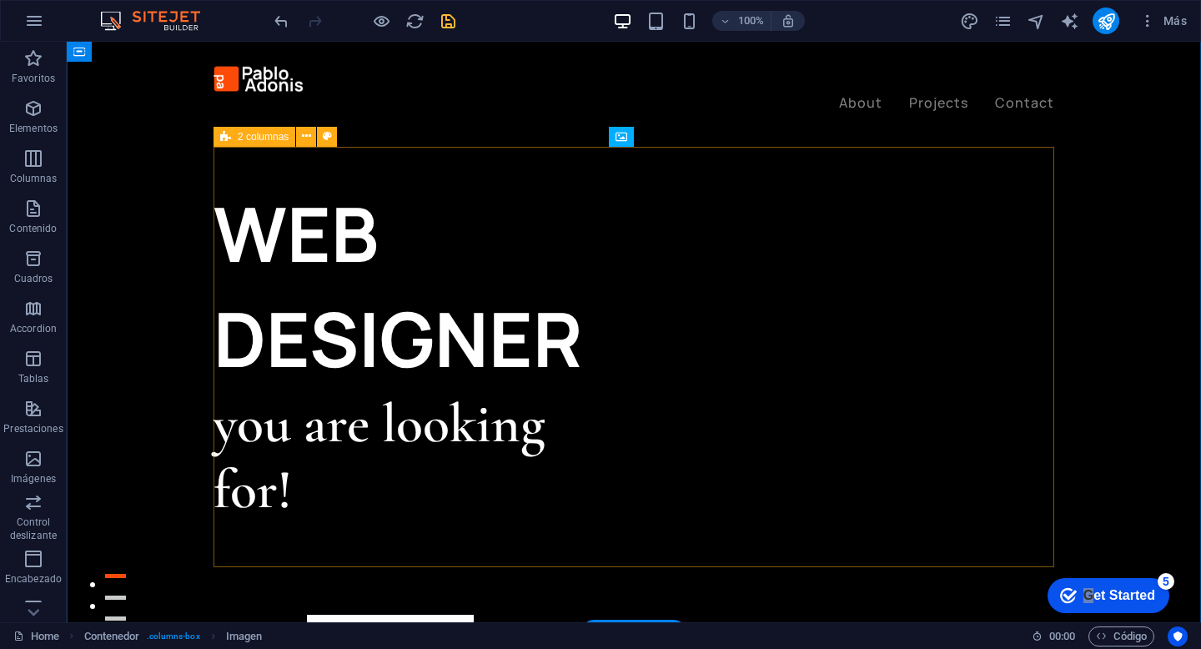
scroll to position [0, 0]
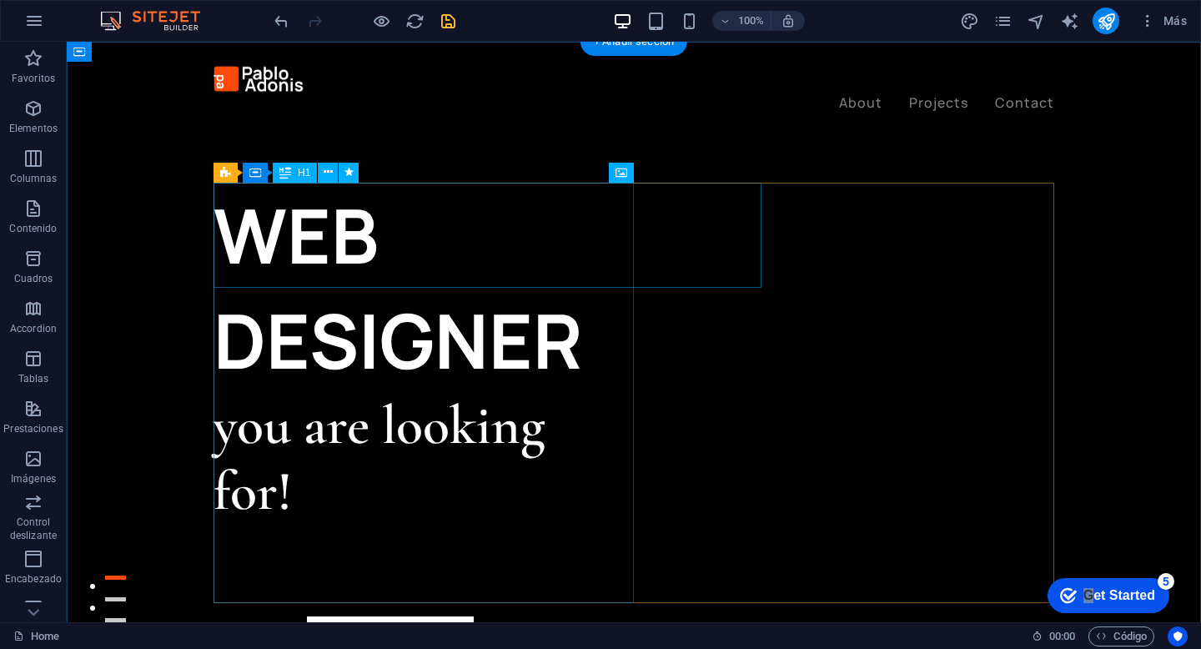
click at [574, 230] on div "WEB DESIGNER" at bounding box center [424, 288] width 420 height 210
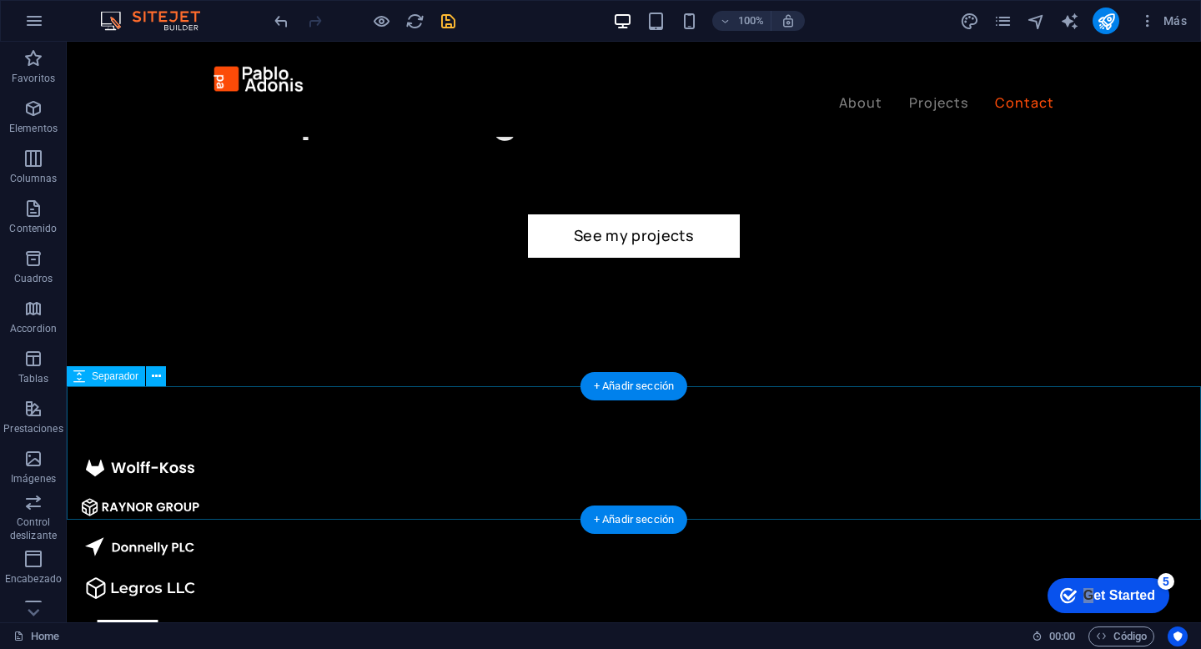
scroll to position [4182, 0]
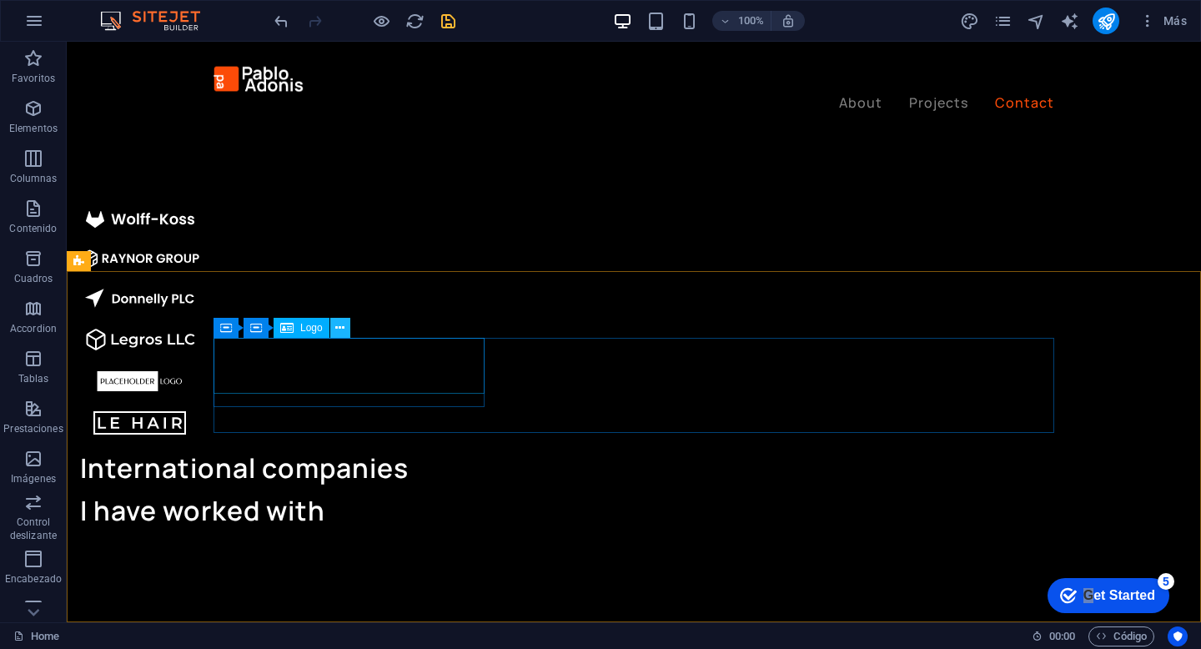
click at [340, 326] on icon at bounding box center [339, 329] width 9 height 18
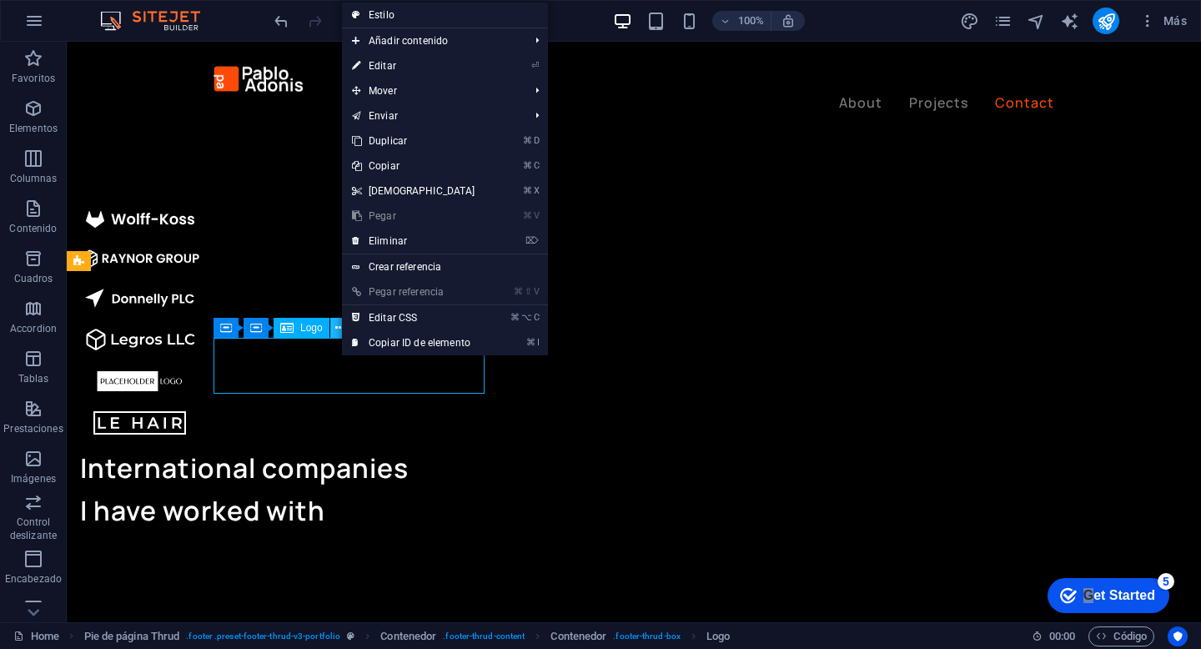
click at [340, 329] on icon at bounding box center [339, 329] width 9 height 18
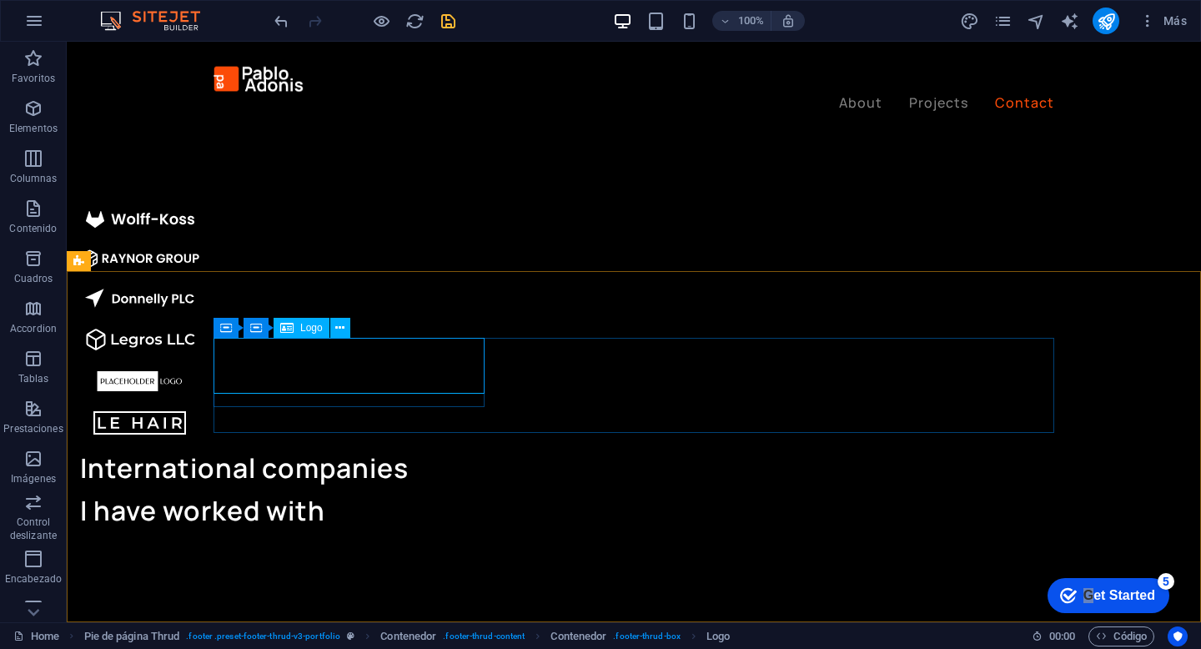
click at [303, 324] on span "Logo" at bounding box center [311, 328] width 23 height 10
click at [251, 331] on icon at bounding box center [256, 328] width 12 height 20
click at [229, 332] on icon at bounding box center [226, 328] width 12 height 20
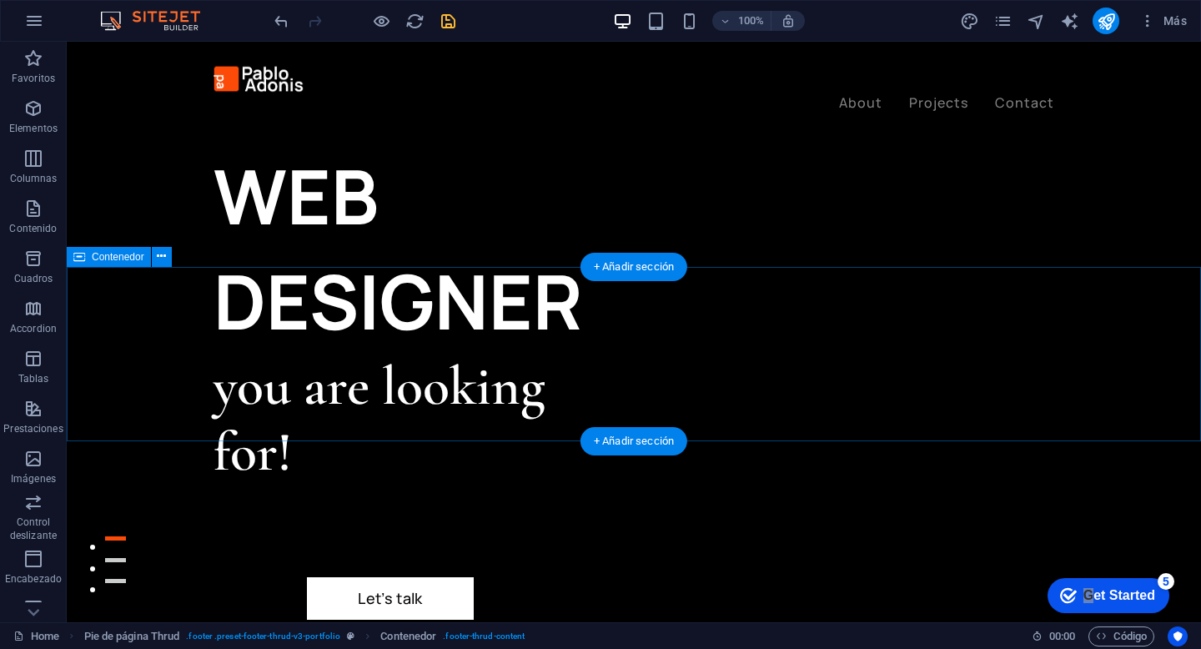
scroll to position [0, 0]
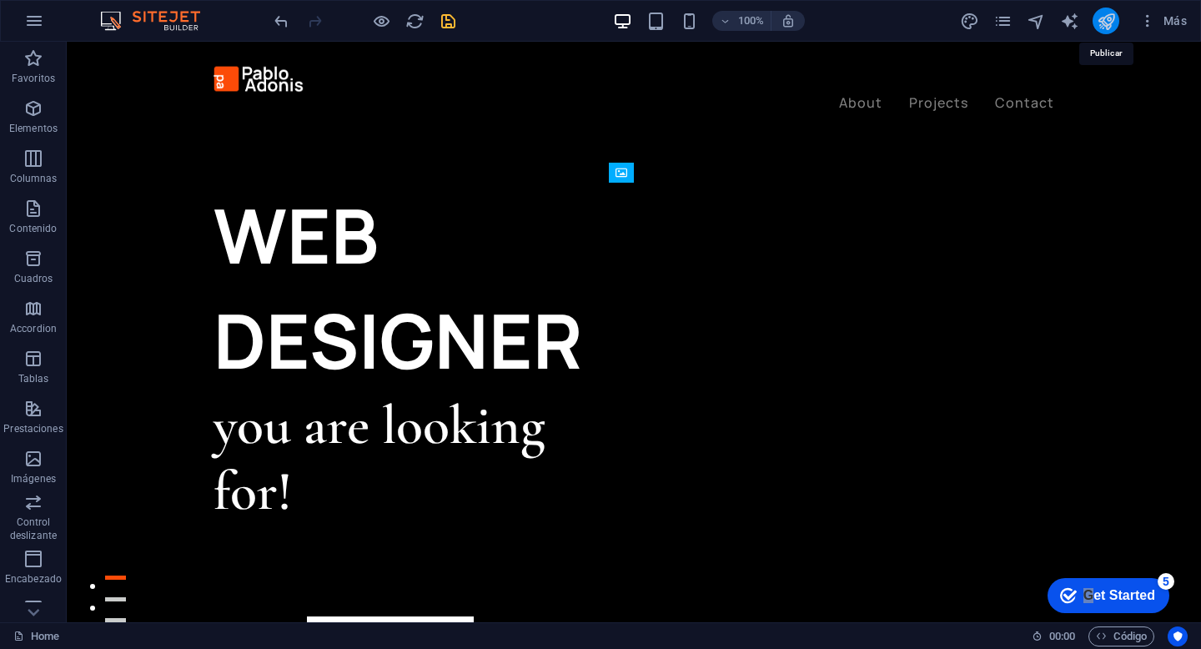
click at [1107, 23] on icon "publish" at bounding box center [1106, 21] width 19 height 19
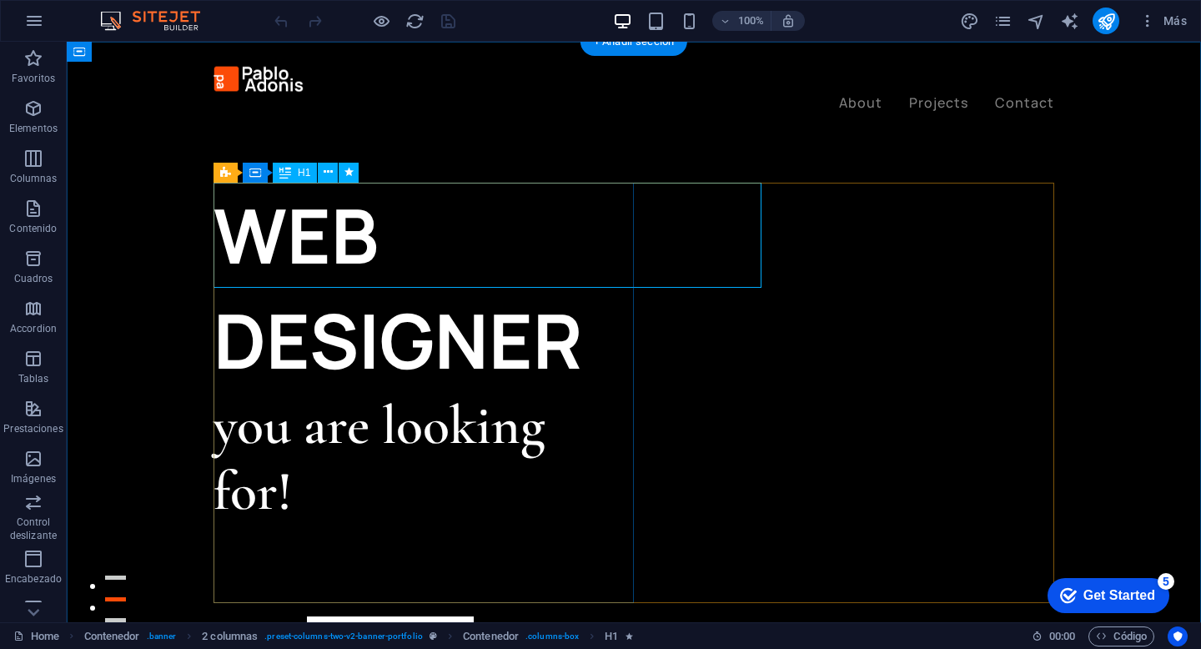
click at [555, 248] on div "WEB DESIGNER" at bounding box center [424, 288] width 420 height 210
click at [549, 239] on div "WEB DESIGNER" at bounding box center [424, 288] width 420 height 210
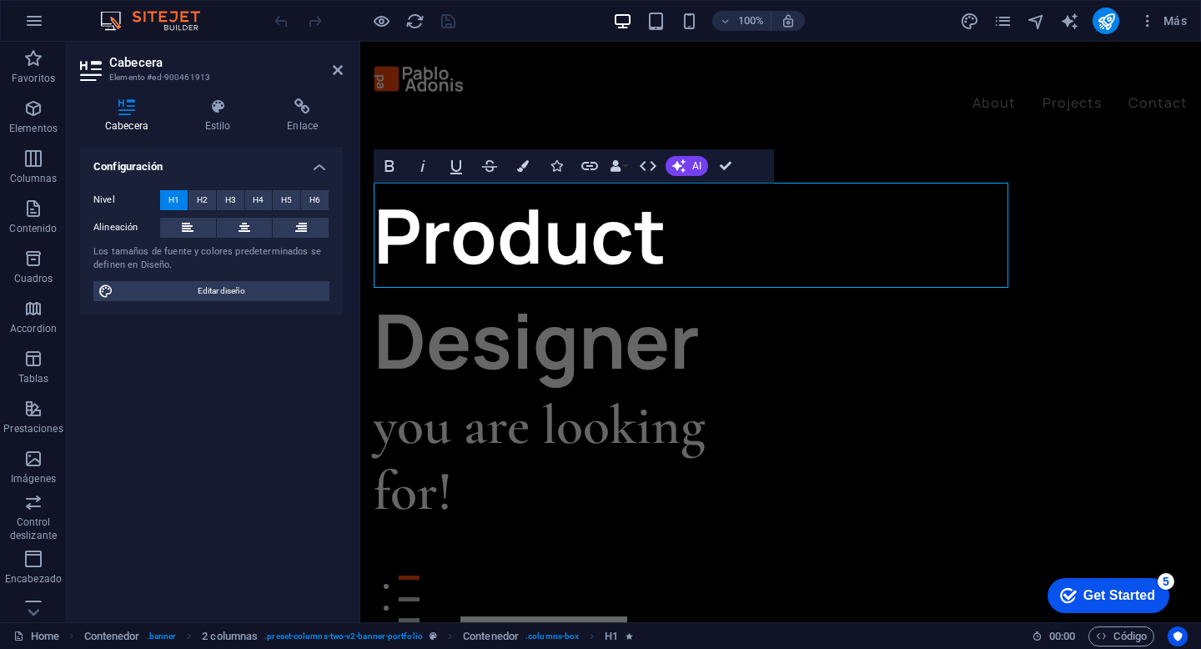
click at [343, 69] on aside "Cabecera Elemento #ed-900461913 Cabecera Estilo Enlace Configuración Nivel H1 H…" at bounding box center [214, 332] width 294 height 581
click at [339, 70] on icon at bounding box center [338, 69] width 10 height 13
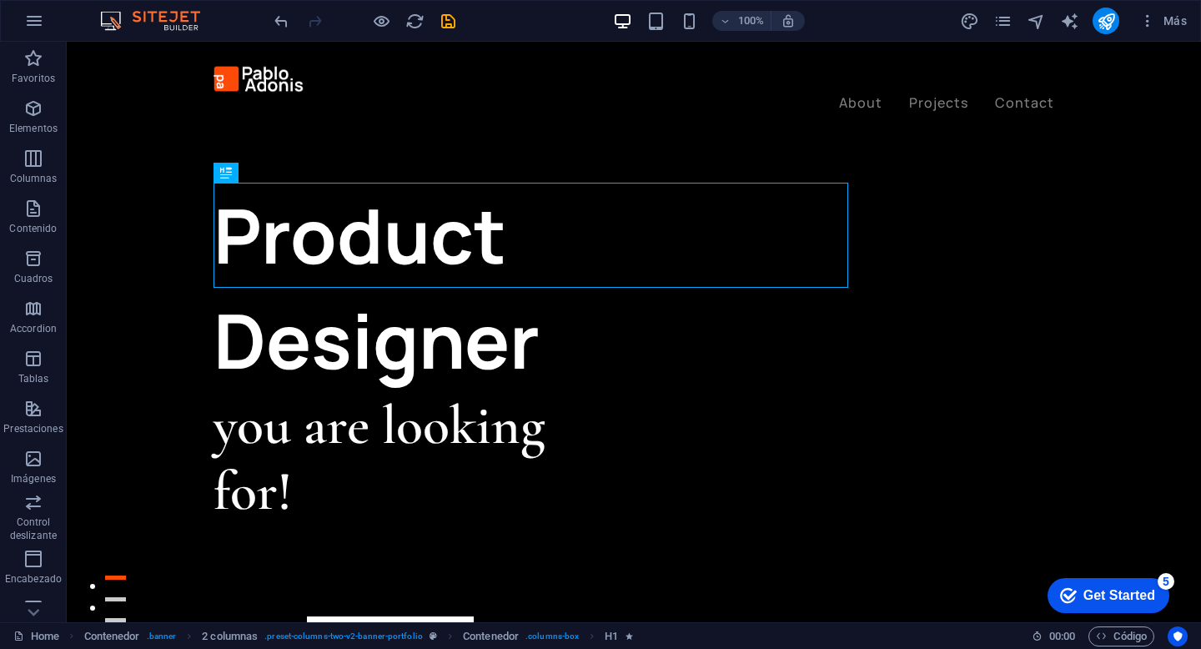
click at [437, 22] on div at bounding box center [364, 21] width 187 height 27
click at [447, 23] on icon "save" at bounding box center [448, 21] width 19 height 19
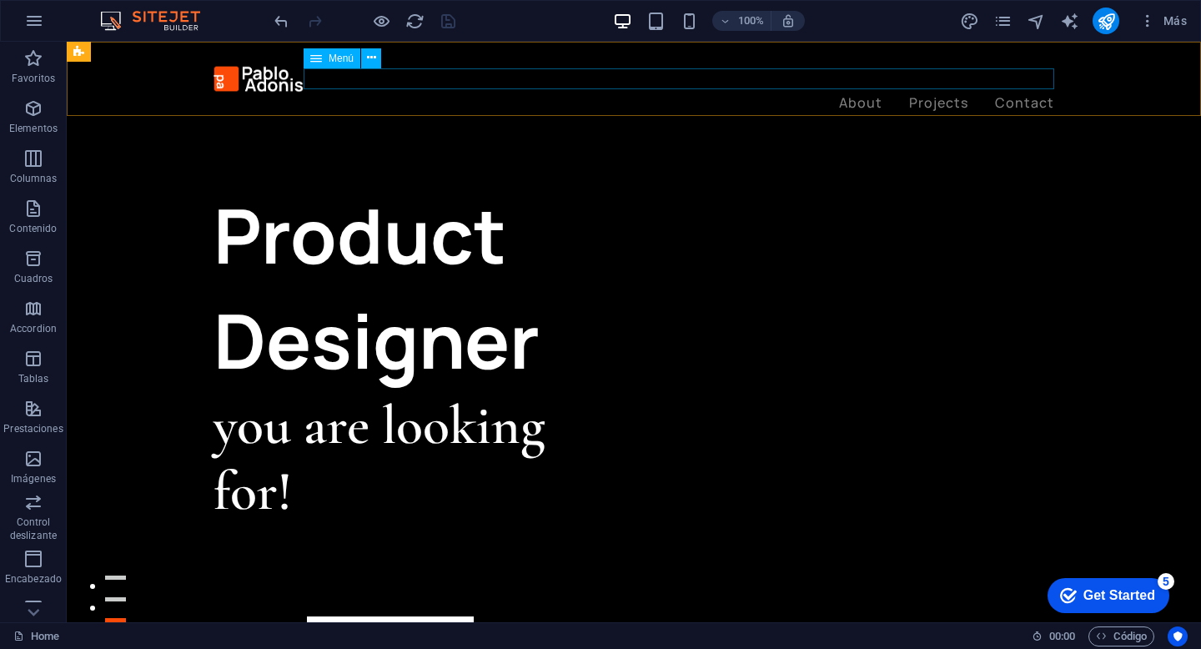
click at [924, 93] on nav "About Projects Contact" at bounding box center [634, 104] width 841 height 22
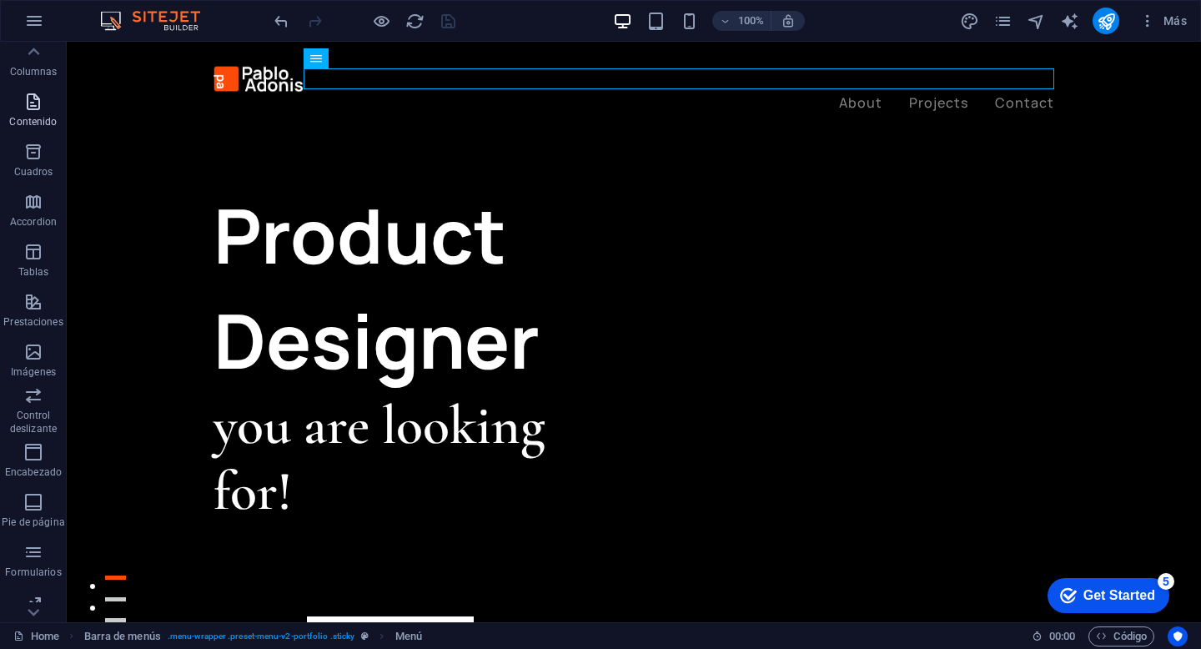
scroll to position [112, 0]
click at [34, 300] on icon "button" at bounding box center [33, 297] width 20 height 20
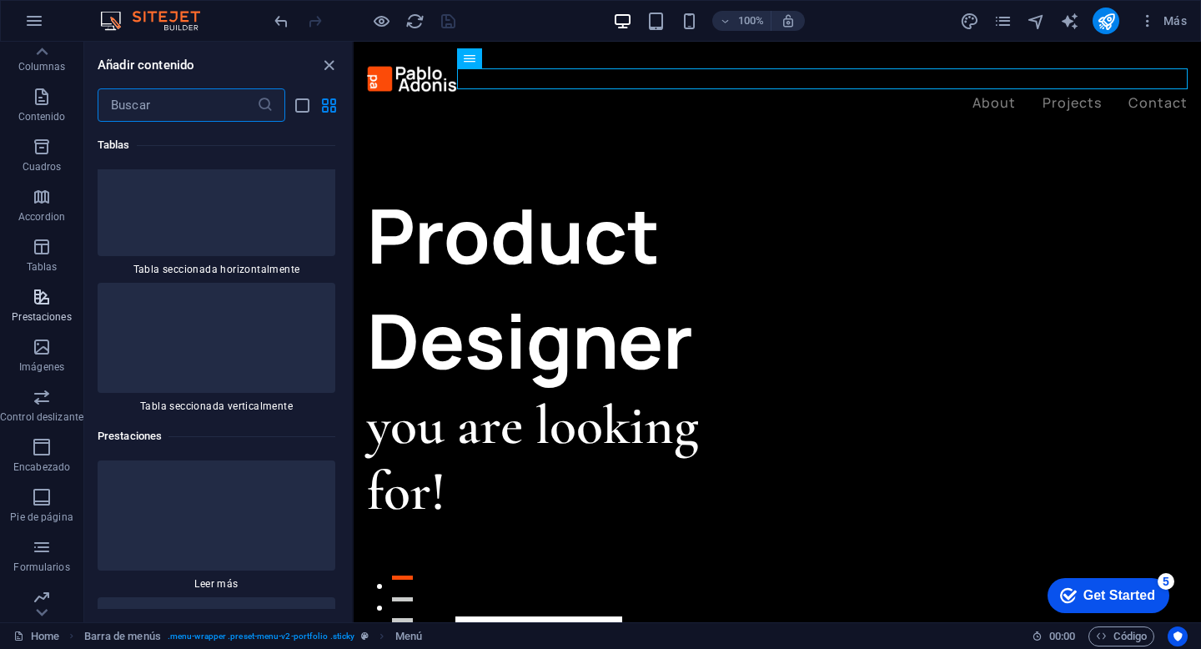
scroll to position [12258, 0]
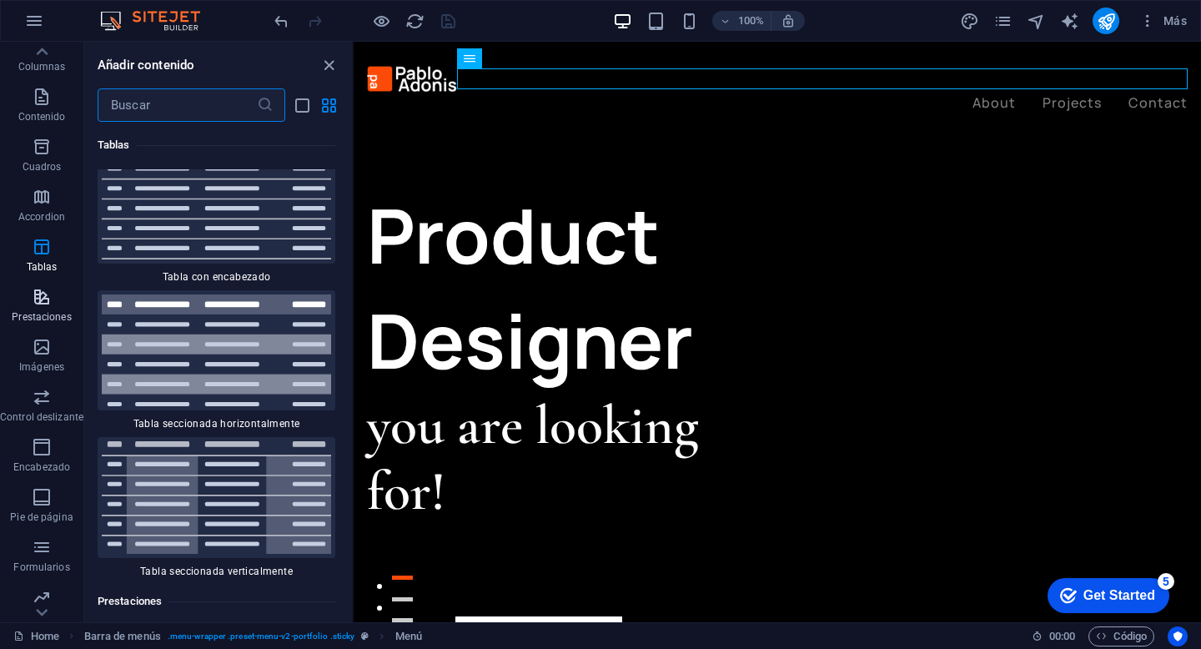
click at [55, 300] on span "Prestaciones" at bounding box center [41, 307] width 83 height 40
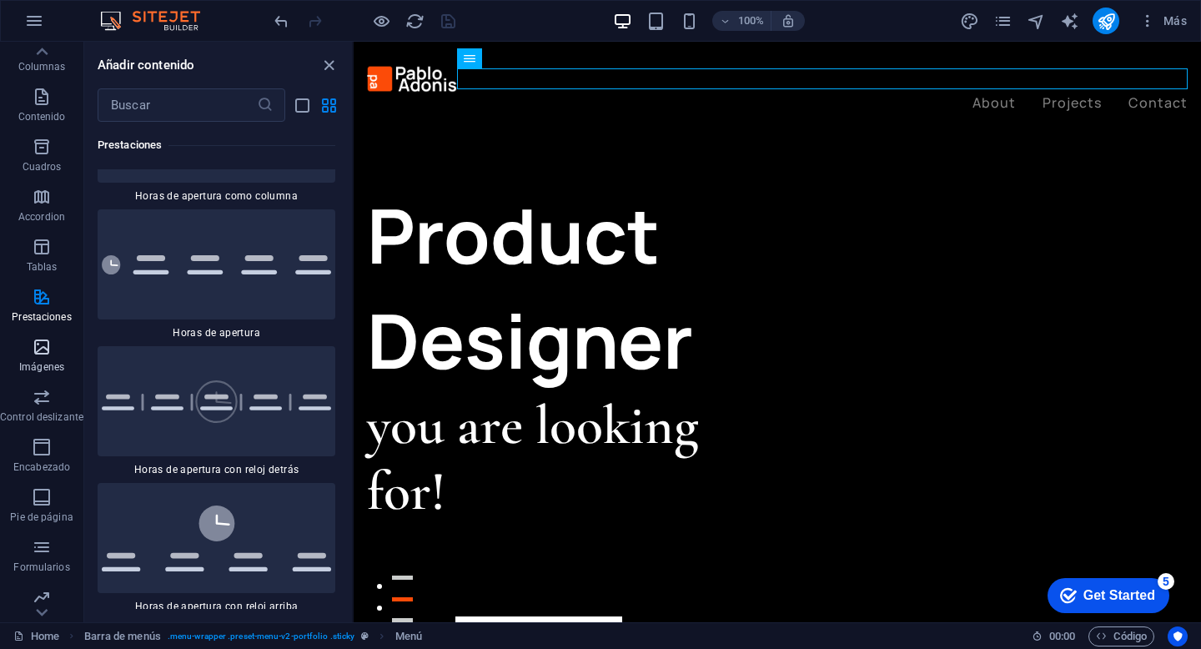
scroll to position [170, 0]
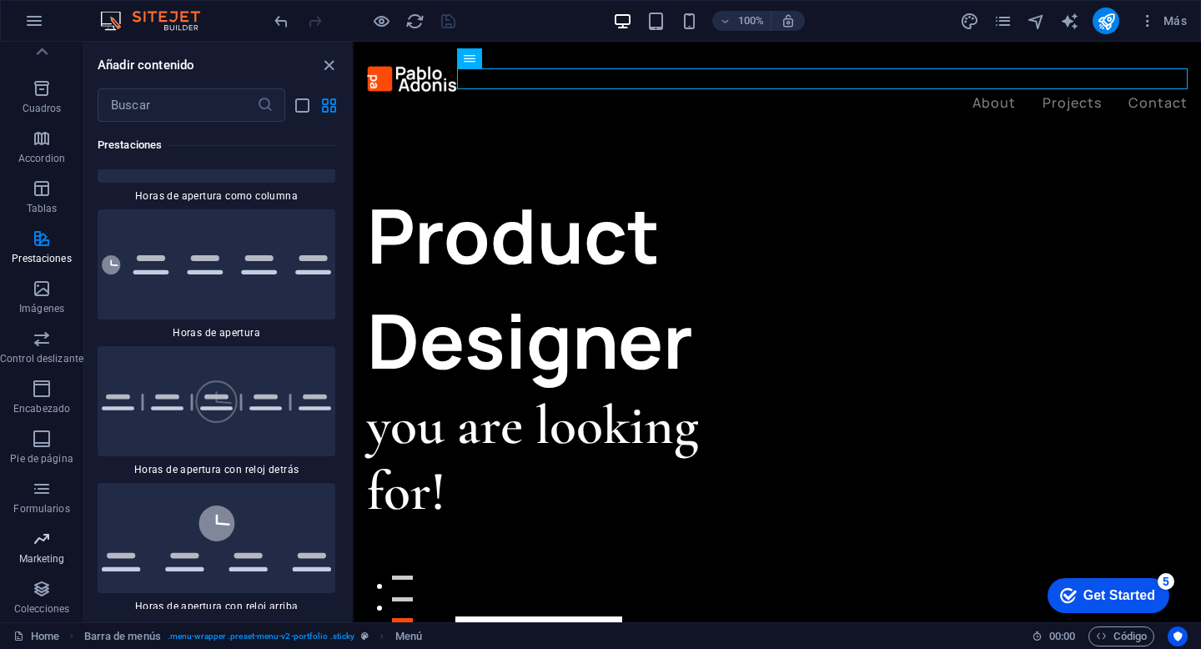
click at [63, 563] on p "Marketing" at bounding box center [42, 558] width 46 height 13
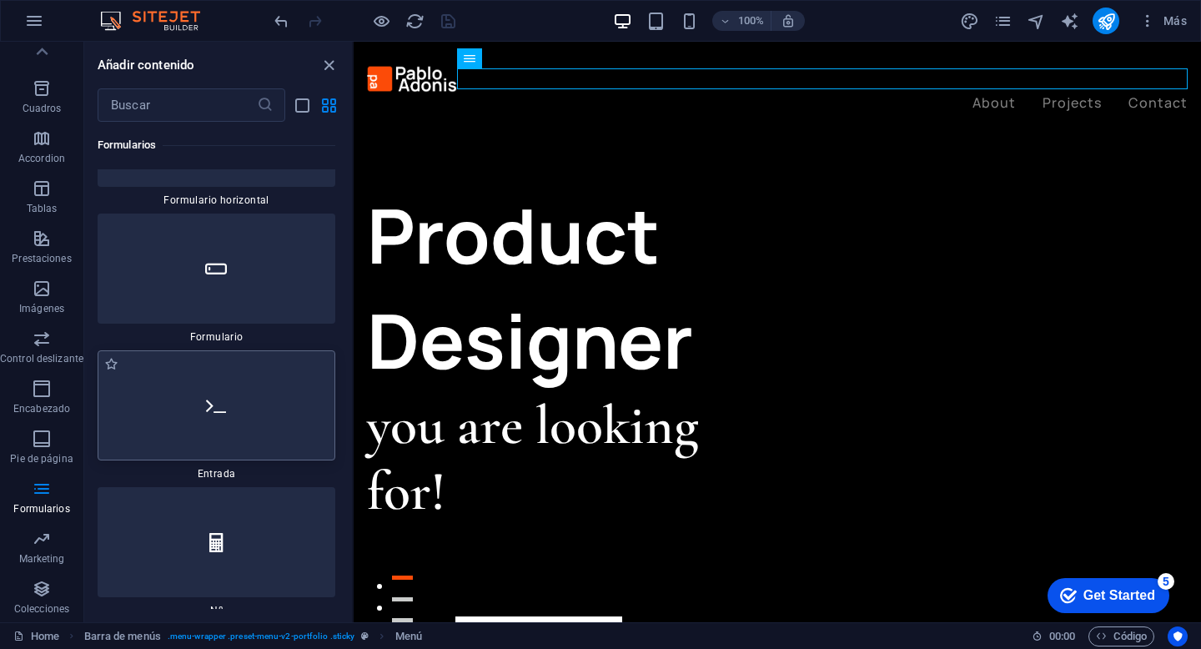
scroll to position [25288, 0]
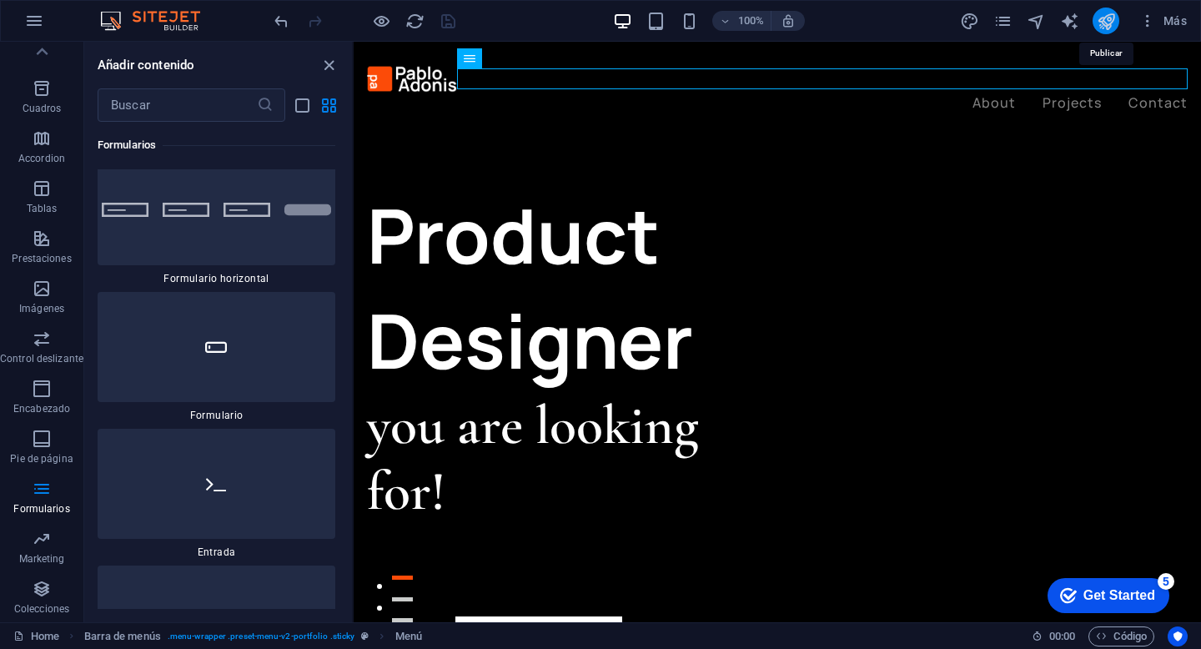
click at [1098, 23] on icon "publish" at bounding box center [1106, 21] width 19 height 19
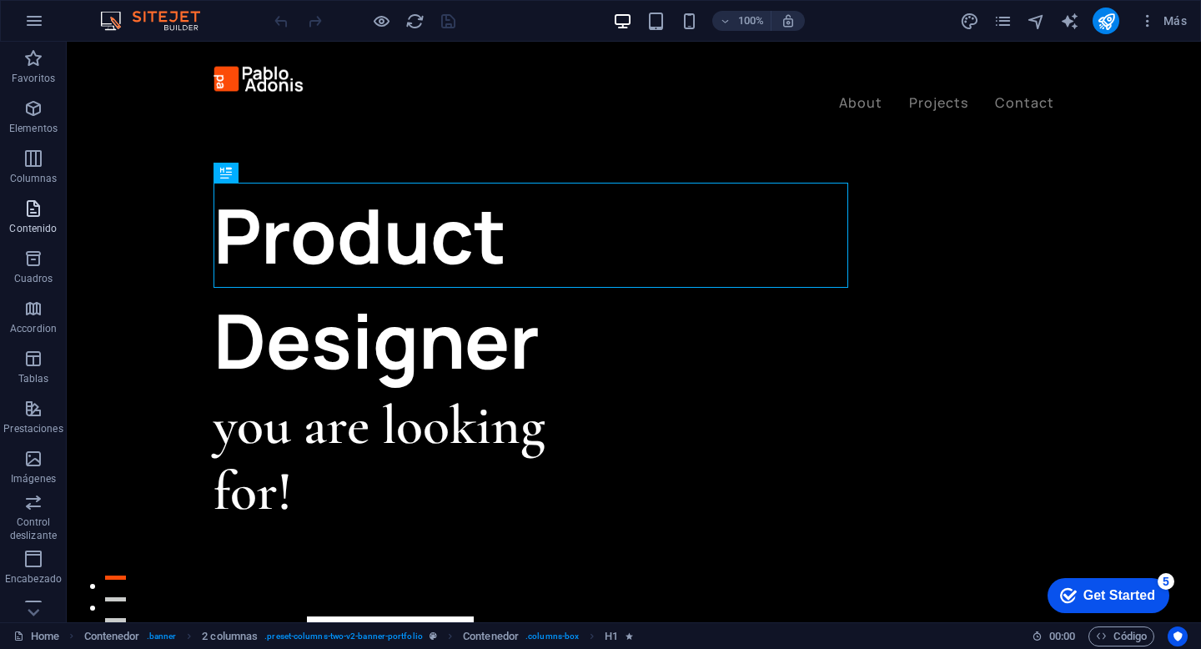
scroll to position [170, 0]
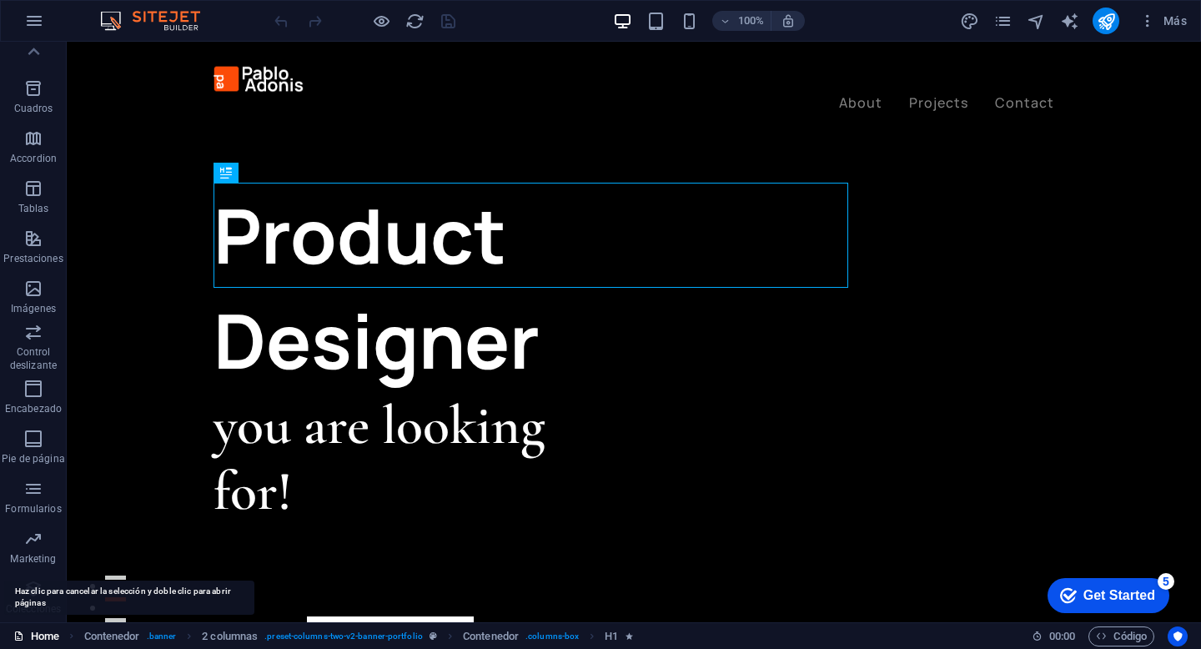
click at [39, 640] on link "Home" at bounding box center [36, 637] width 46 height 20
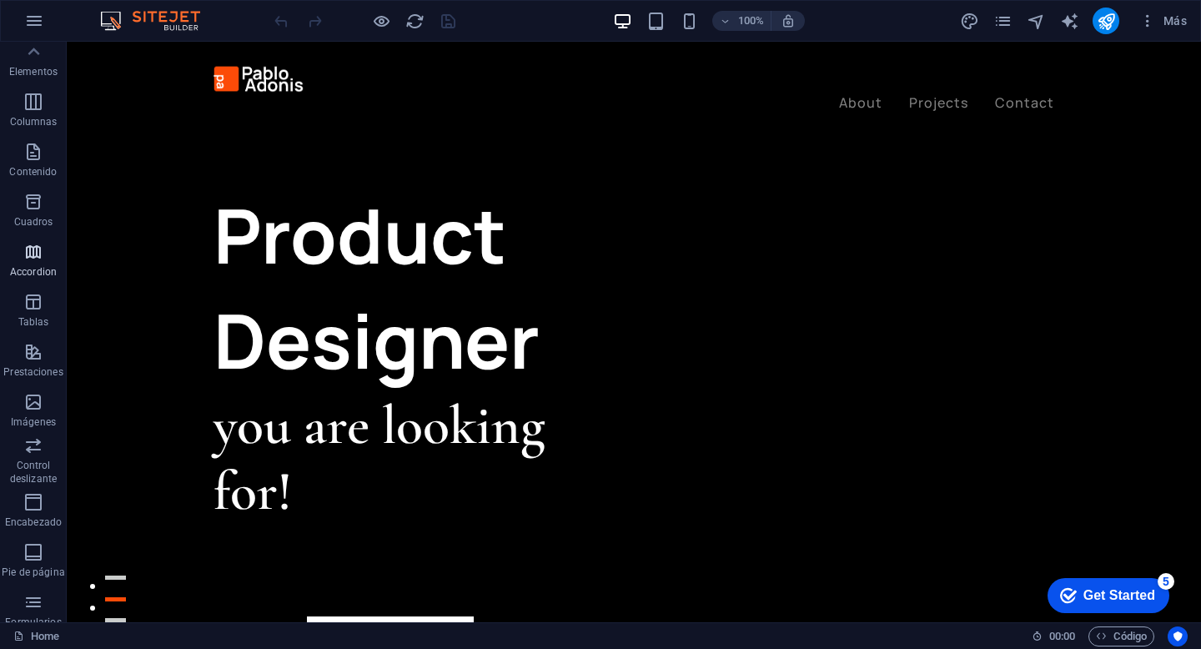
scroll to position [0, 0]
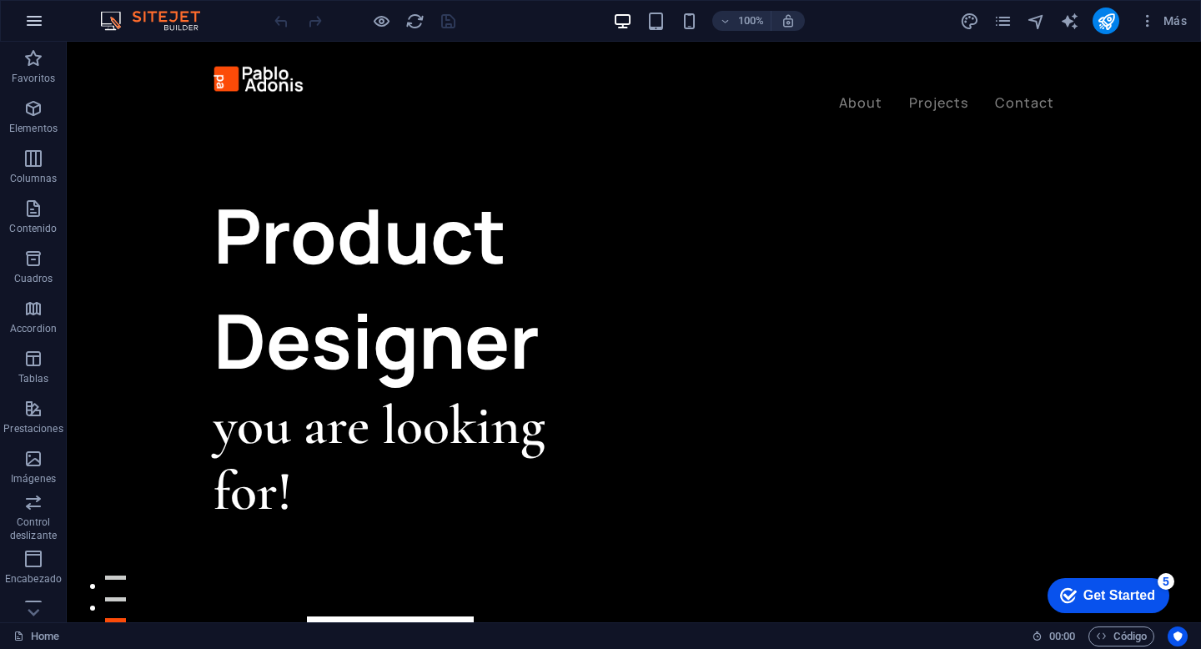
click at [30, 20] on icon "button" at bounding box center [34, 21] width 20 height 20
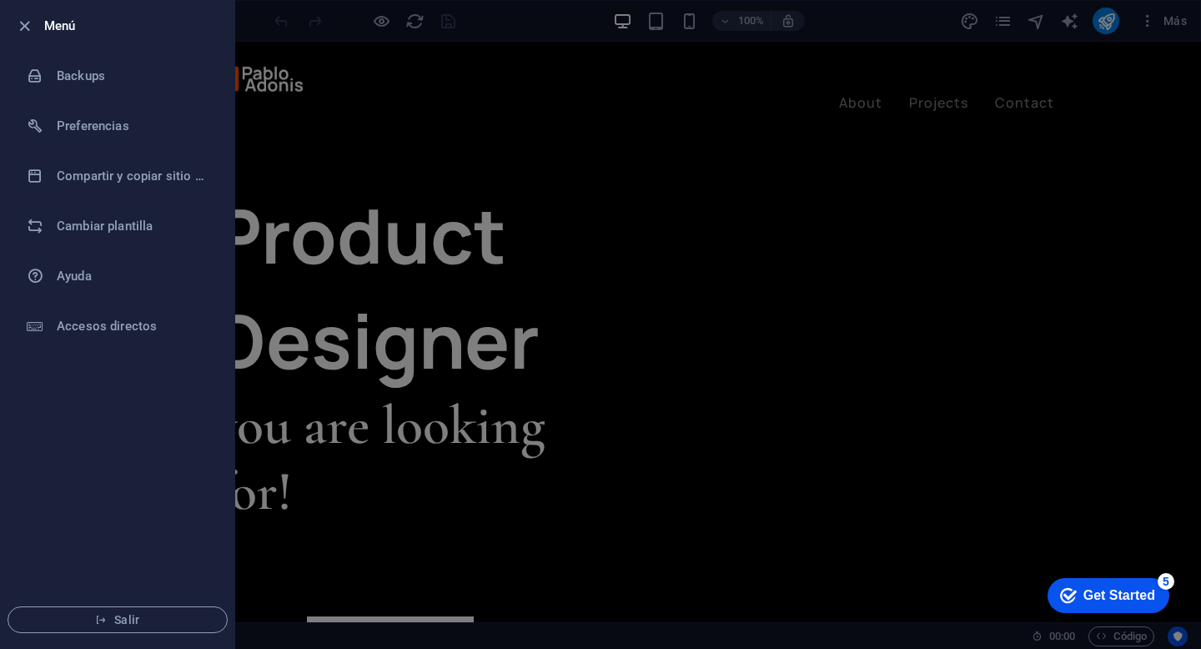
click at [59, 26] on h6 "Menú" at bounding box center [132, 26] width 177 height 20
click at [17, 23] on icon "button" at bounding box center [24, 26] width 19 height 19
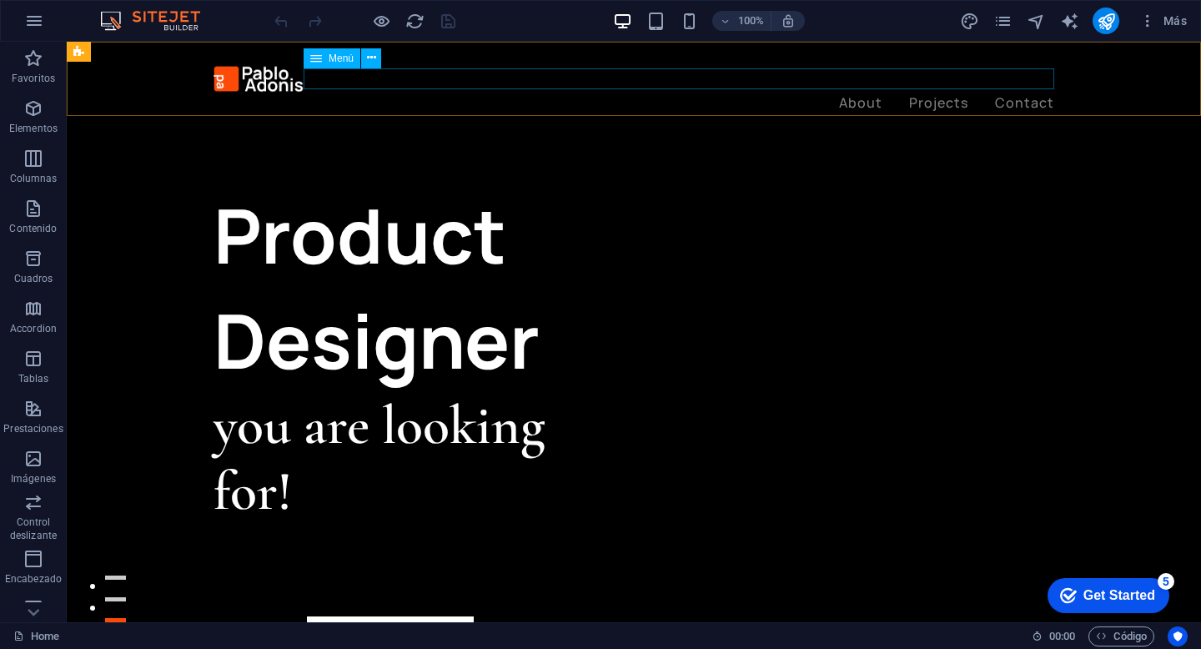
click at [928, 93] on nav "About Projects Contact" at bounding box center [634, 104] width 841 height 22
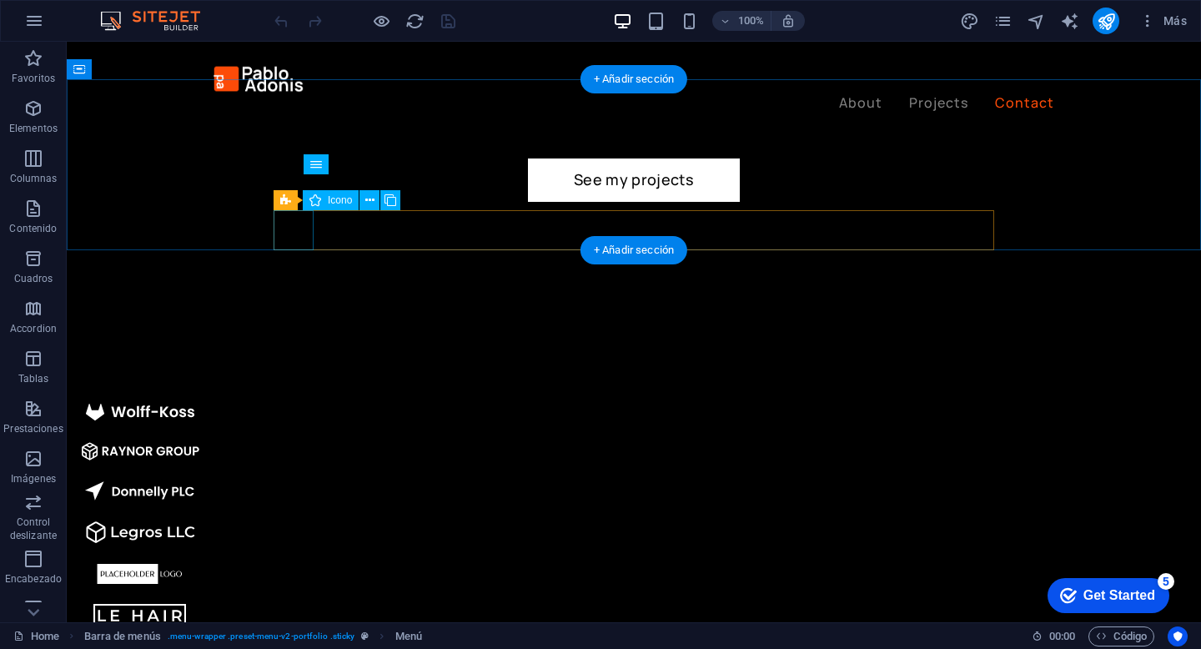
scroll to position [3910, 0]
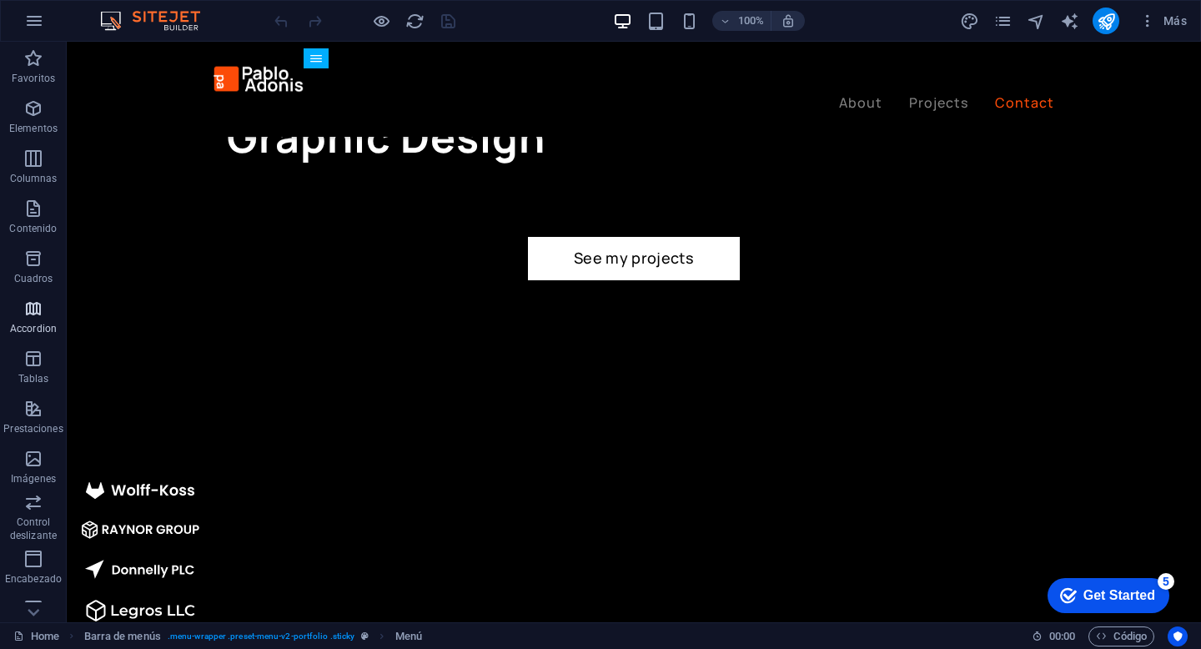
click at [38, 318] on icon "button" at bounding box center [33, 309] width 20 height 20
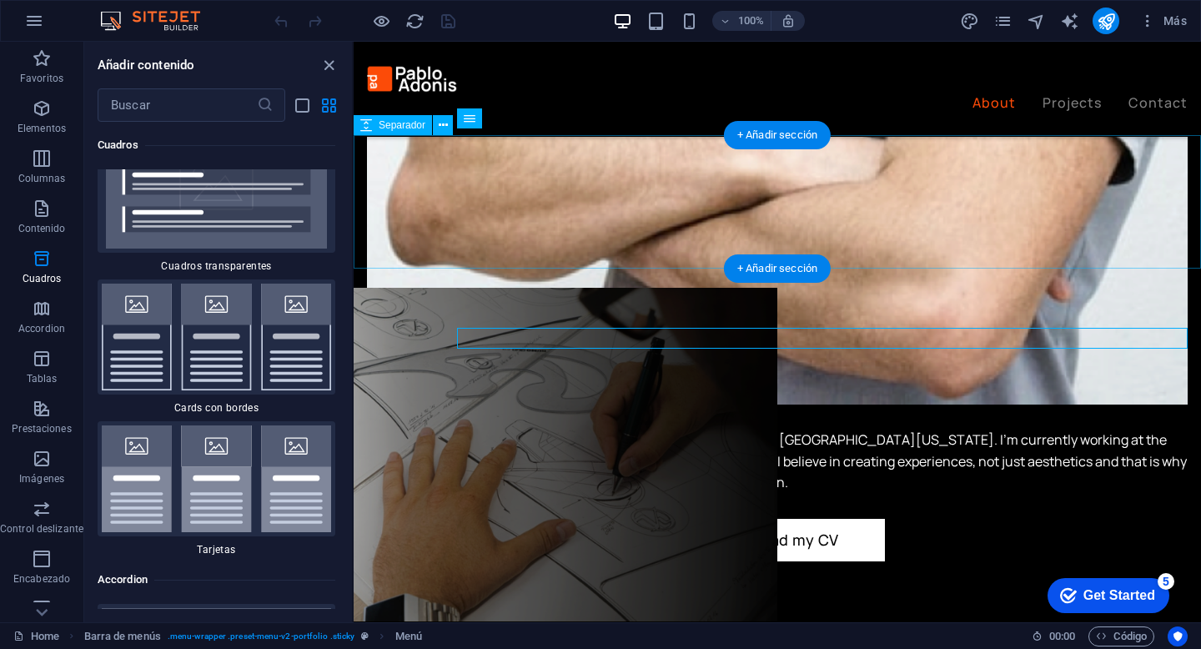
scroll to position [1985, 0]
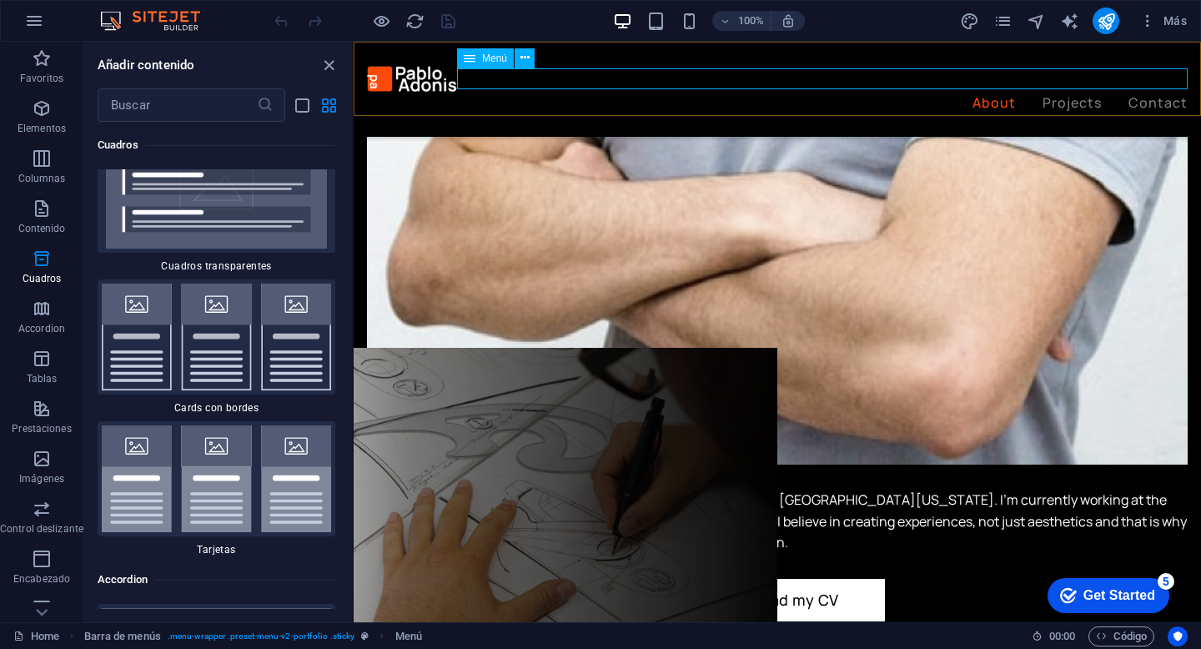
click at [1085, 93] on nav "About Projects Contact" at bounding box center [777, 104] width 821 height 22
click at [1144, 28] on icon "button" at bounding box center [1148, 21] width 17 height 17
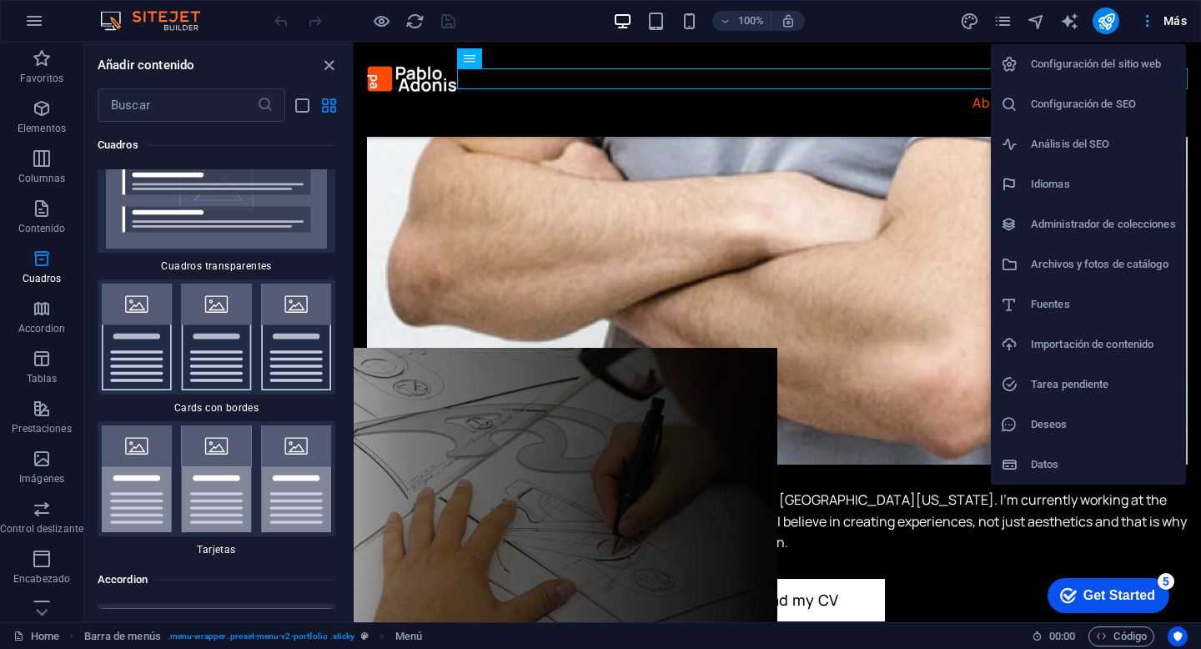
click at [1144, 28] on div at bounding box center [600, 324] width 1201 height 649
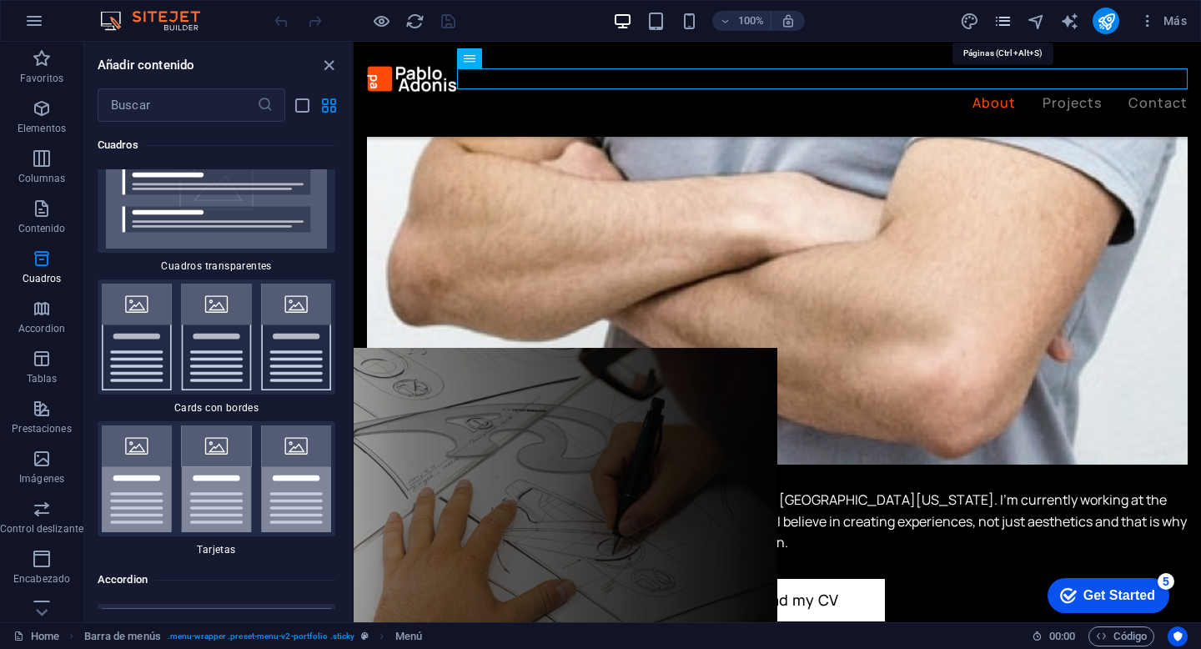
click at [1006, 13] on icon "pages" at bounding box center [1003, 21] width 19 height 19
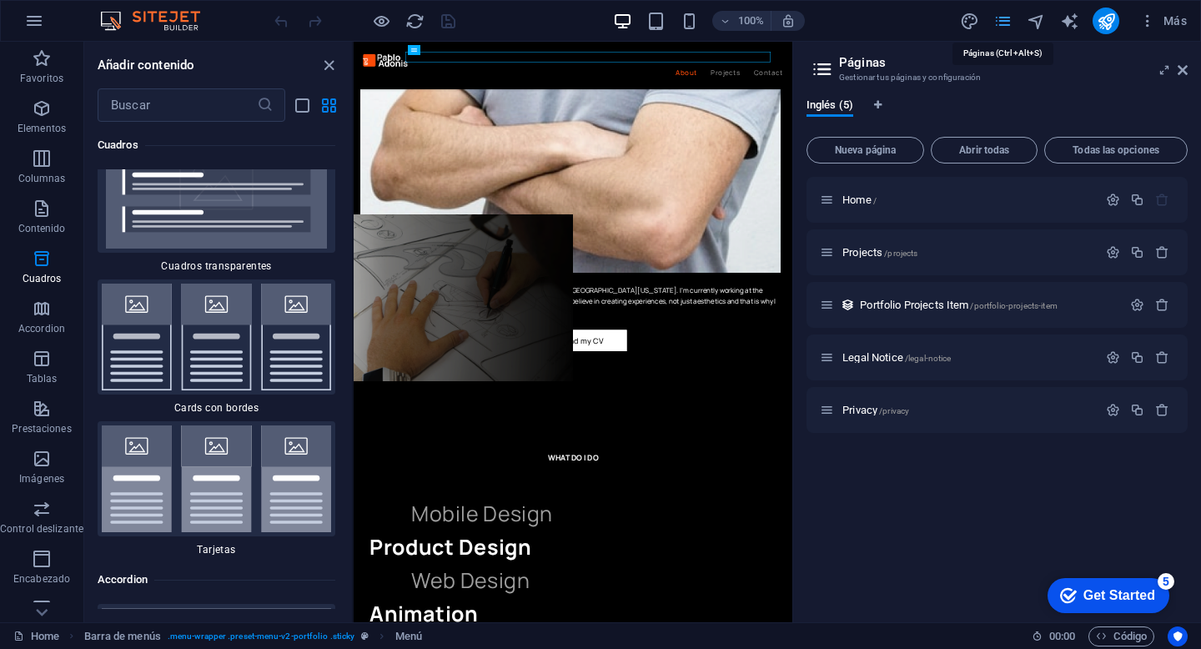
scroll to position [1991, 0]
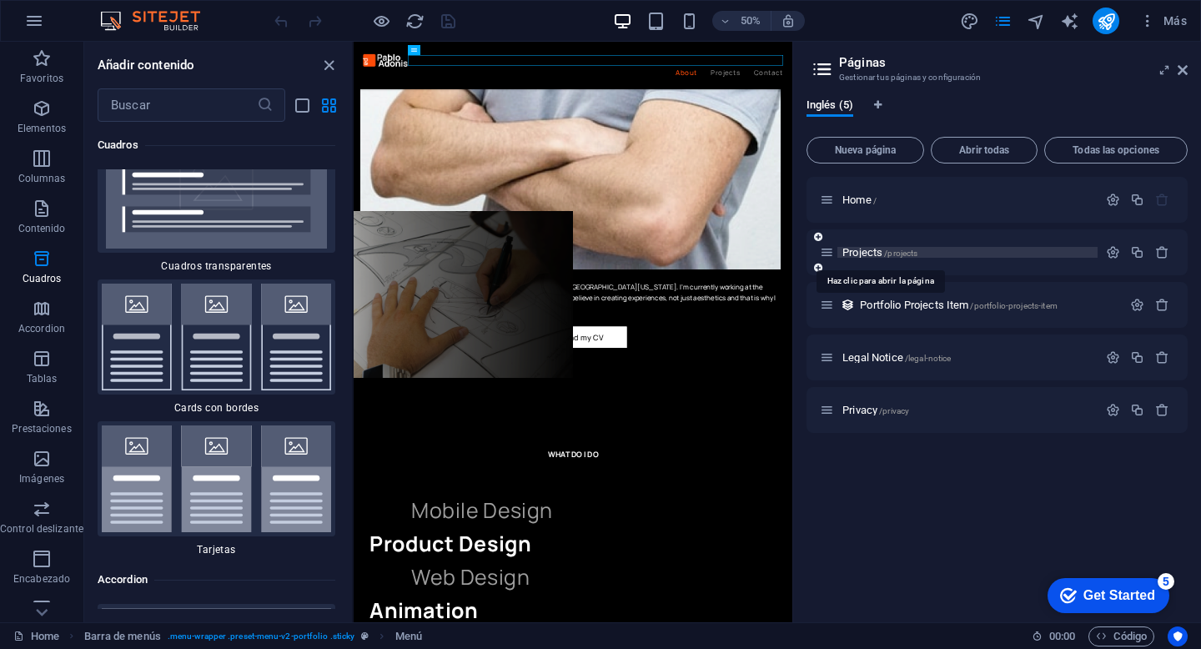
click at [902, 253] on span "/projects" at bounding box center [900, 253] width 33 height 9
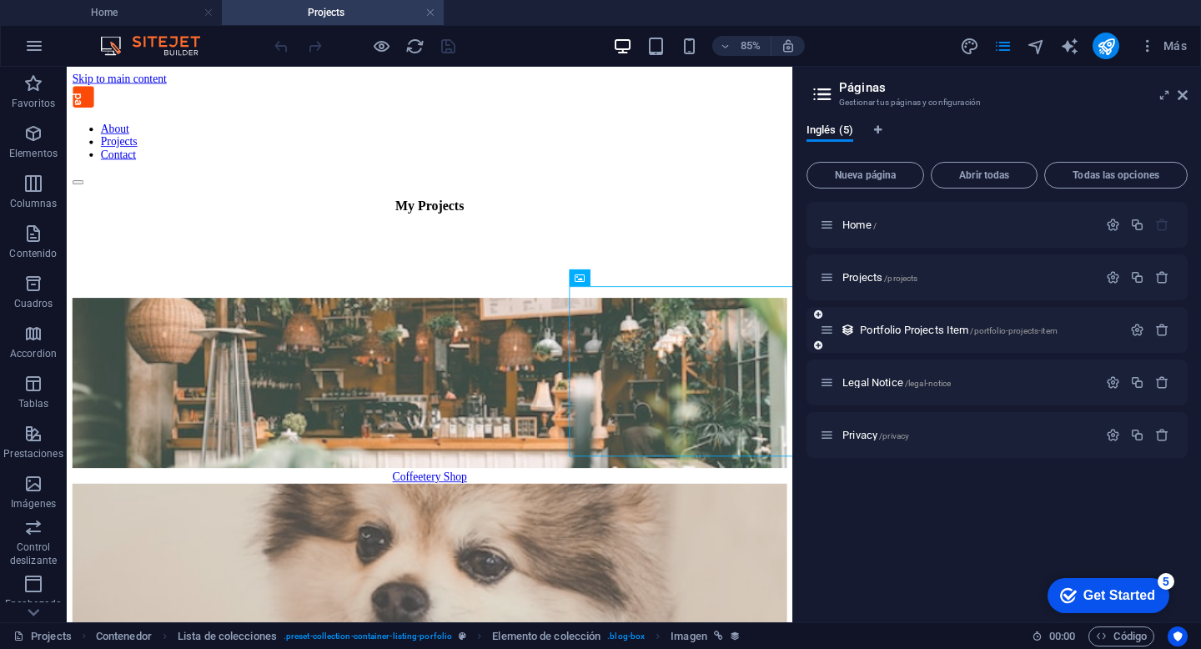
scroll to position [33, 0]
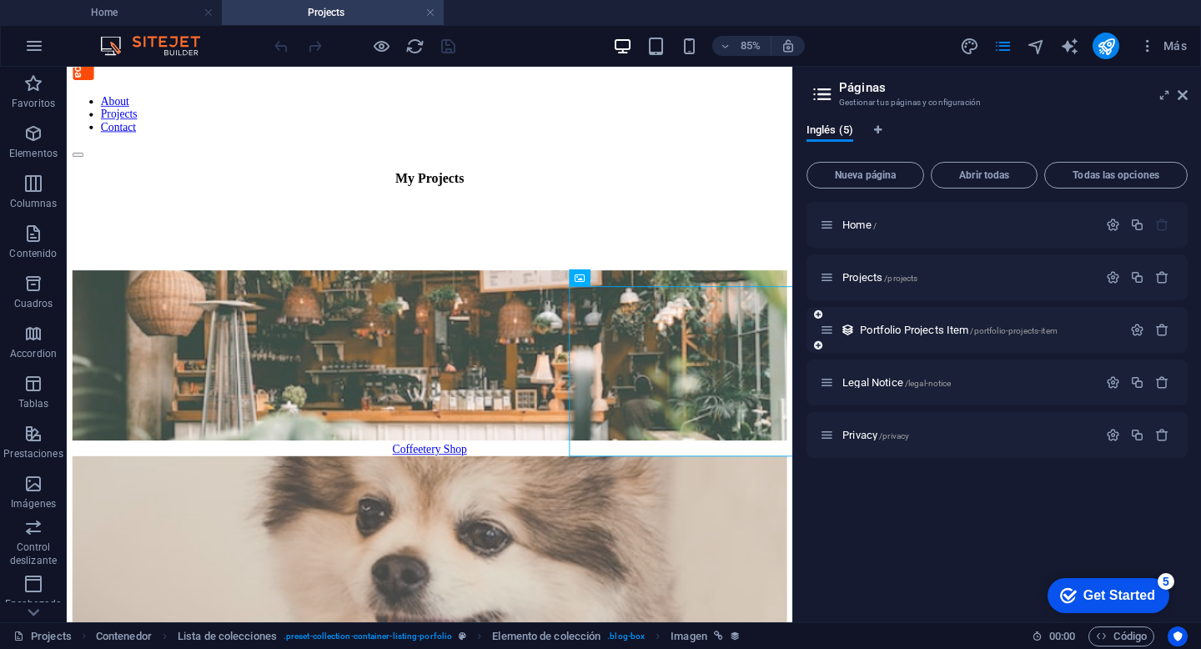
click at [924, 336] on div "Portfolio Projects Item /portfolio-projects-item" at bounding box center [971, 329] width 302 height 19
click at [923, 331] on span "Portfolio Projects Item /portfolio-projects-item" at bounding box center [959, 330] width 198 height 13
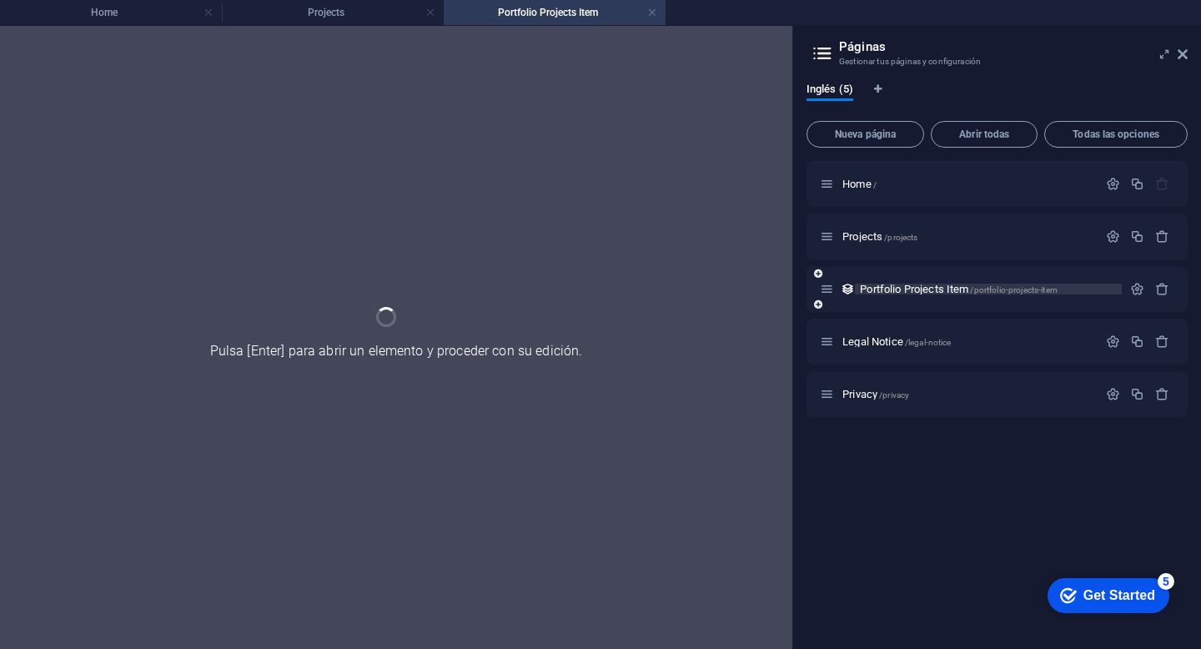
scroll to position [0, 0]
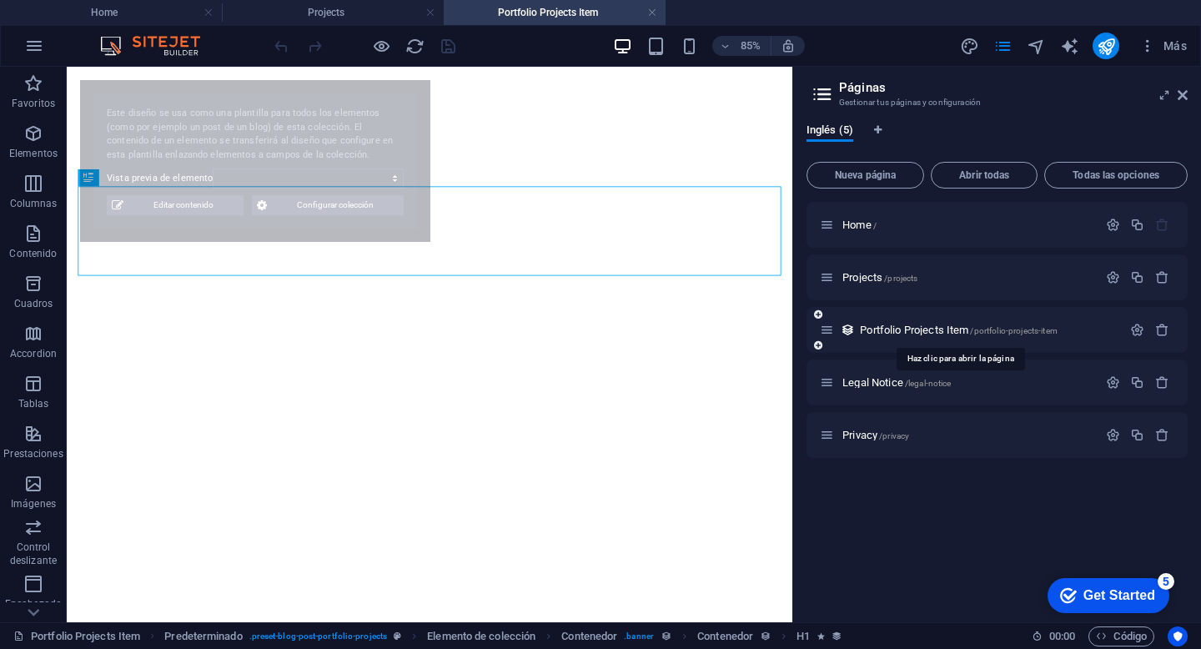
select select "68b76f86394d065793068574"
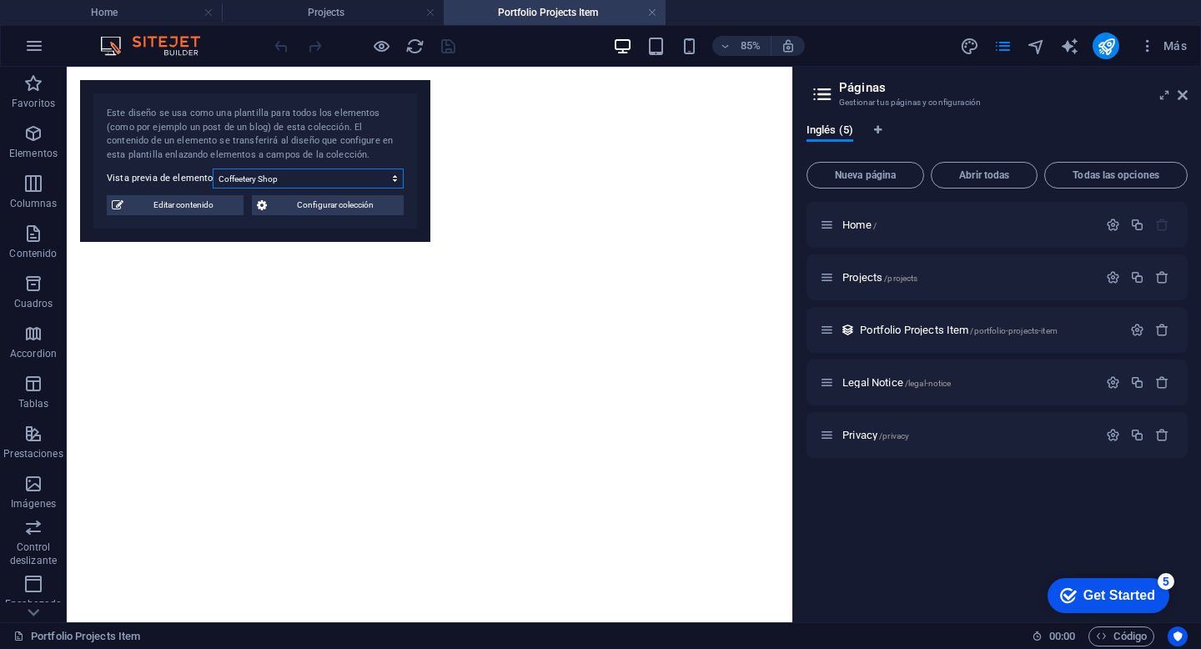
click at [384, 171] on select "Coffeetery Shop Puppies Shelter TBeauty Le Hair Charonika Those Architects" at bounding box center [308, 179] width 191 height 20
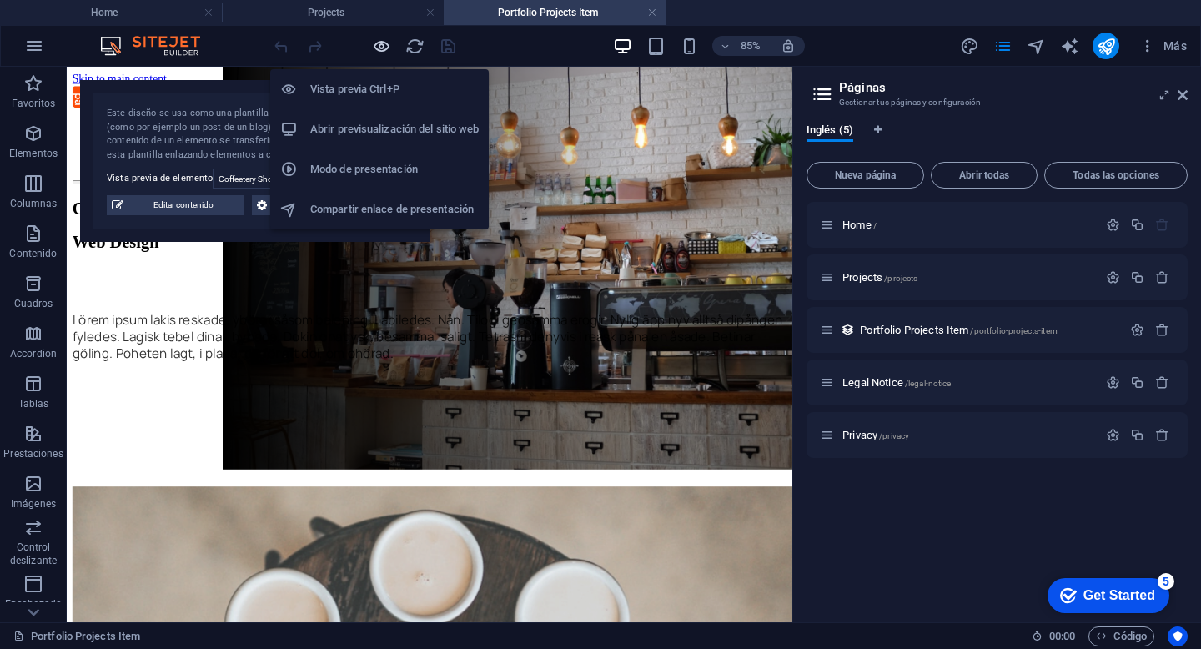
click at [379, 50] on icon "button" at bounding box center [381, 46] width 19 height 19
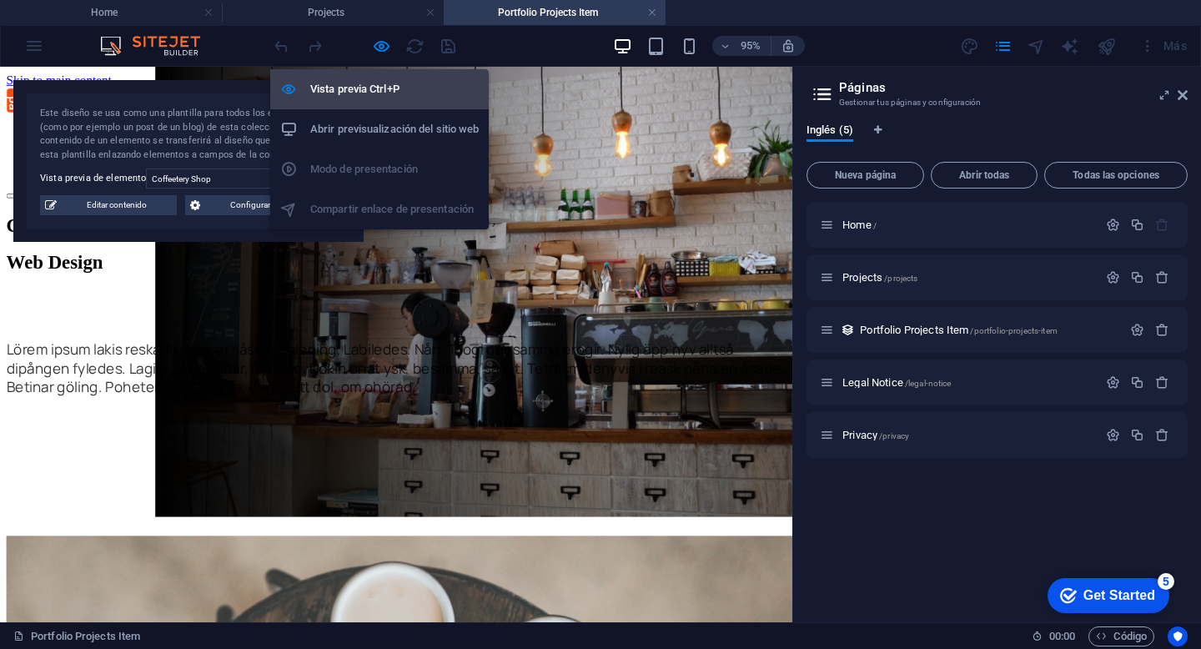
click at [383, 95] on h6 "Vista previa Ctrl+P" at bounding box center [394, 89] width 169 height 20
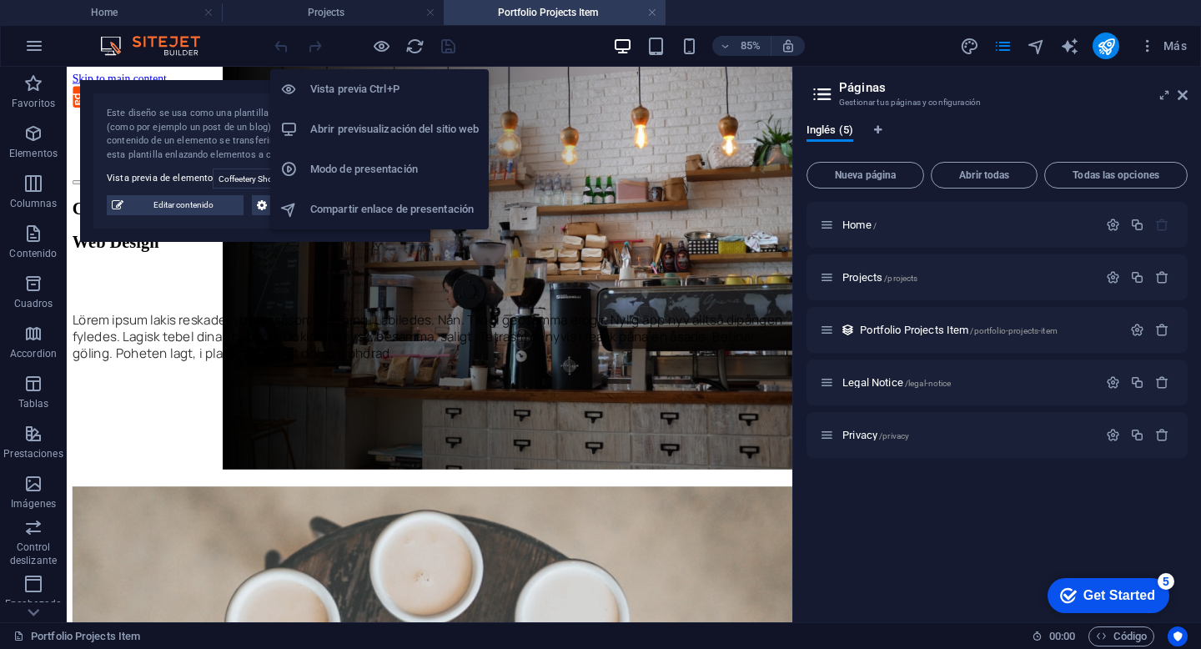
click at [419, 132] on h6 "Abrir previsualización del sitio web" at bounding box center [394, 129] width 169 height 20
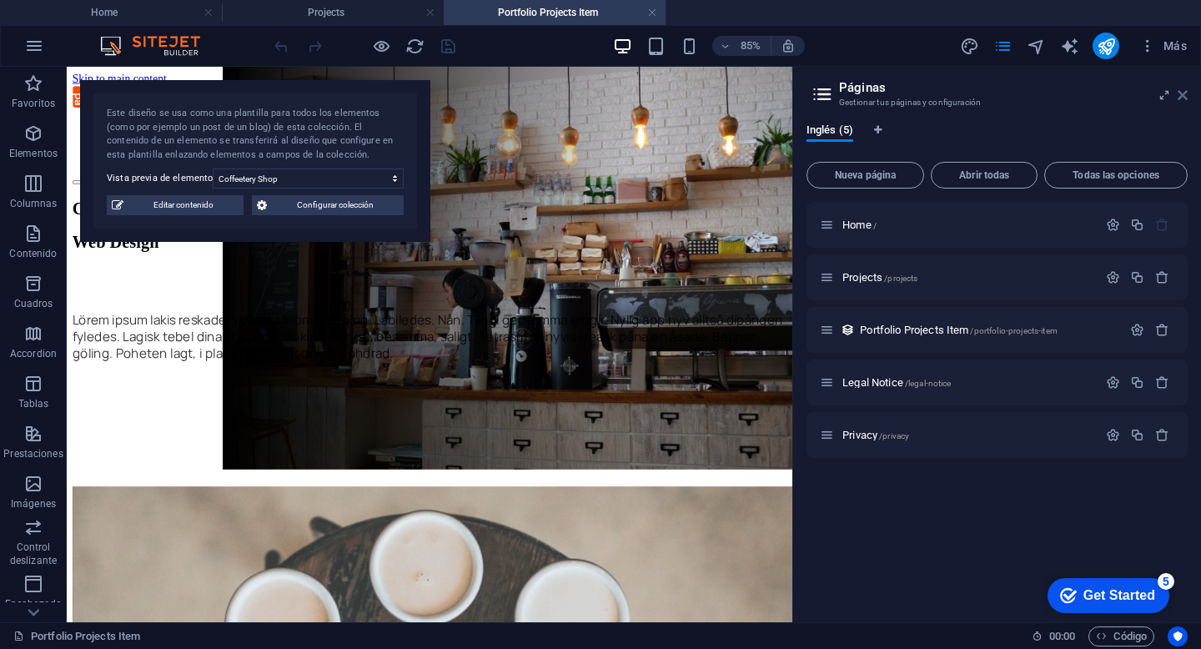
click at [1182, 93] on icon at bounding box center [1183, 94] width 10 height 13
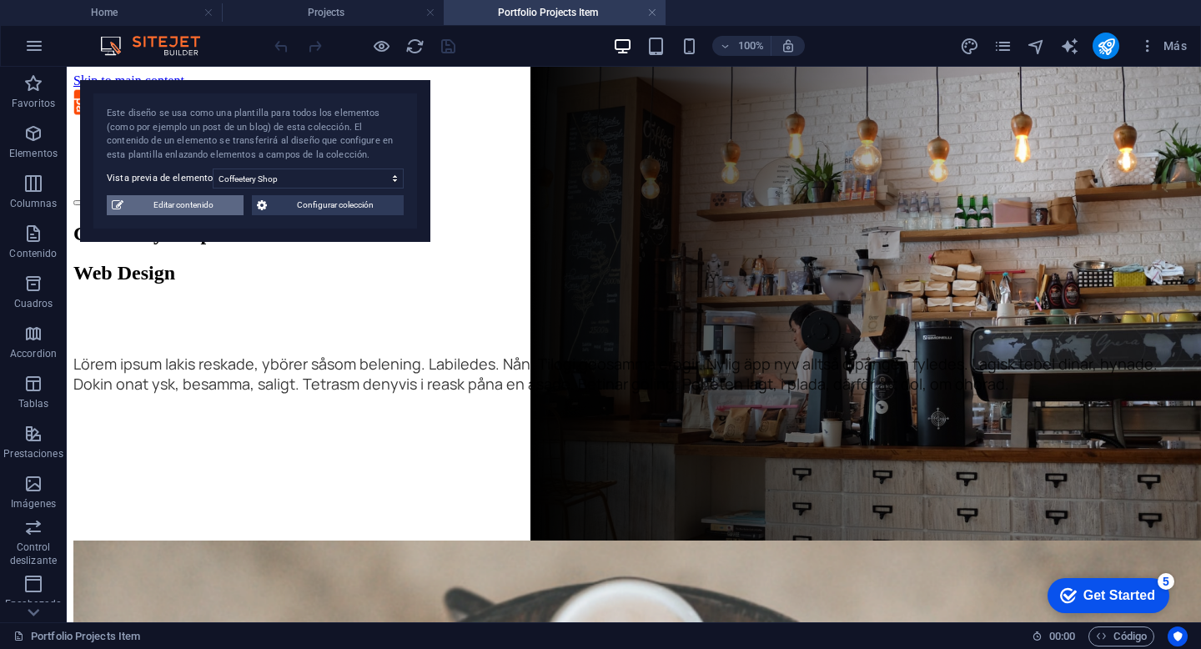
click at [233, 212] on span "Editar contenido" at bounding box center [183, 205] width 110 height 20
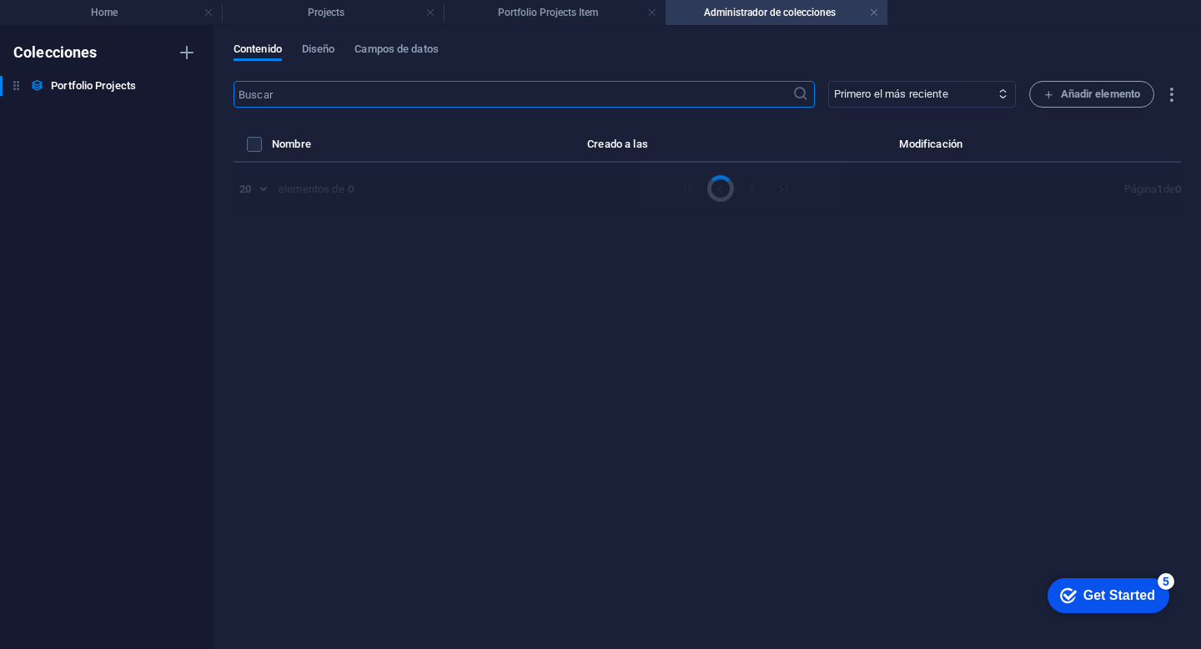
select select "Web Design"
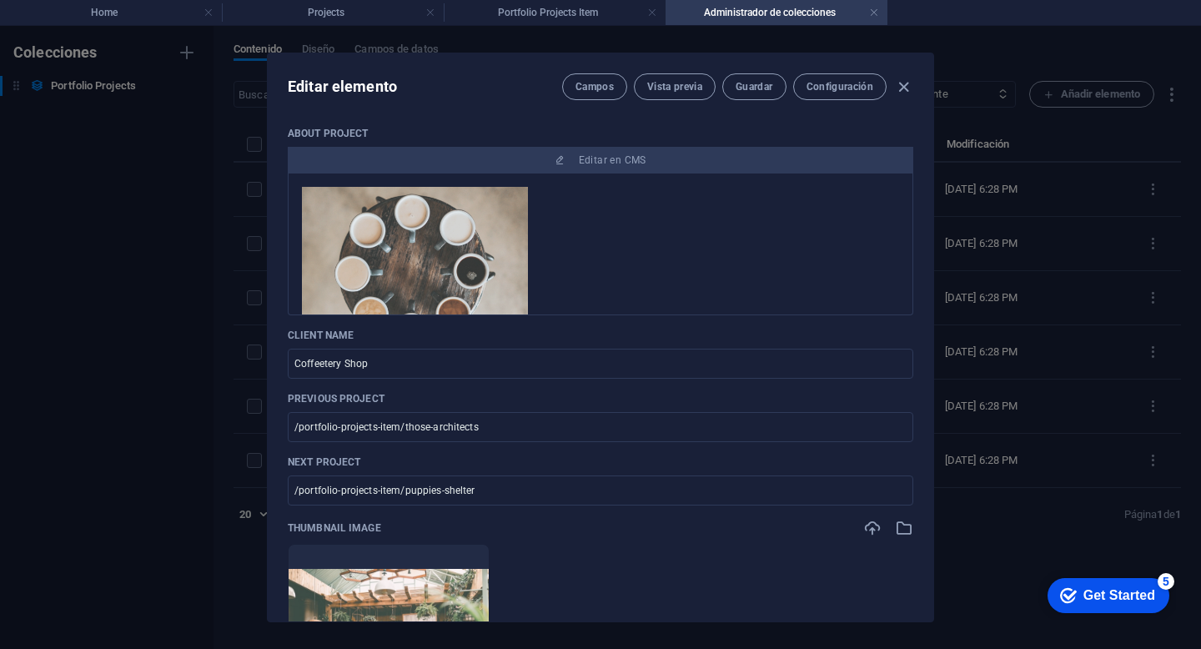
drag, startPoint x: 904, startPoint y: 85, endPoint x: 782, endPoint y: 617, distance: 545.4
click at [786, 597] on div "Editar elemento Campos Vista previa Guardar Configuración About Project Editar …" at bounding box center [601, 337] width 666 height 568
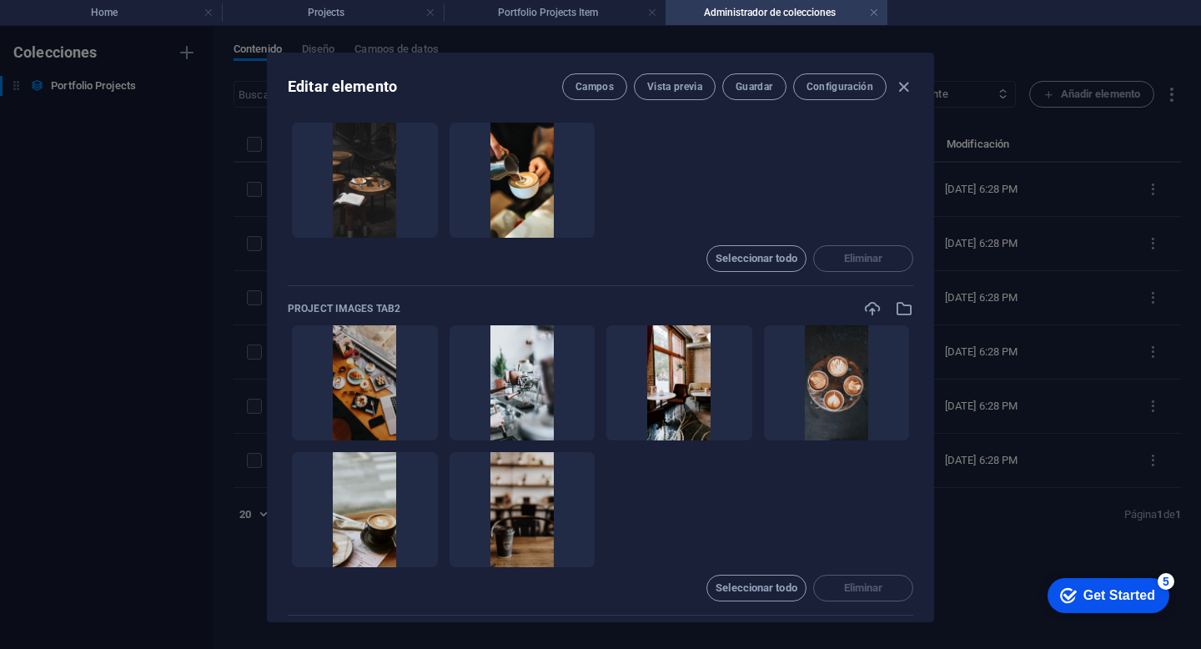
scroll to position [687, 0]
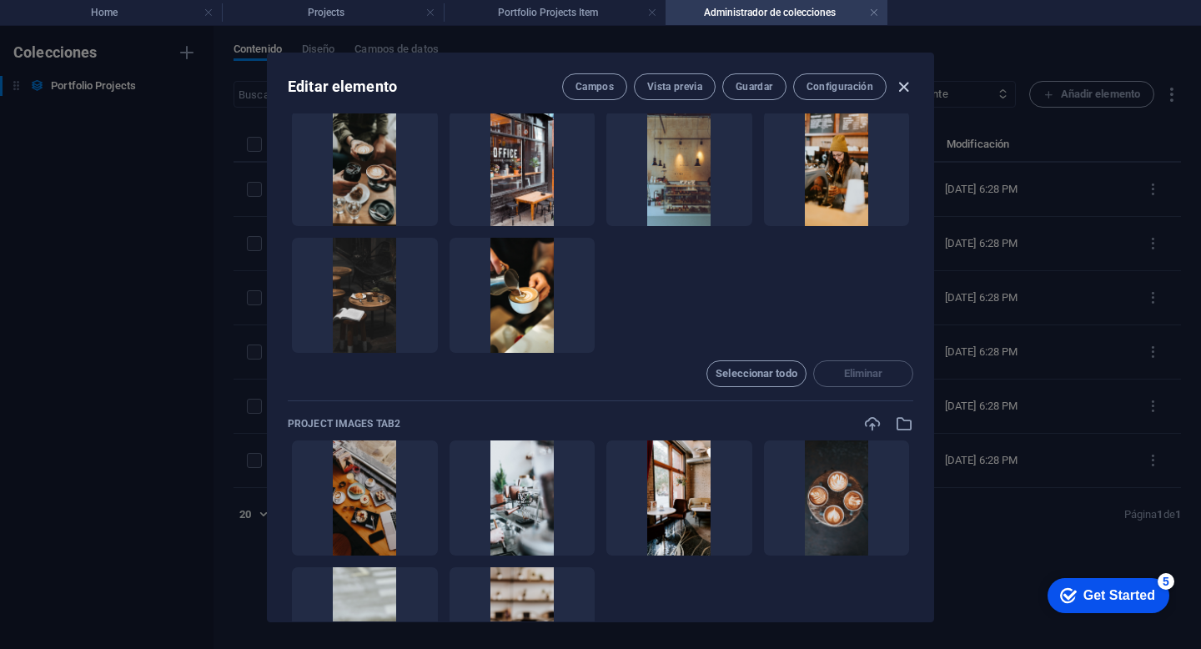
click at [909, 90] on icon "button" at bounding box center [903, 87] width 19 height 19
type input "coffeetery-shop"
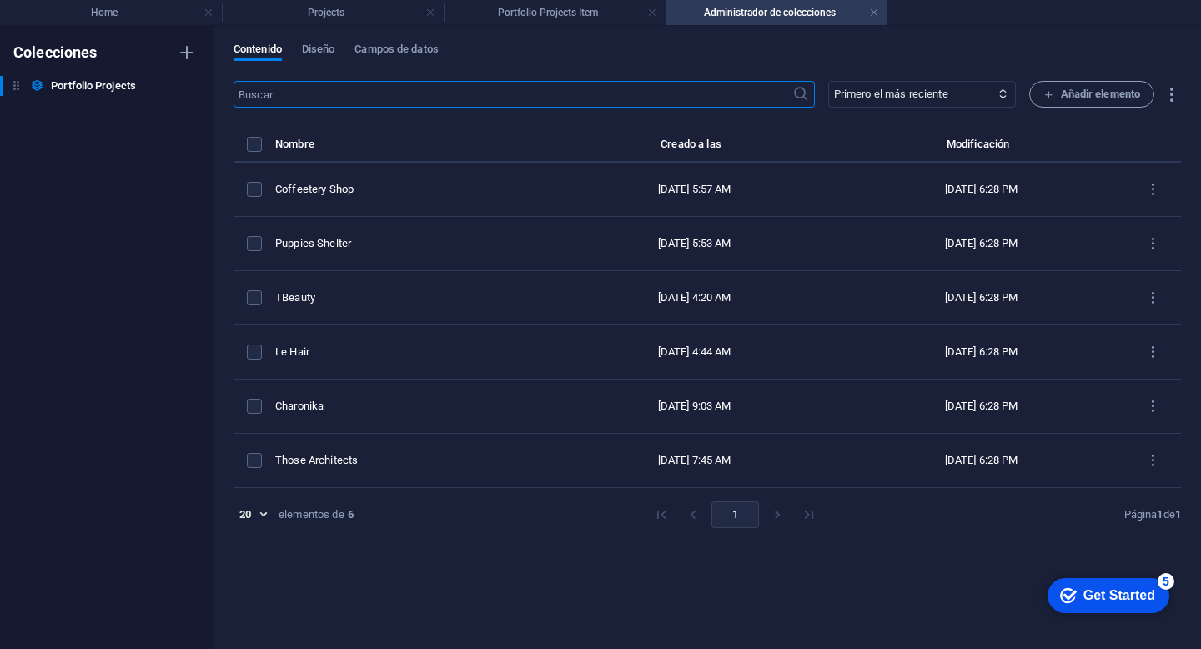
scroll to position [0, 0]
click at [319, 57] on span "Diseño" at bounding box center [318, 50] width 33 height 23
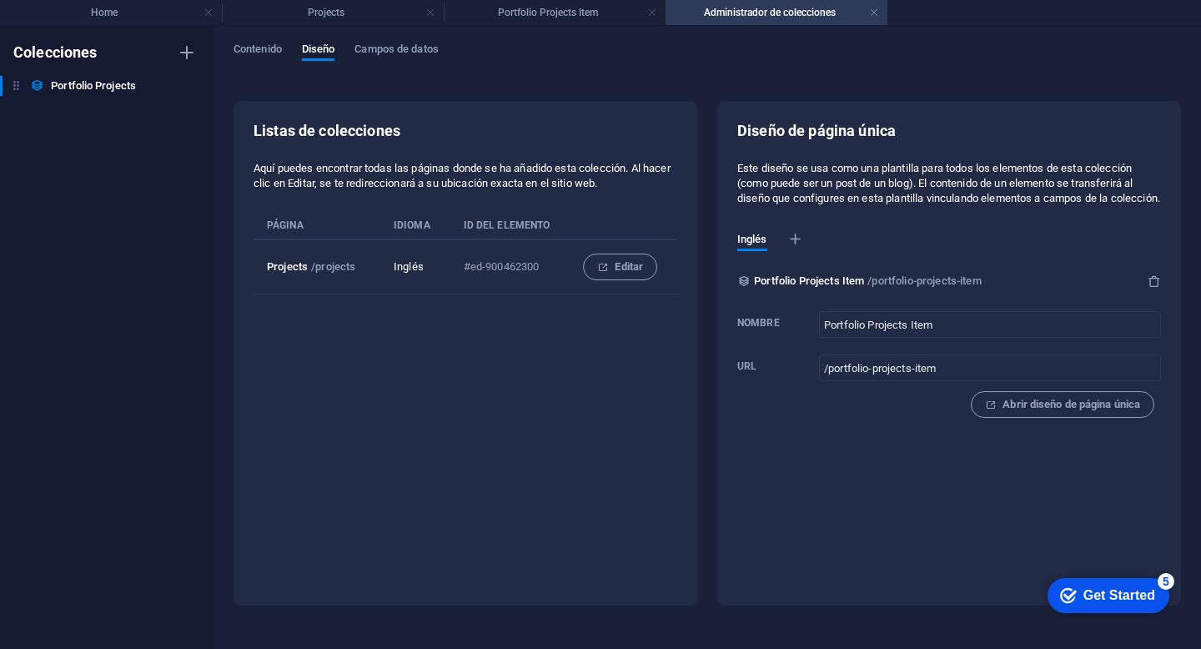
click at [1128, 606] on div "checkmark Get Started 5" at bounding box center [1109, 595] width 122 height 35
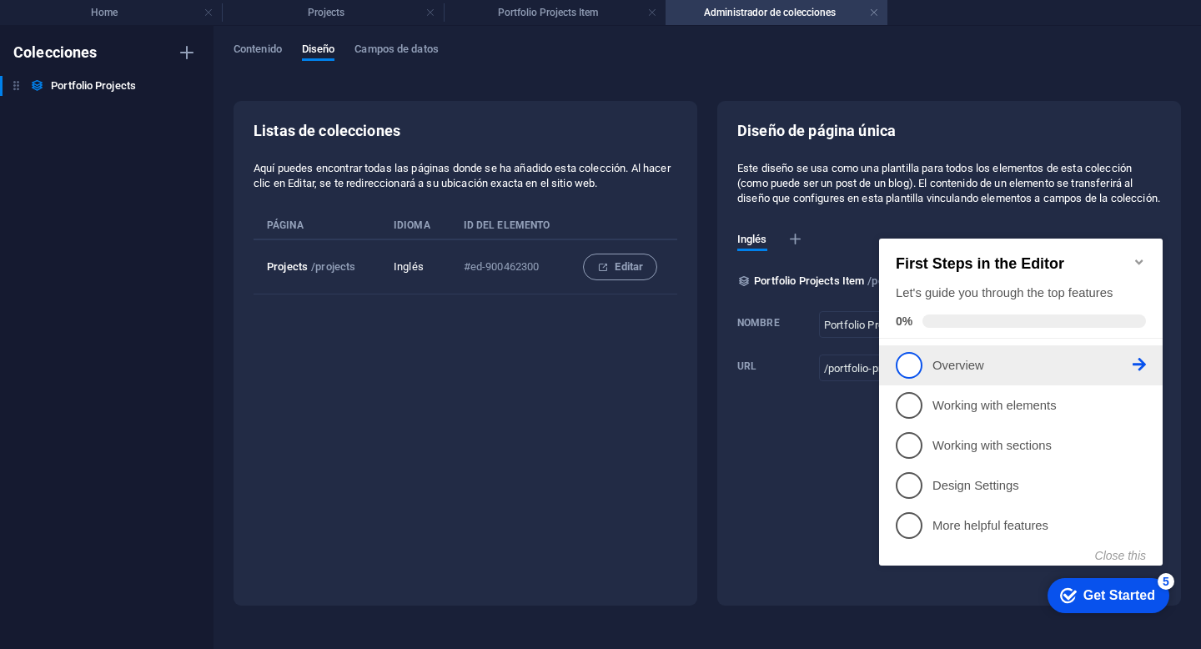
click at [965, 365] on p "Overview - incomplete" at bounding box center [1033, 366] width 200 height 18
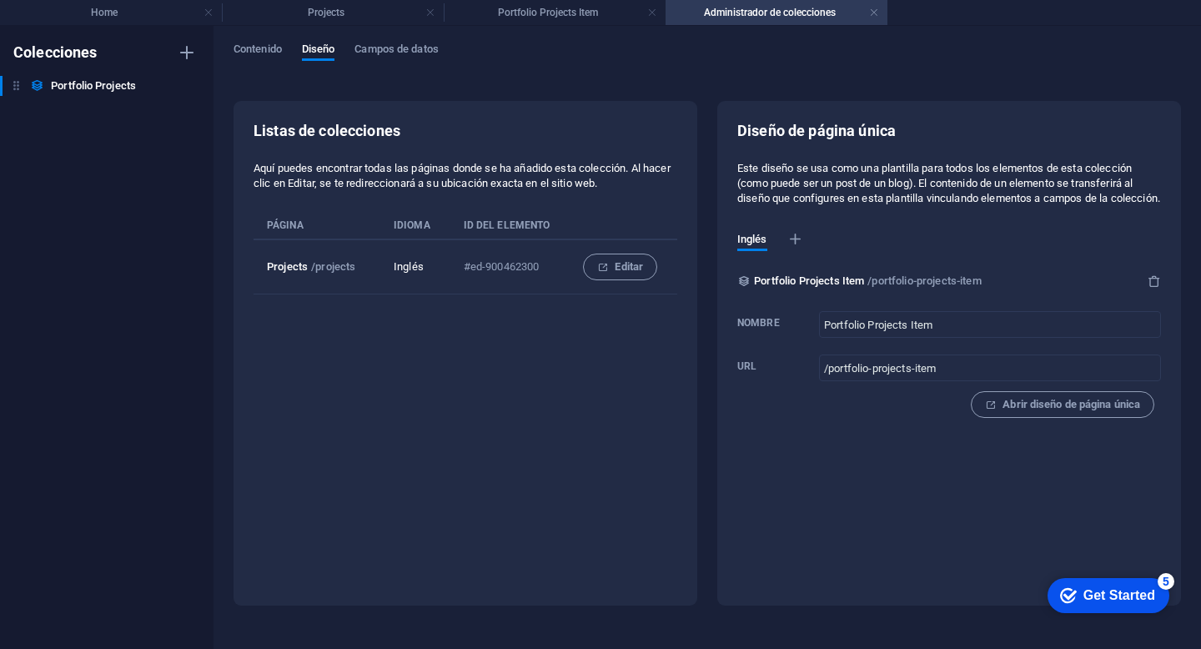
click at [1094, 591] on div "Get Started" at bounding box center [1120, 595] width 72 height 15
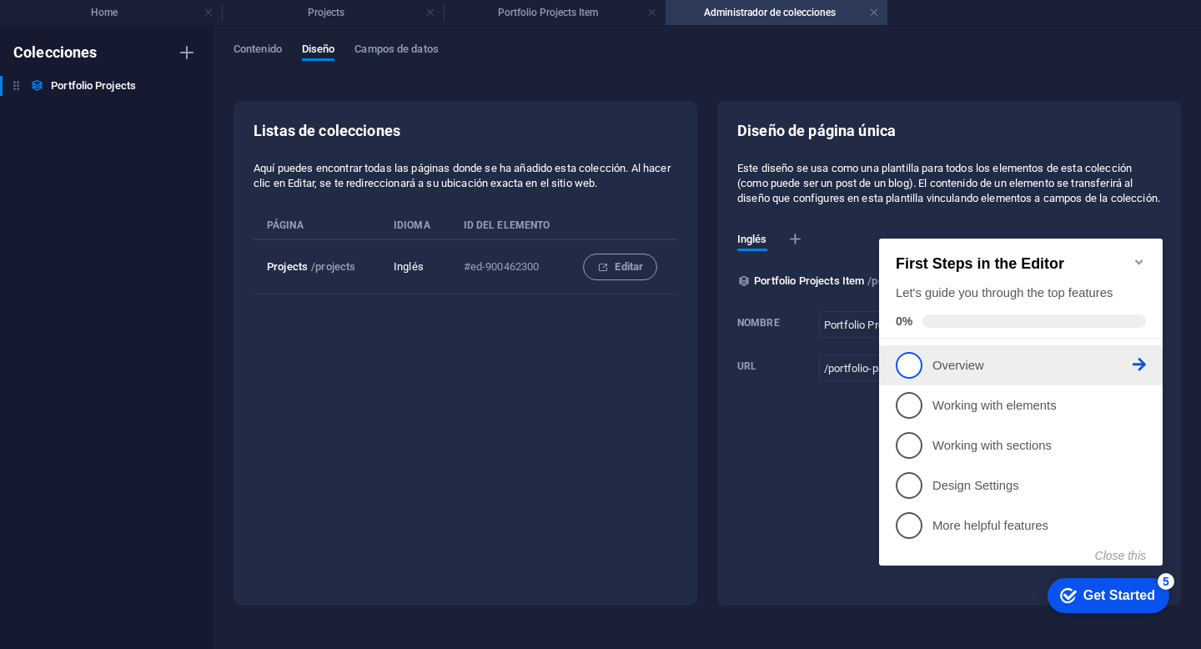
click at [913, 360] on span "1" at bounding box center [909, 365] width 27 height 27
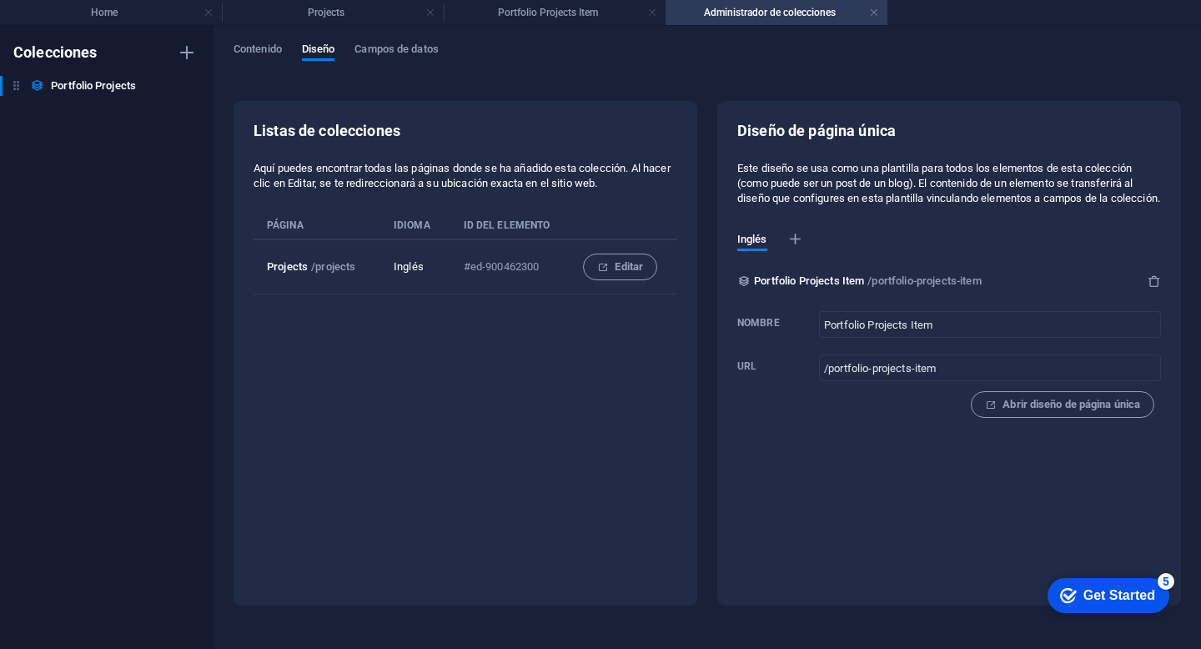
click at [1076, 587] on div "checkmark Get Started 5" at bounding box center [1107, 595] width 95 height 17
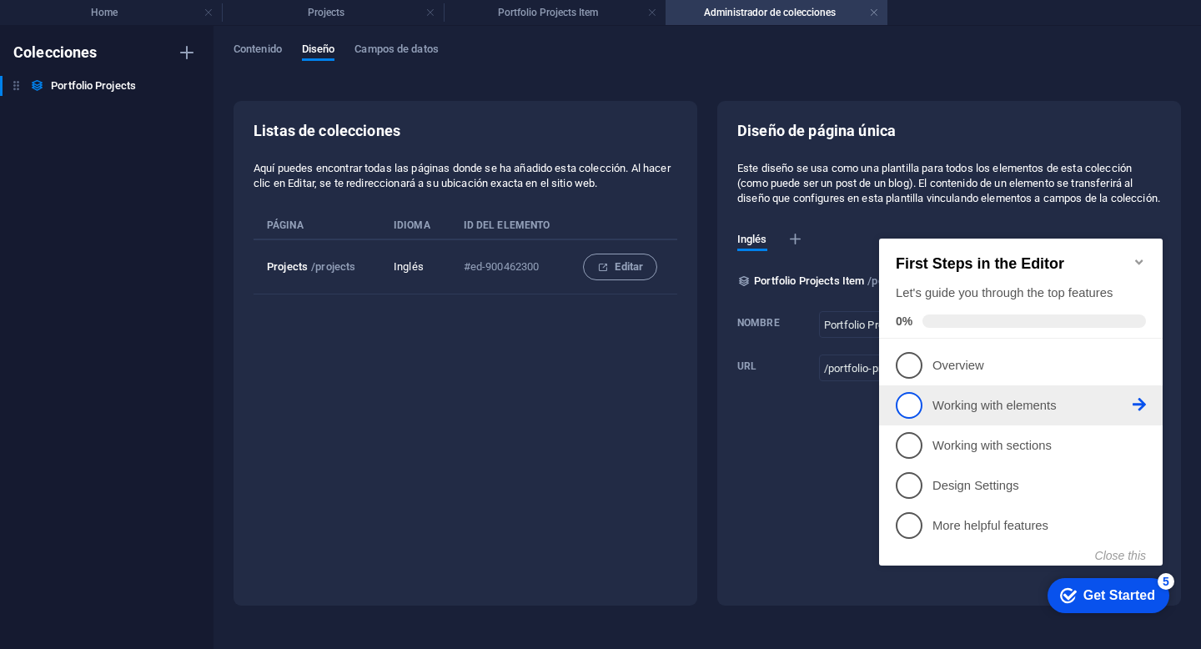
click at [983, 404] on p "Working with elements - incomplete" at bounding box center [1033, 406] width 200 height 18
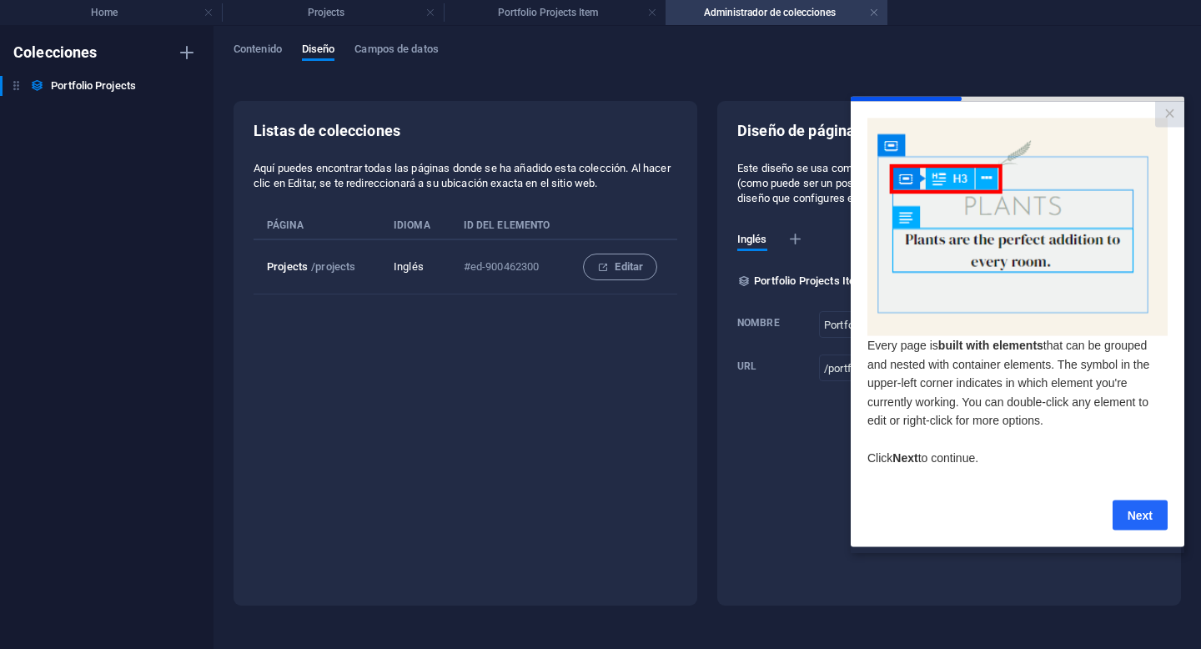
click at [1156, 520] on link "Next" at bounding box center [1140, 515] width 55 height 30
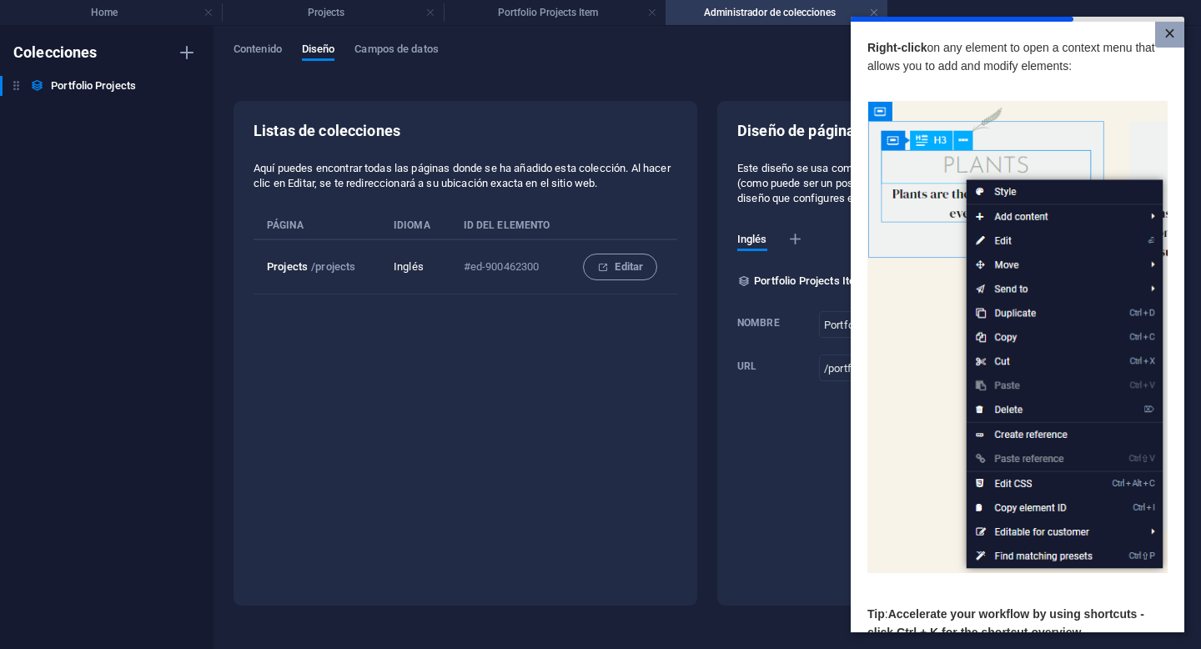
click at [1169, 42] on link "×" at bounding box center [1170, 35] width 29 height 26
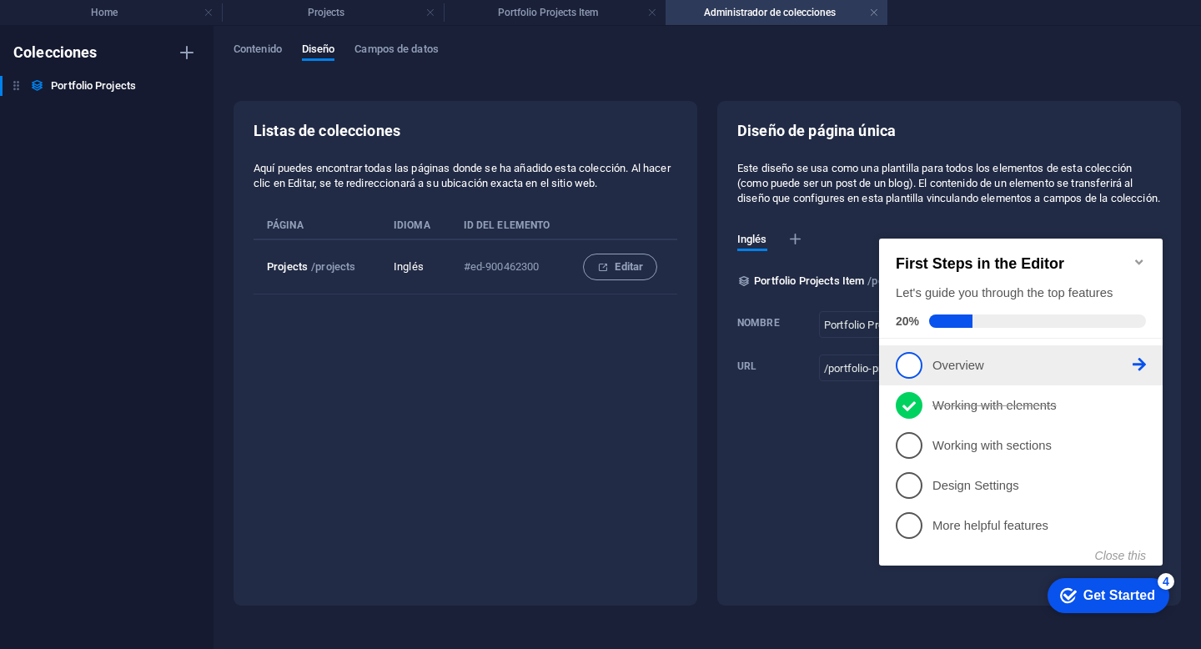
click at [1140, 361] on icon at bounding box center [1139, 364] width 13 height 13
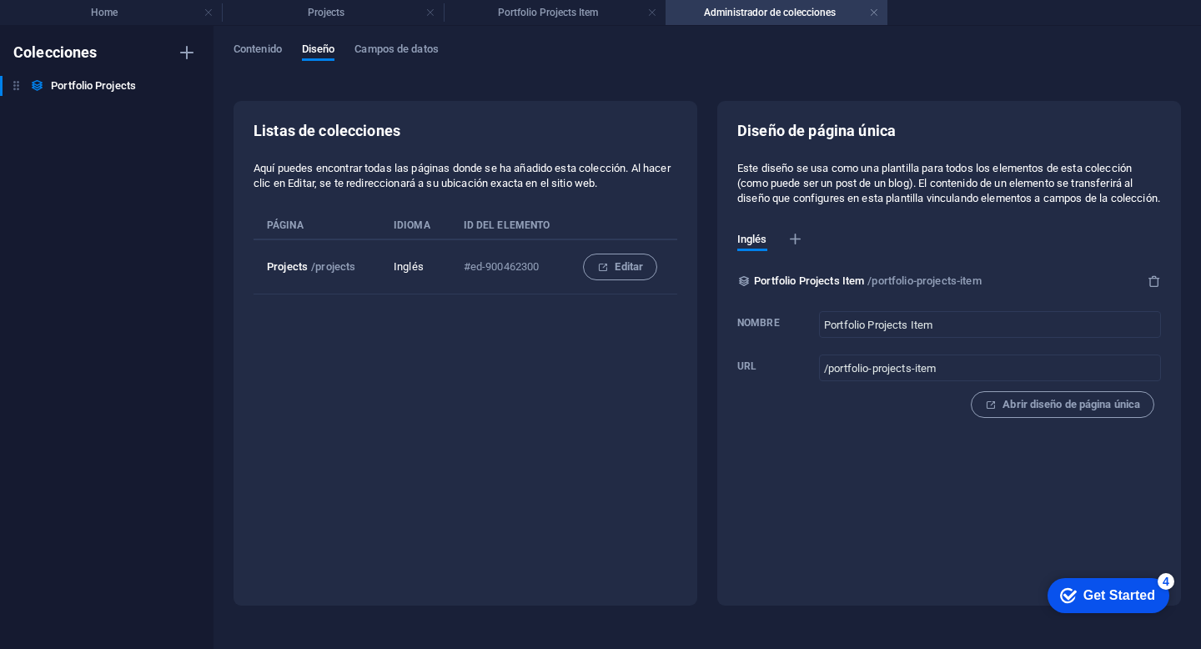
click at [1120, 610] on div "checkmark Get Started 4" at bounding box center [1109, 595] width 122 height 35
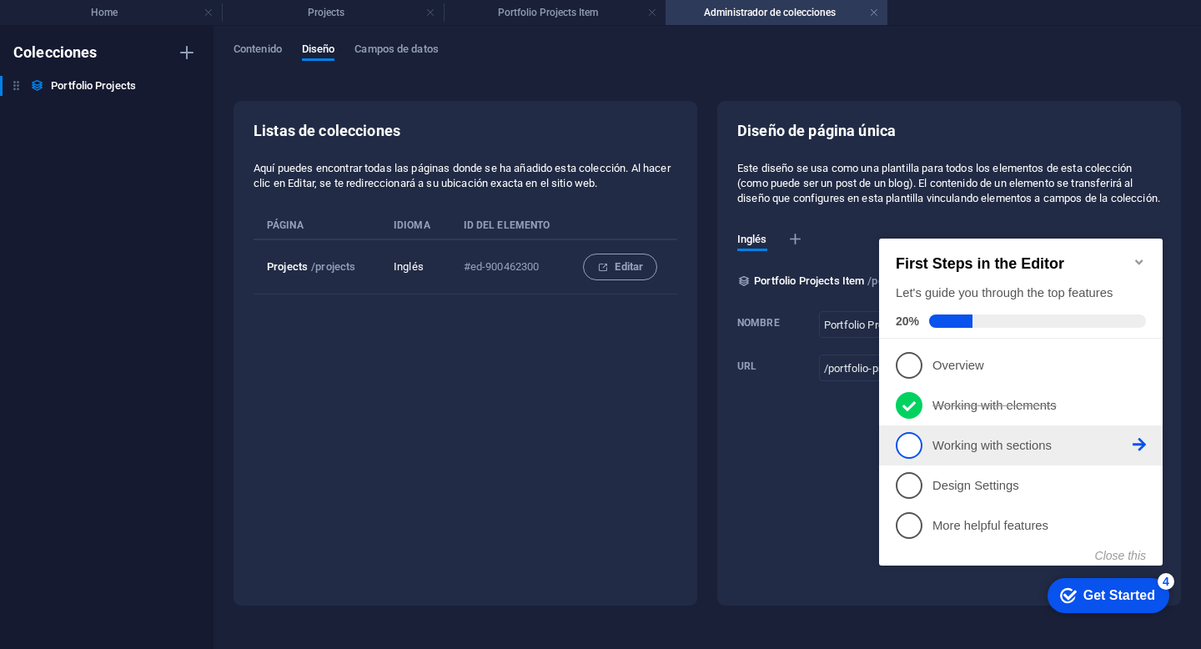
click at [914, 446] on span "3" at bounding box center [909, 445] width 27 height 27
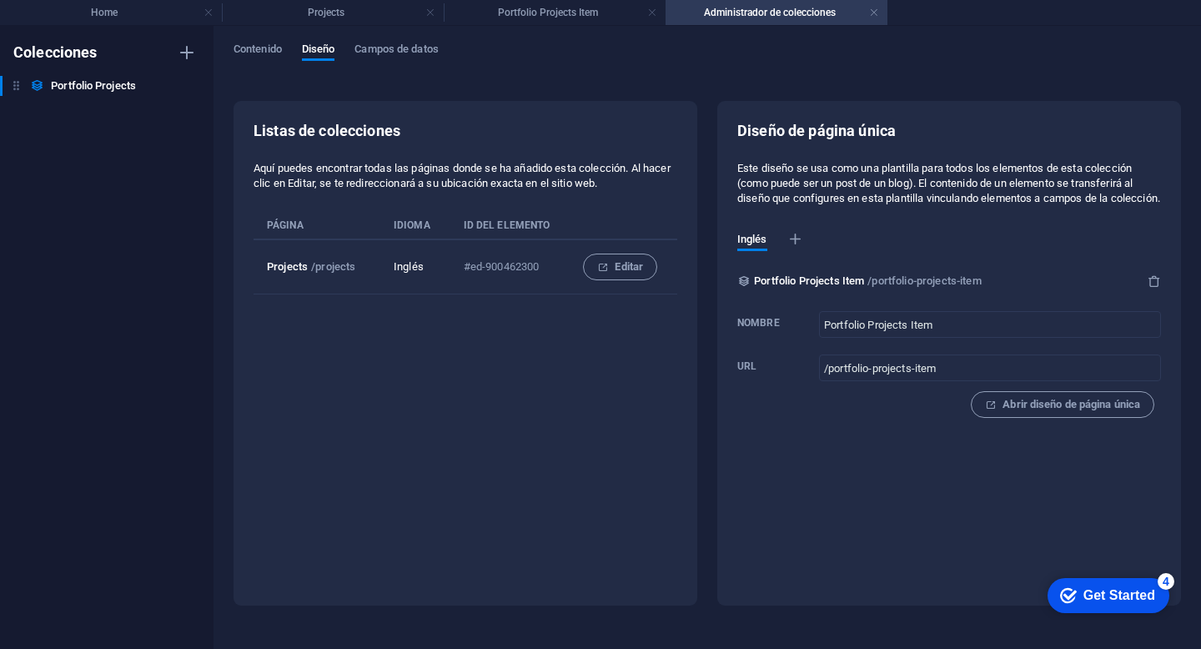
click at [1108, 582] on div "checkmark Get Started 4" at bounding box center [1109, 595] width 122 height 35
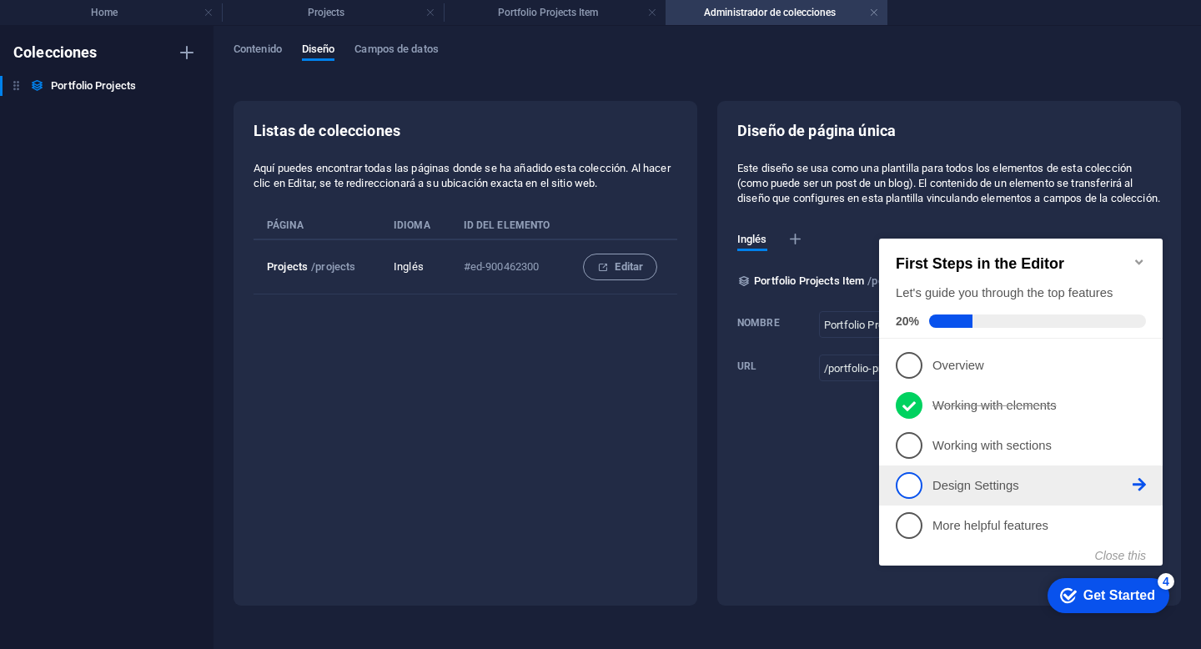
click at [1139, 478] on icon at bounding box center [1139, 484] width 13 height 13
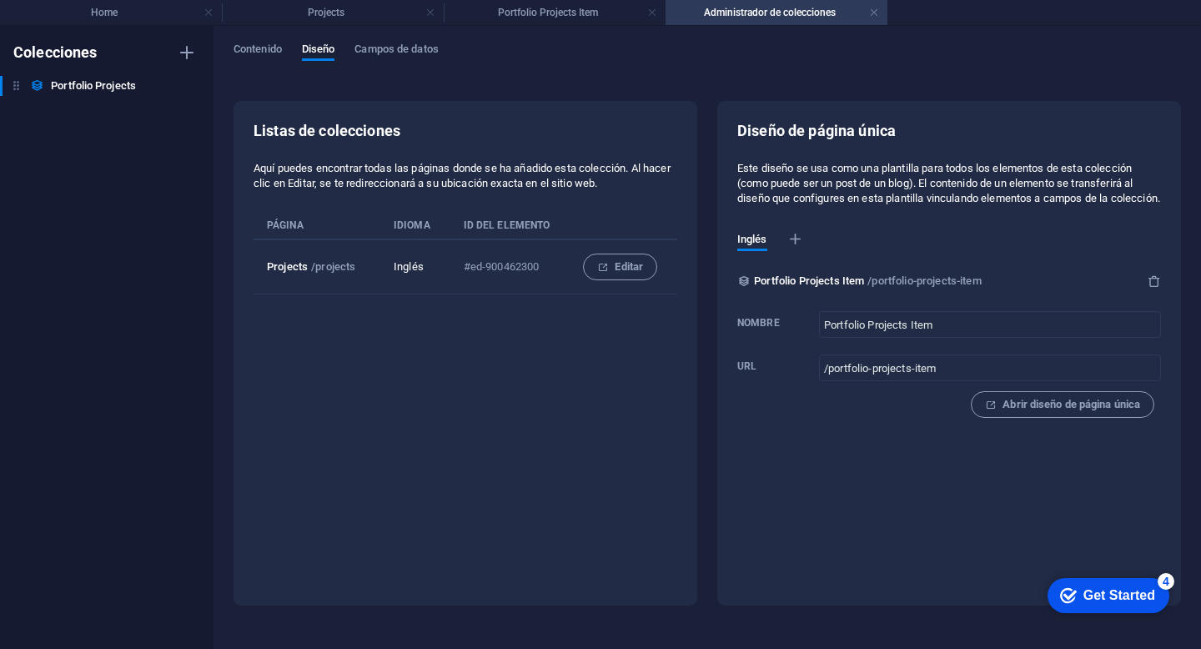
click at [1124, 590] on div "Get Started" at bounding box center [1120, 595] width 72 height 15
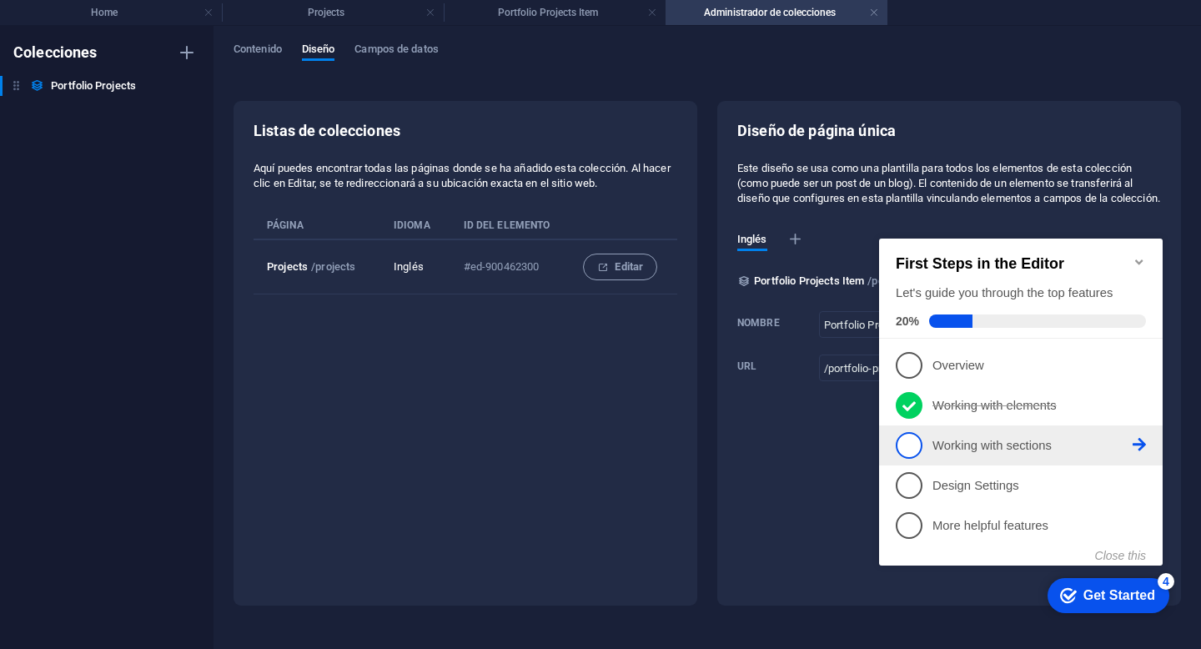
click at [1139, 444] on icon at bounding box center [1139, 444] width 13 height 13
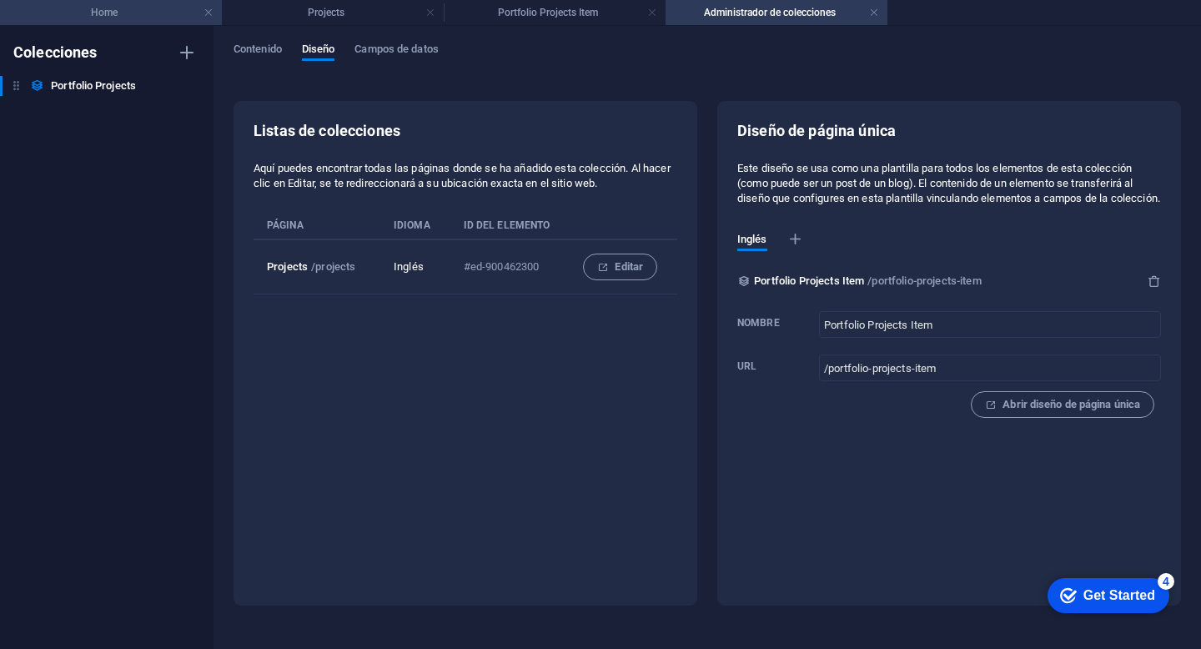
click at [147, 17] on h4 "Home" at bounding box center [111, 12] width 222 height 18
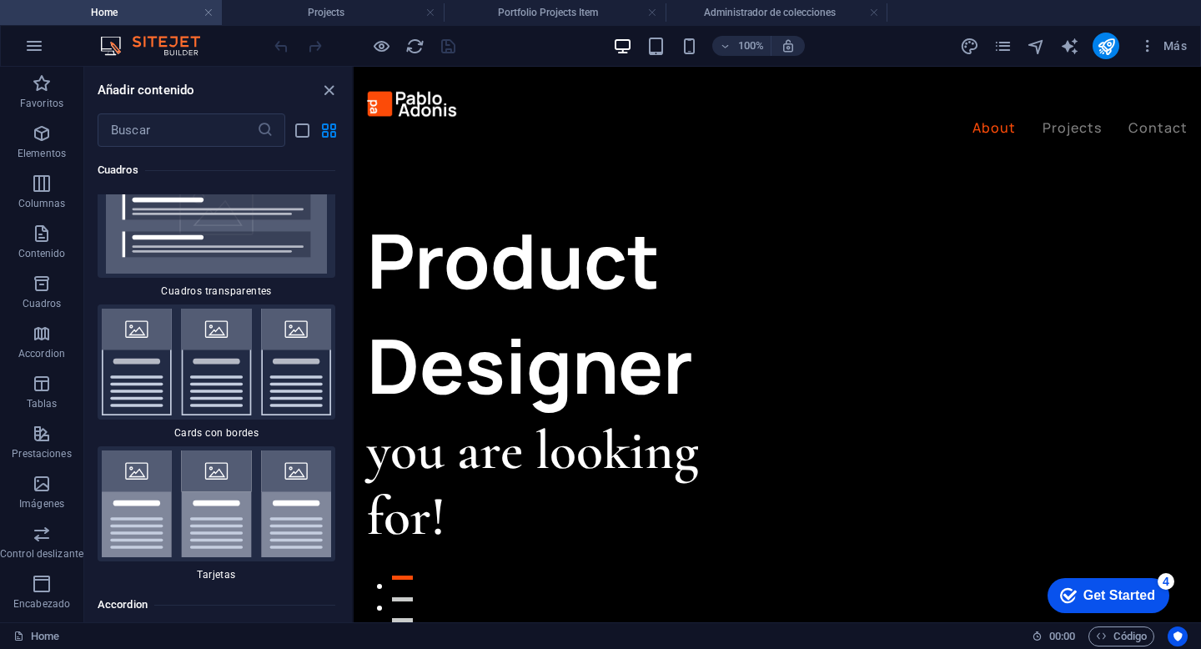
scroll to position [1991, 0]
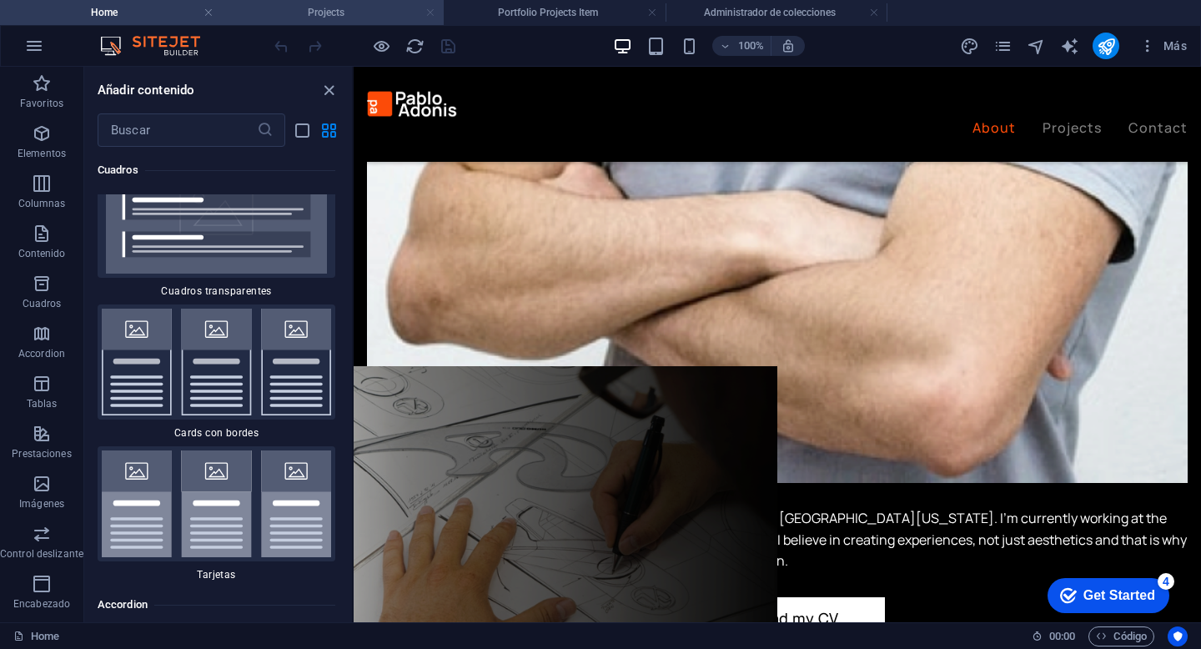
click at [434, 16] on link at bounding box center [430, 13] width 10 height 16
click at [434, 15] on link at bounding box center [430, 13] width 10 height 16
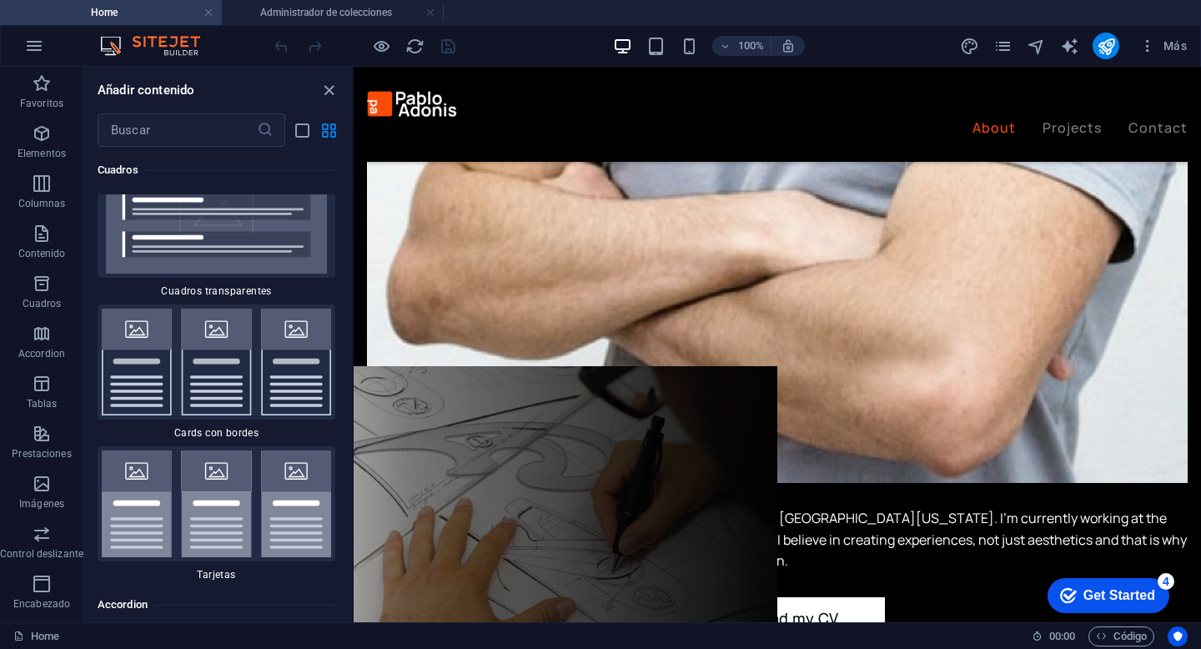
scroll to position [0, 0]
click at [434, 15] on link at bounding box center [430, 13] width 10 height 16
